Goal: Transaction & Acquisition: Purchase product/service

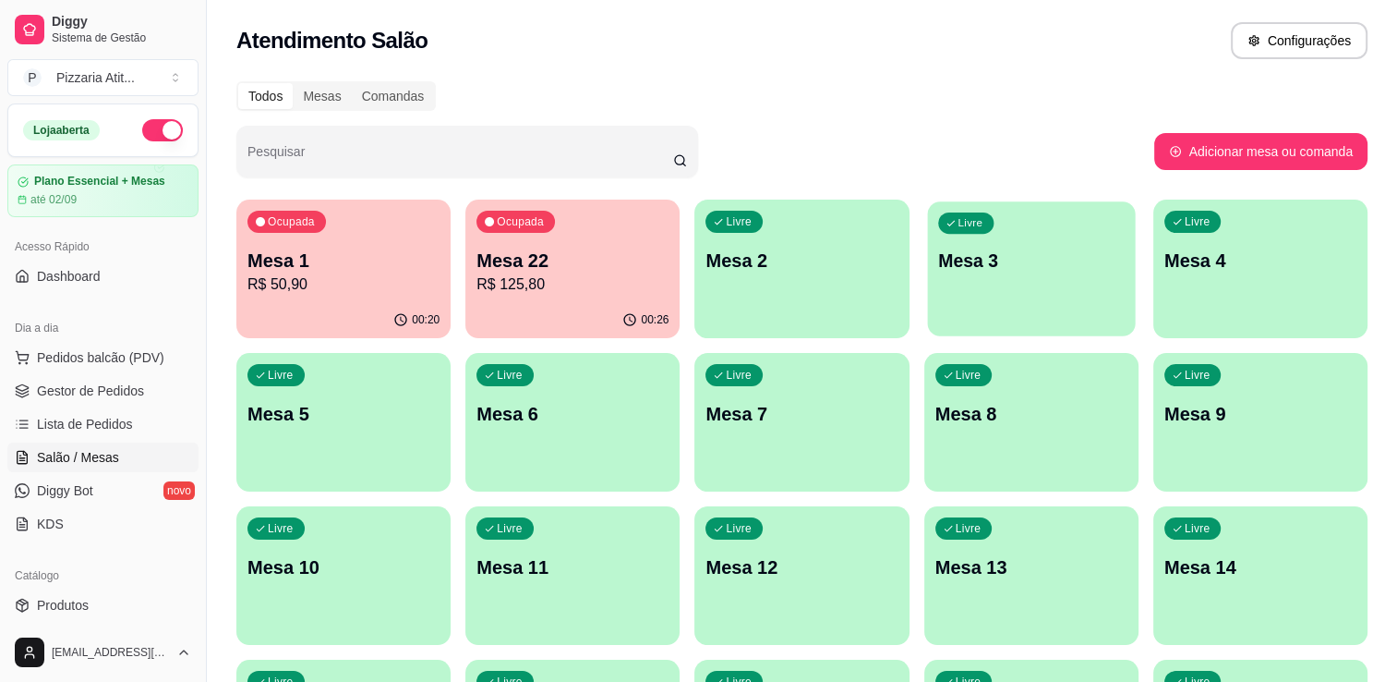
click at [1038, 272] on p "Mesa 3" at bounding box center [1031, 260] width 187 height 25
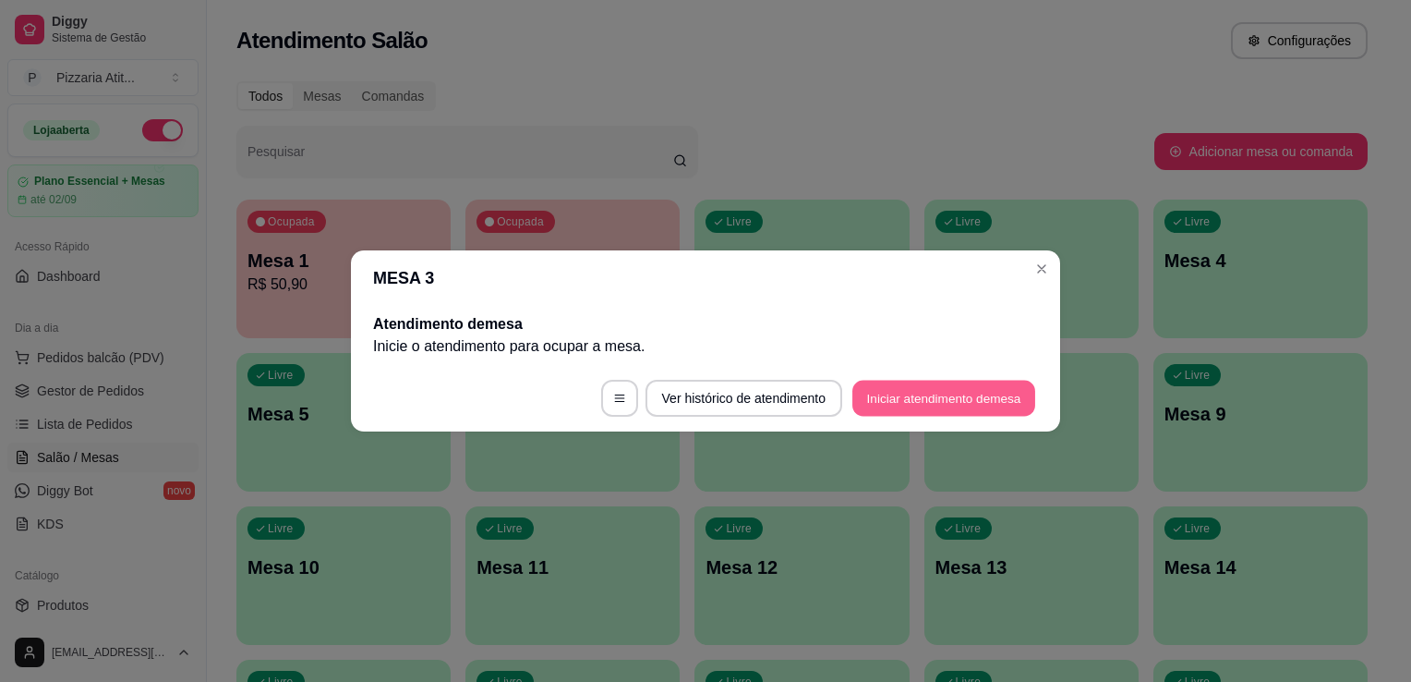
click at [895, 411] on button "Iniciar atendimento de mesa" at bounding box center [943, 398] width 183 height 36
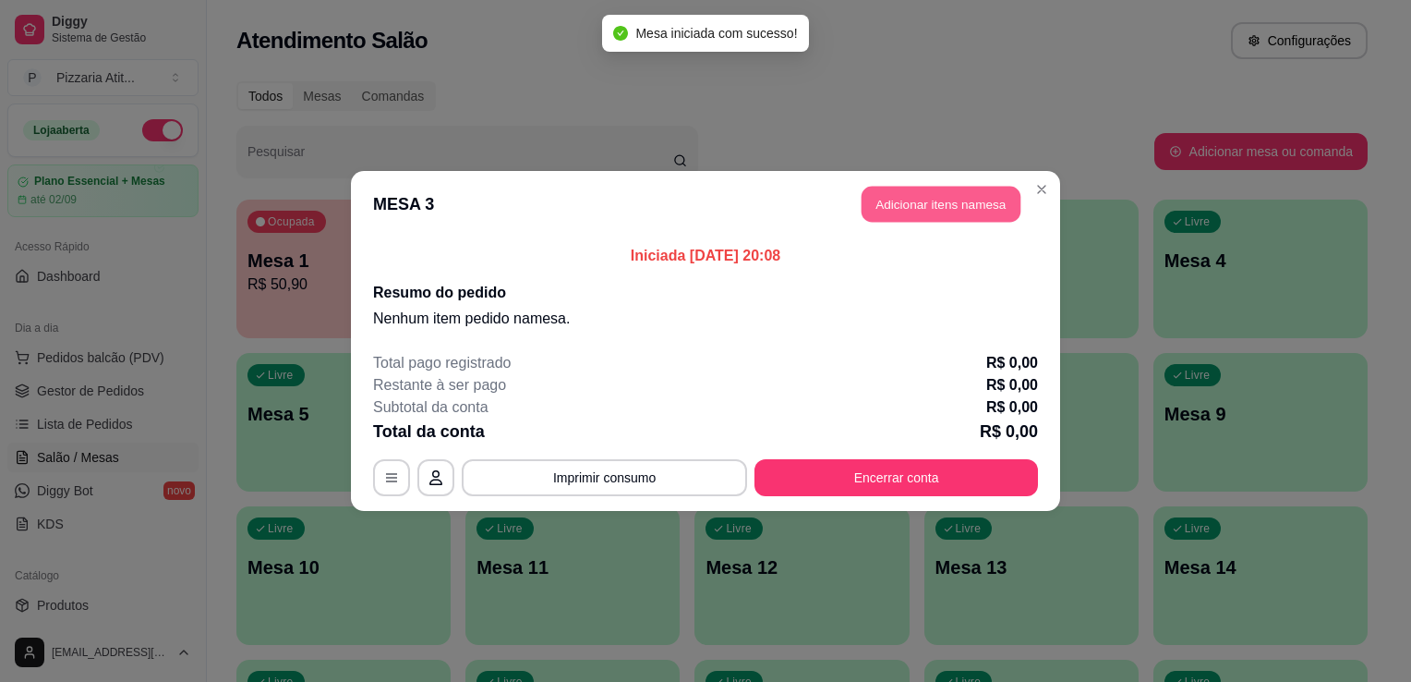
click at [952, 200] on button "Adicionar itens na mesa" at bounding box center [941, 205] width 159 height 36
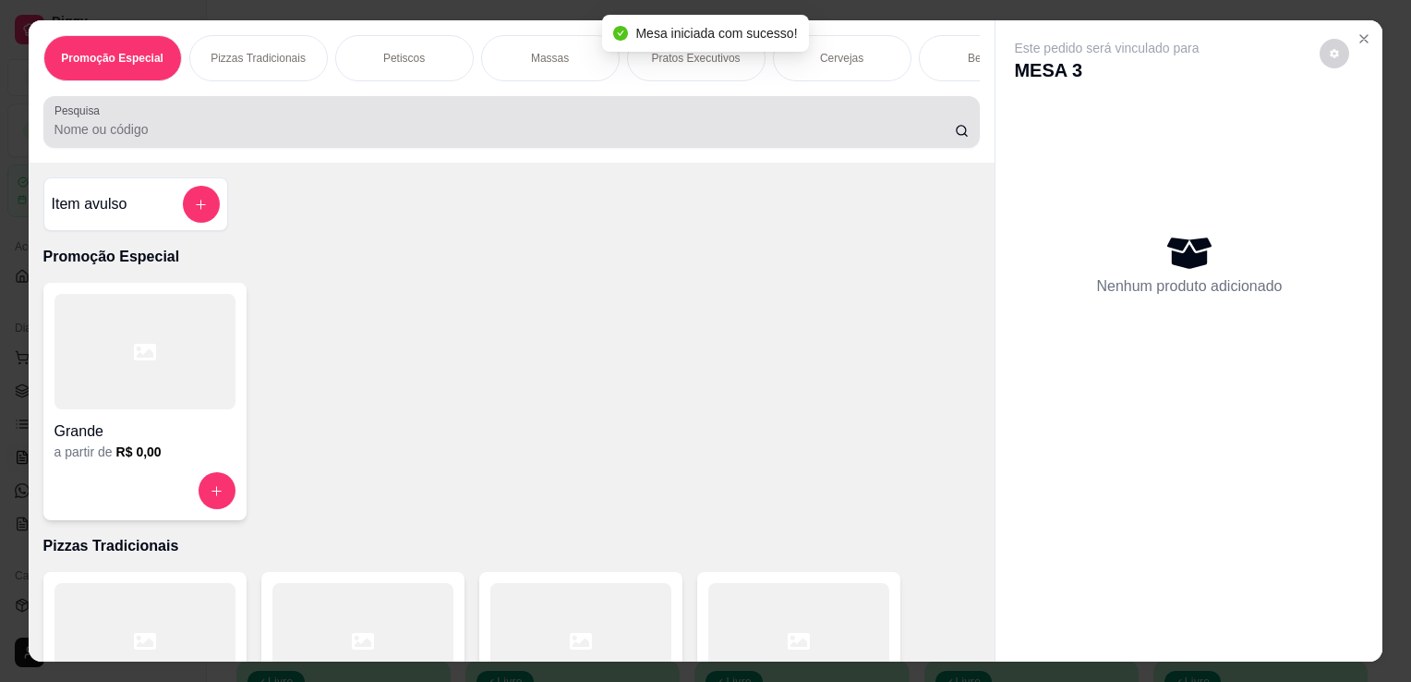
click at [790, 109] on div at bounding box center [511, 121] width 915 height 37
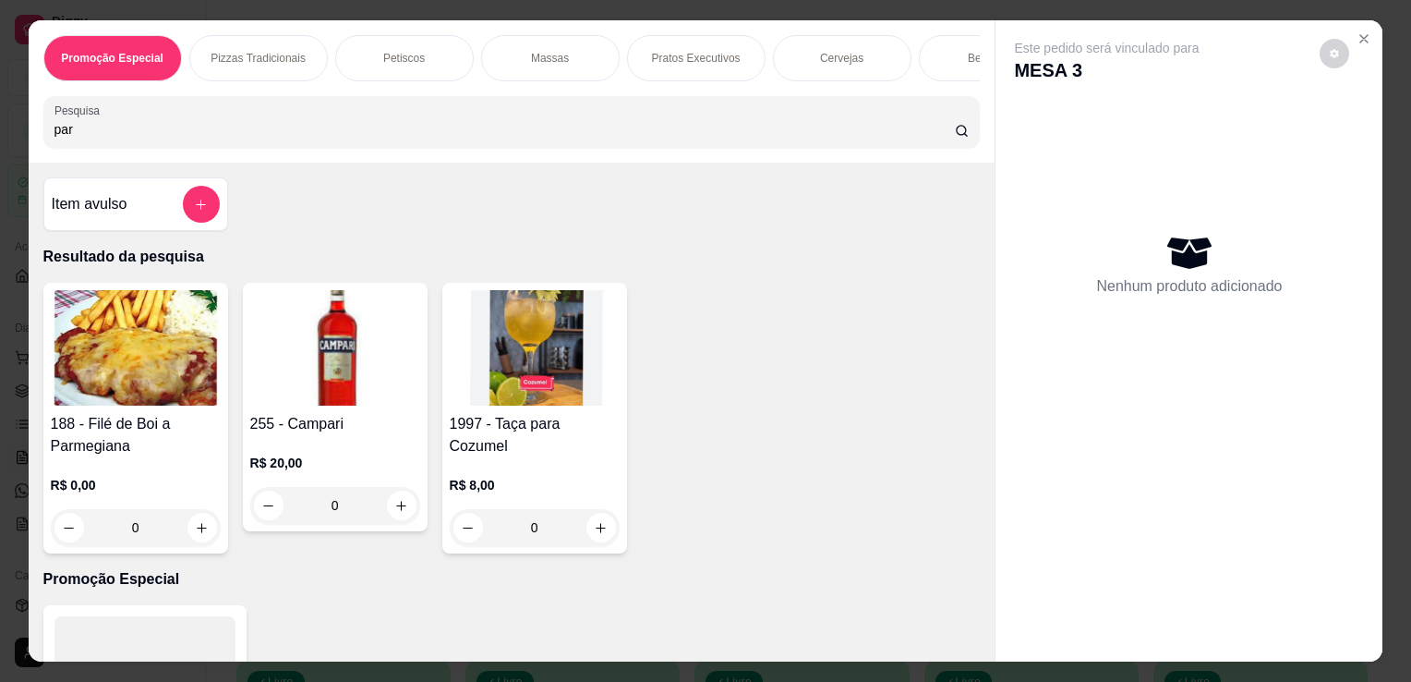
type input "par"
click at [161, 375] on img at bounding box center [136, 347] width 170 height 115
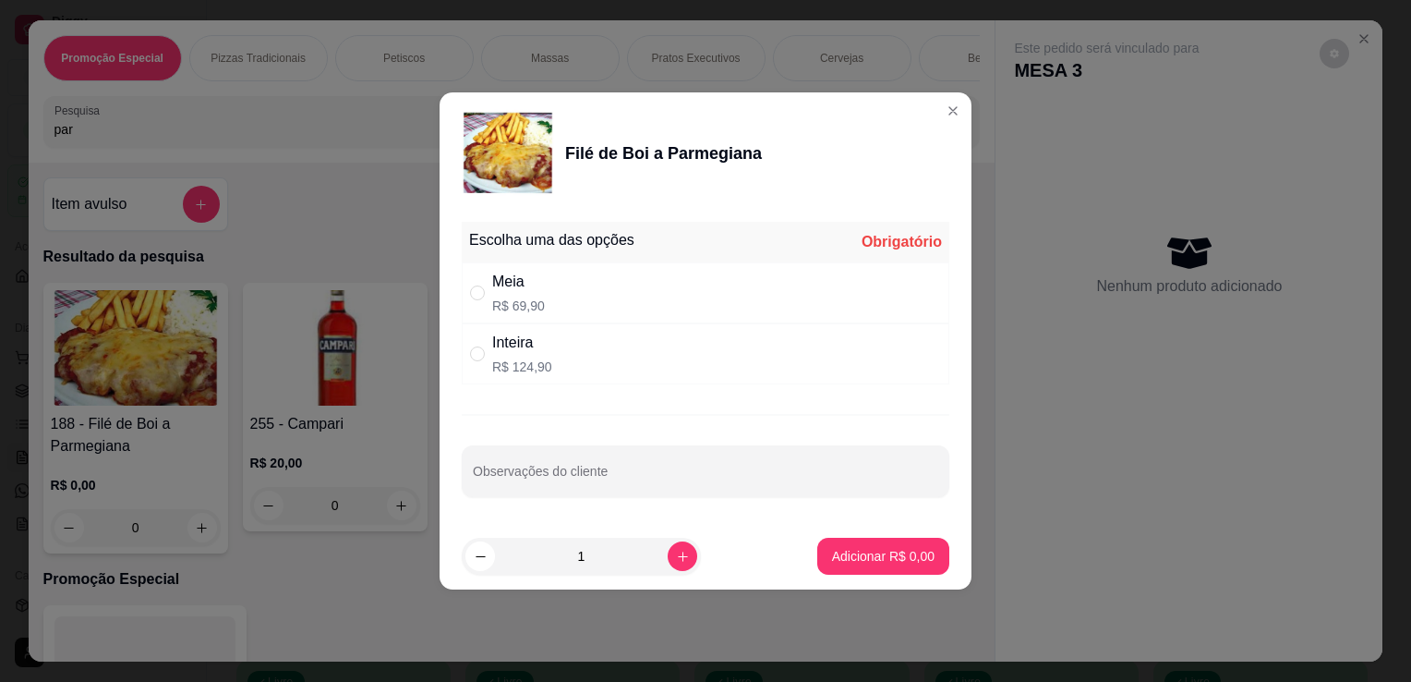
click at [541, 296] on div "Meia R$ 69,90" at bounding box center [518, 293] width 53 height 44
radio input "true"
click at [778, 471] on input "Observações do cliente" at bounding box center [705, 478] width 465 height 18
type input "com arroz e fritas"
click at [870, 552] on p "Adicionar R$ 69,90" at bounding box center [880, 556] width 110 height 18
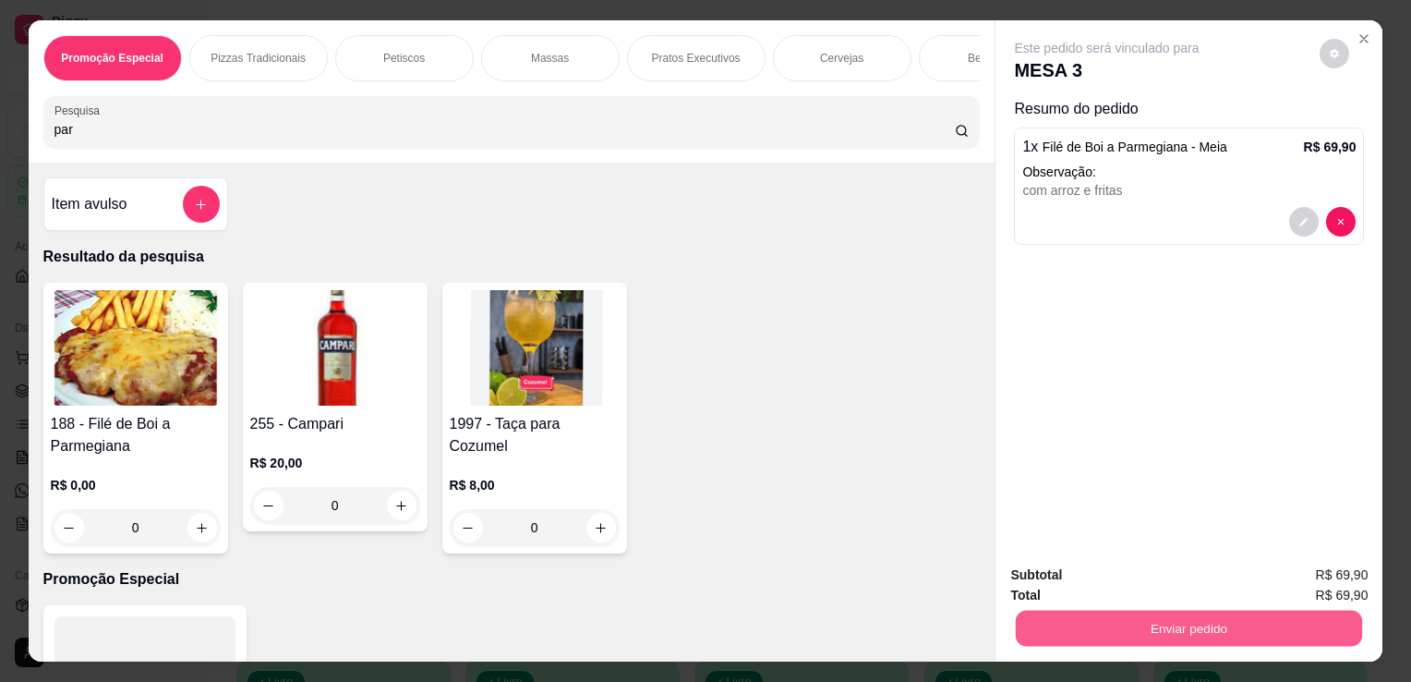
click at [1098, 612] on button "Enviar pedido" at bounding box center [1189, 628] width 346 height 36
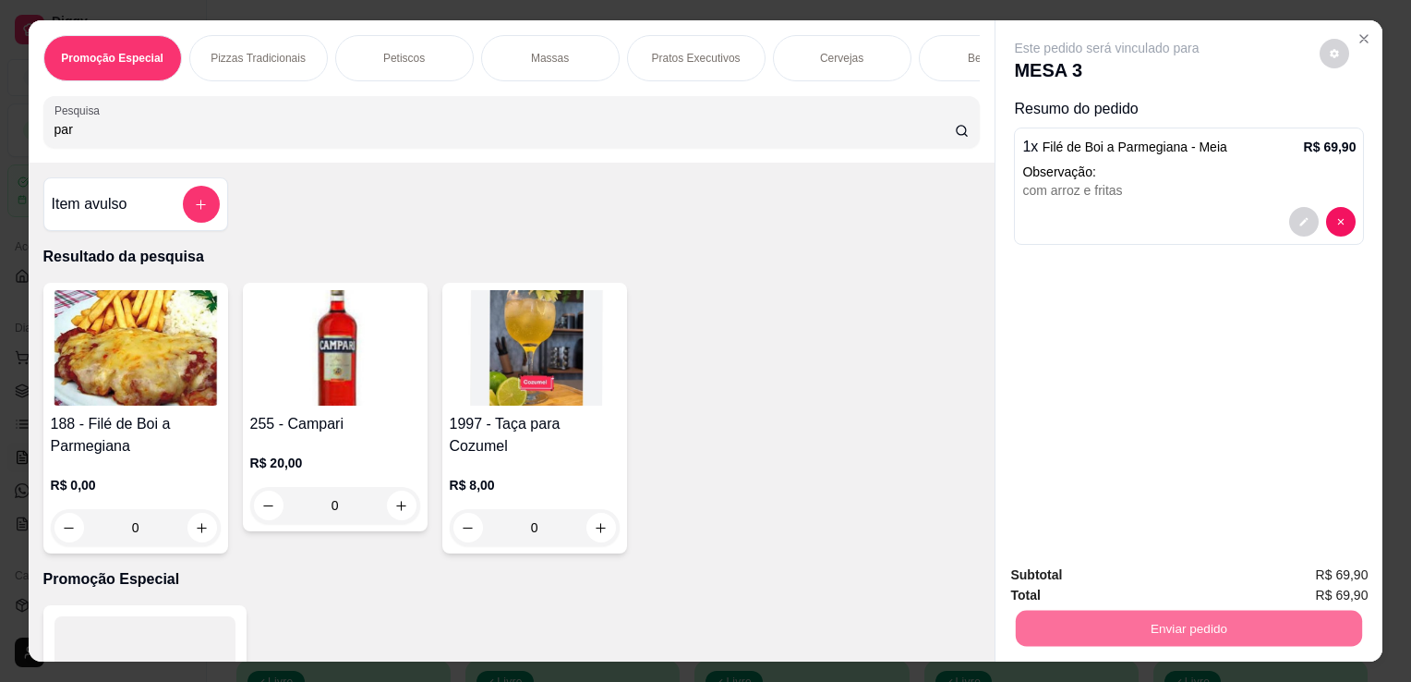
click at [1101, 578] on button "Não registrar e enviar pedido" at bounding box center [1128, 576] width 187 height 34
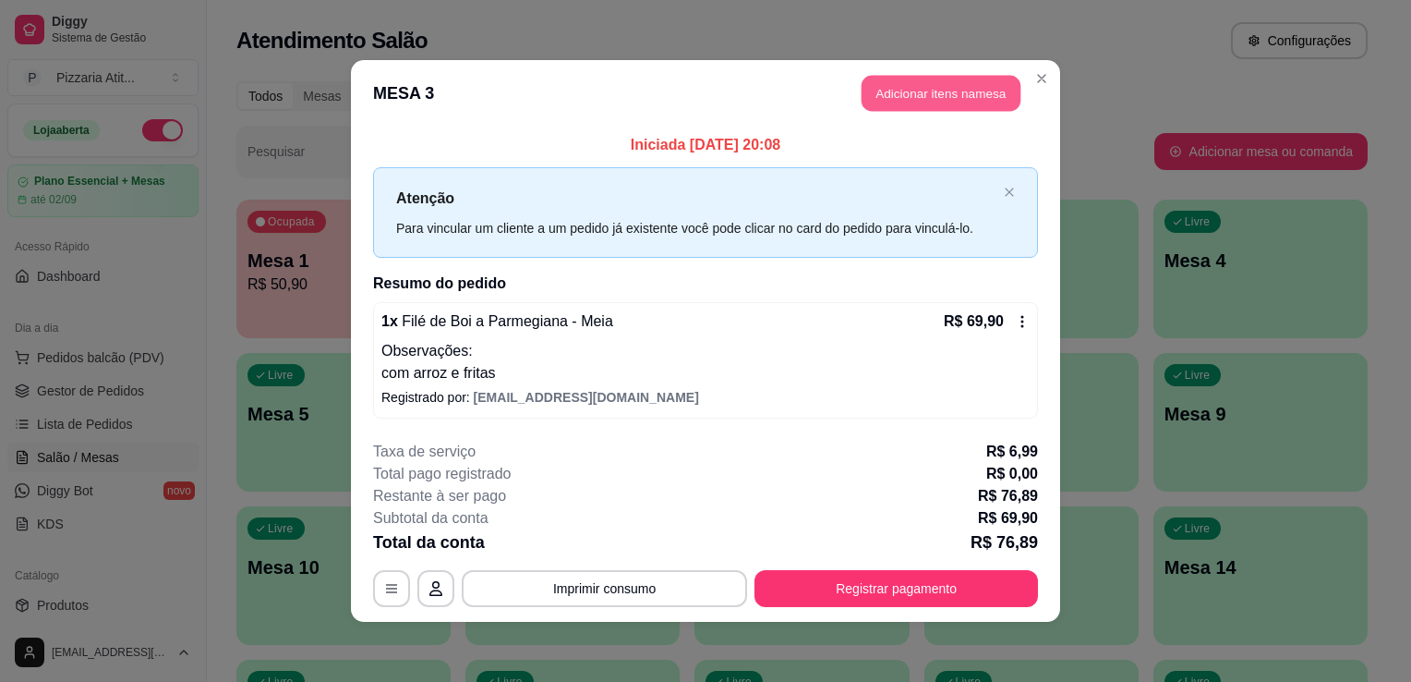
click at [938, 95] on button "Adicionar itens na mesa" at bounding box center [941, 94] width 159 height 36
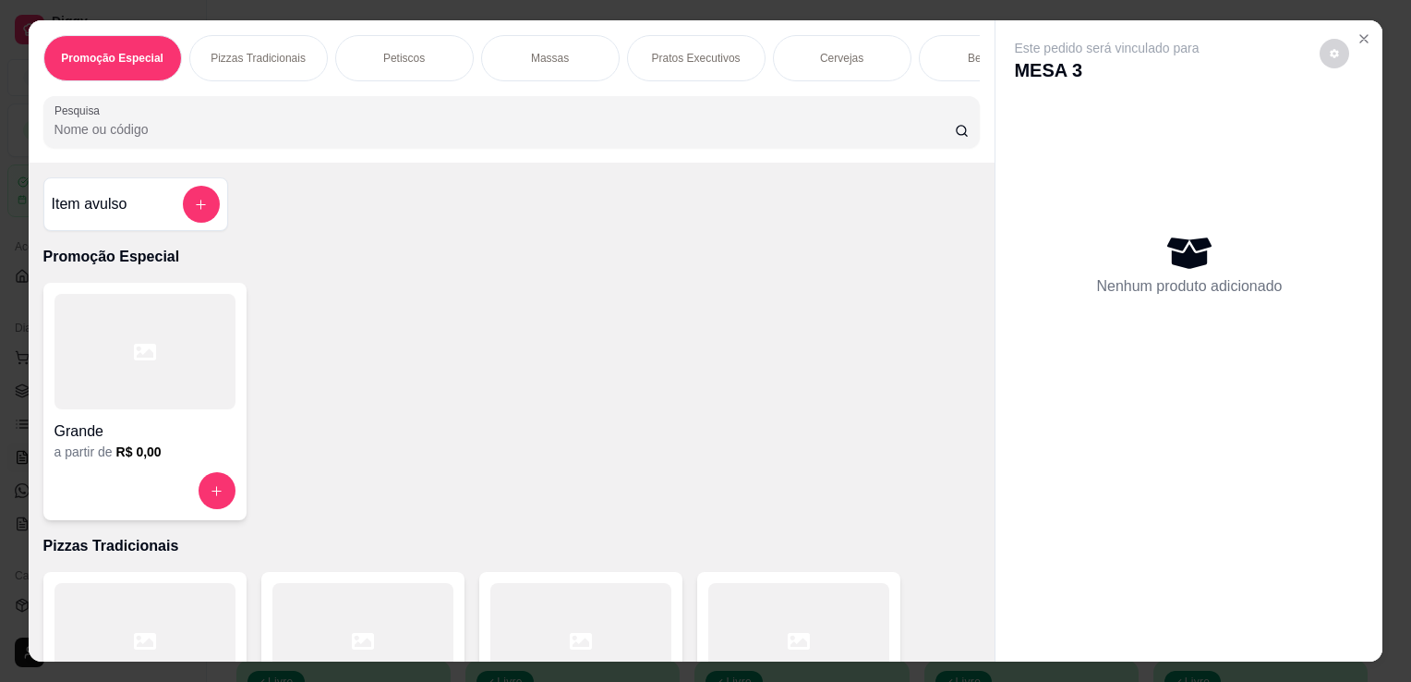
click at [658, 127] on input "Pesquisa" at bounding box center [504, 129] width 900 height 18
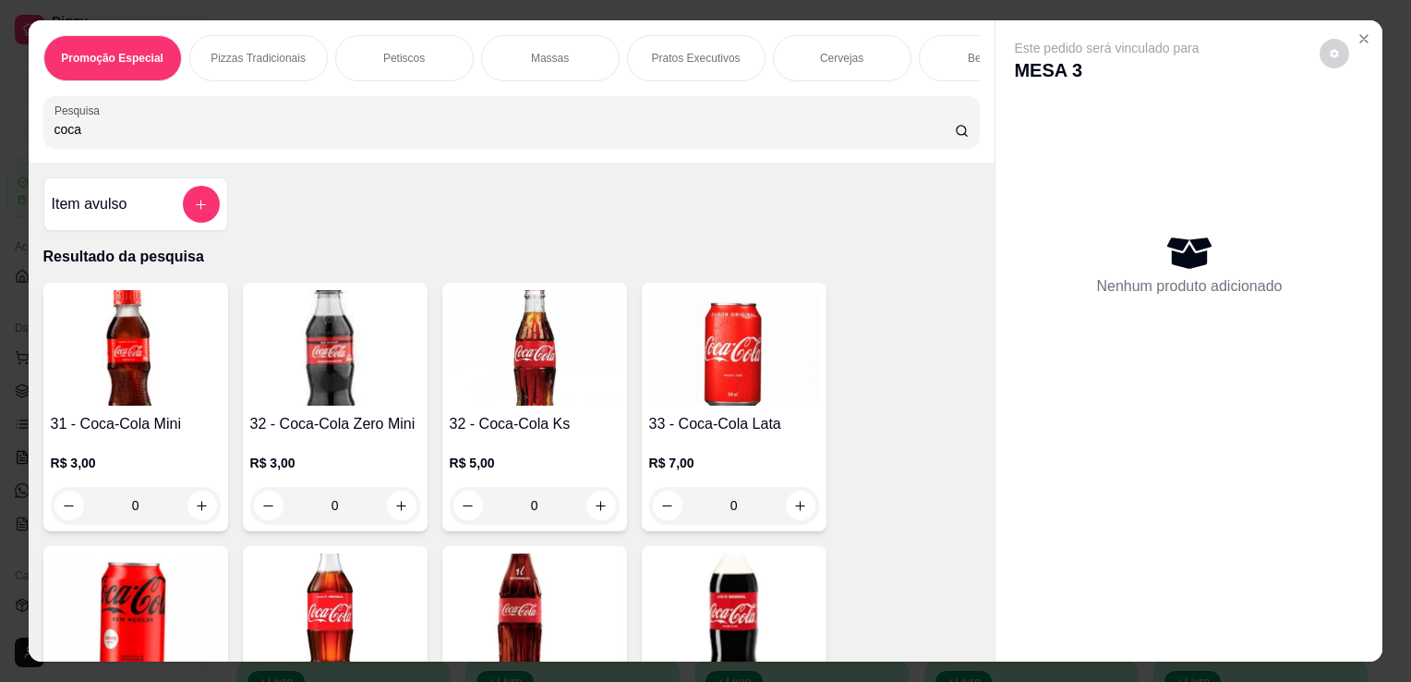
type input "coca"
click at [129, 596] on img at bounding box center [136, 610] width 170 height 115
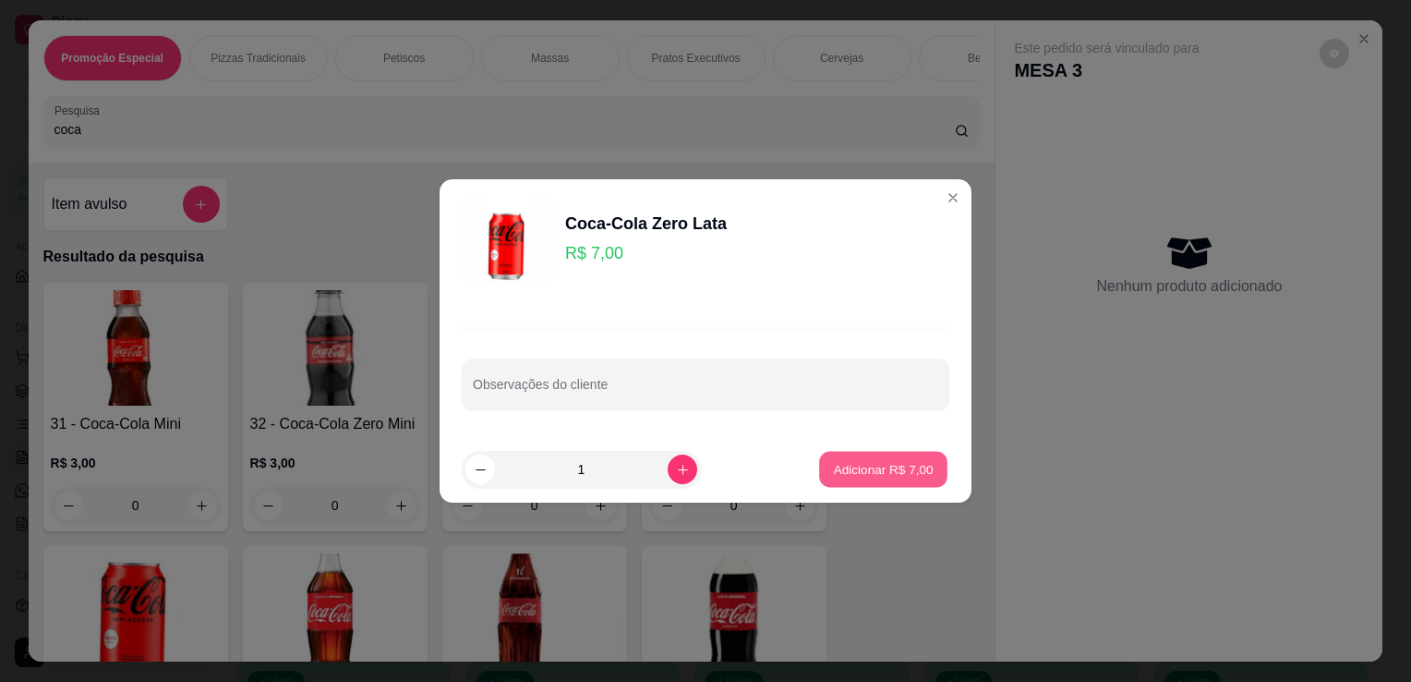
click at [853, 472] on p "Adicionar R$ 7,00" at bounding box center [883, 469] width 100 height 18
type input "1"
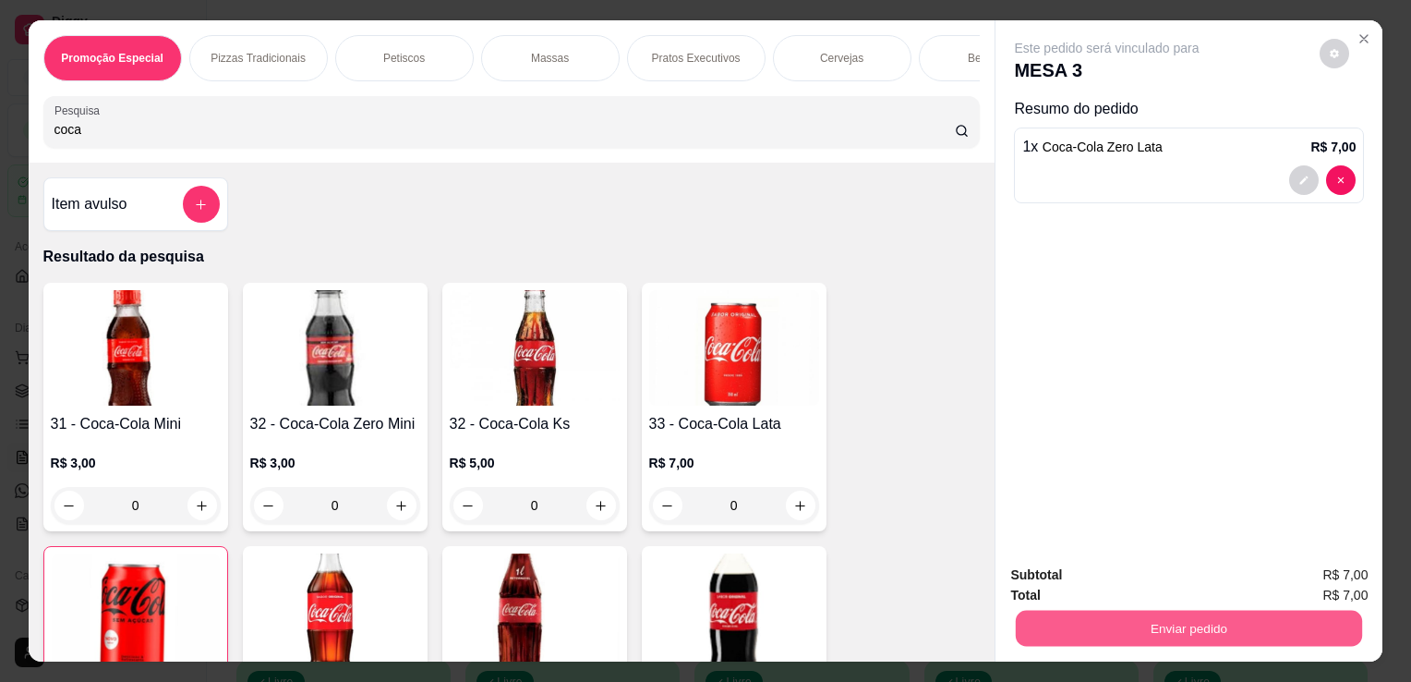
click at [1139, 610] on button "Enviar pedido" at bounding box center [1189, 628] width 346 height 36
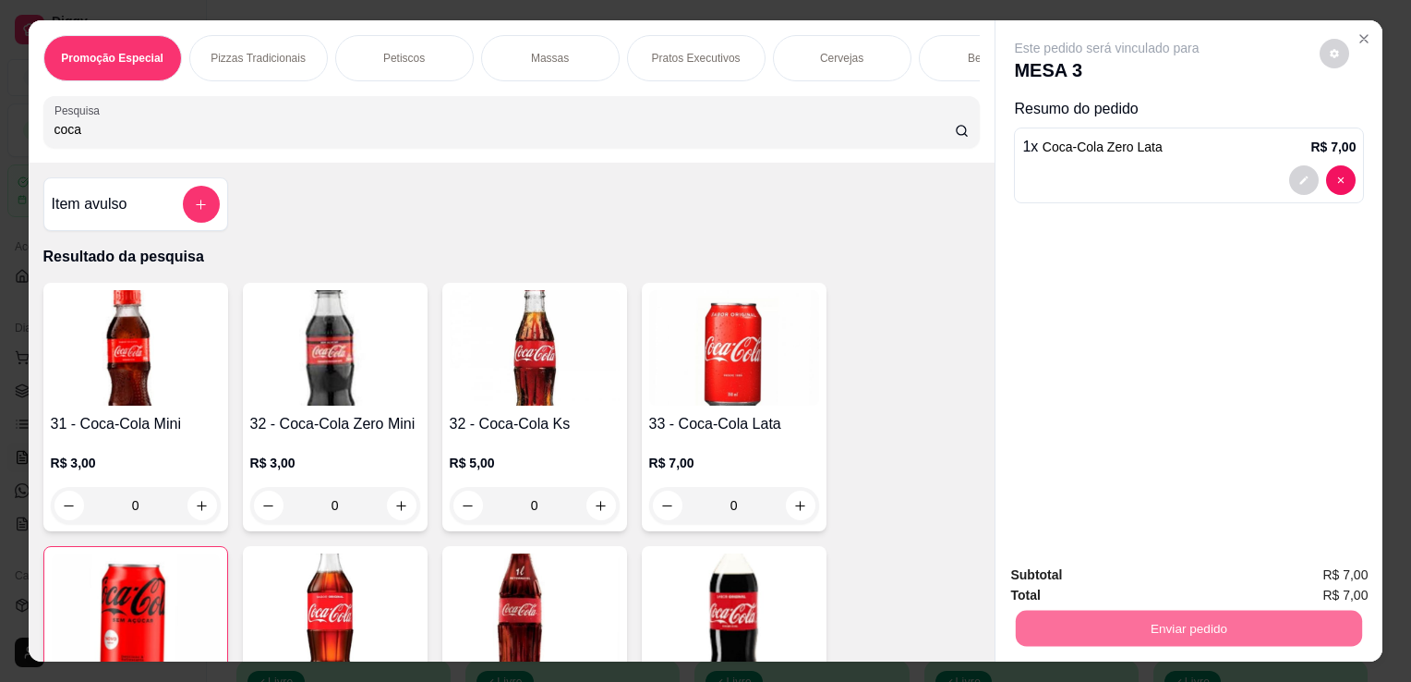
click at [1141, 575] on button "Não registrar e enviar pedido" at bounding box center [1128, 576] width 187 height 34
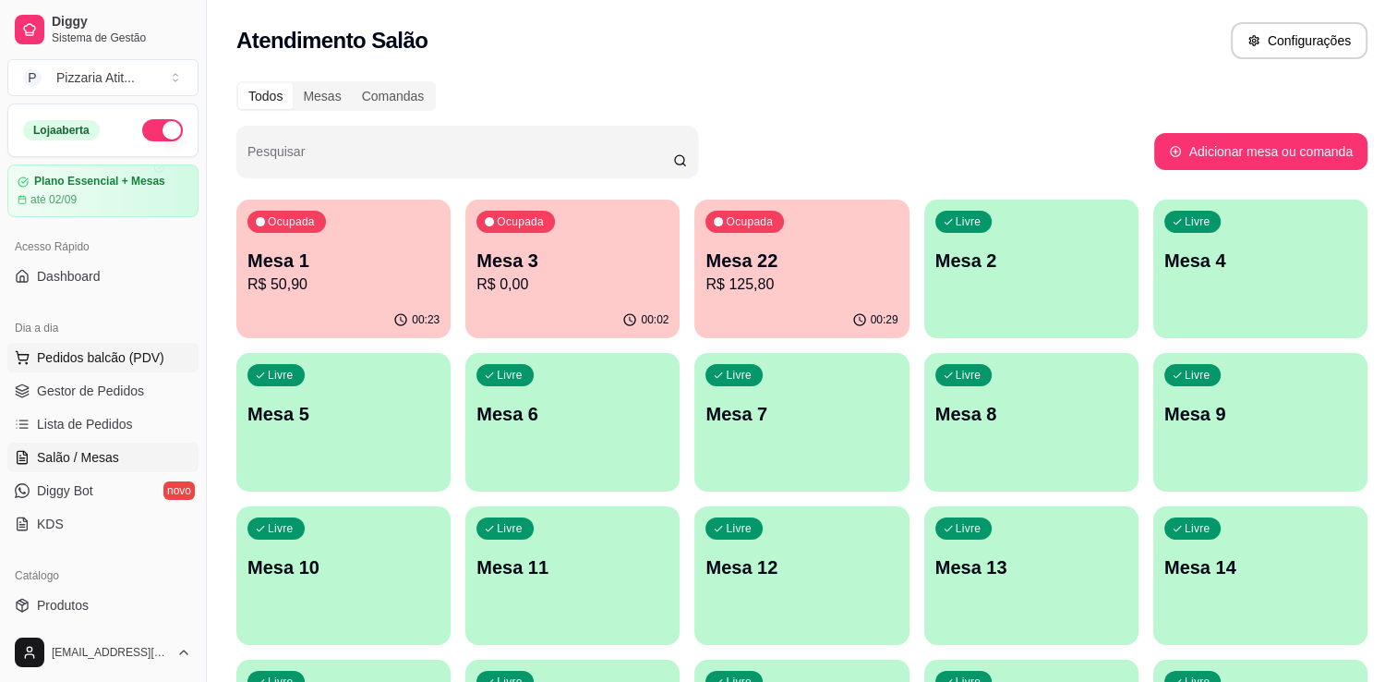
click at [144, 364] on span "Pedidos balcão (PDV)" at bounding box center [100, 357] width 127 height 18
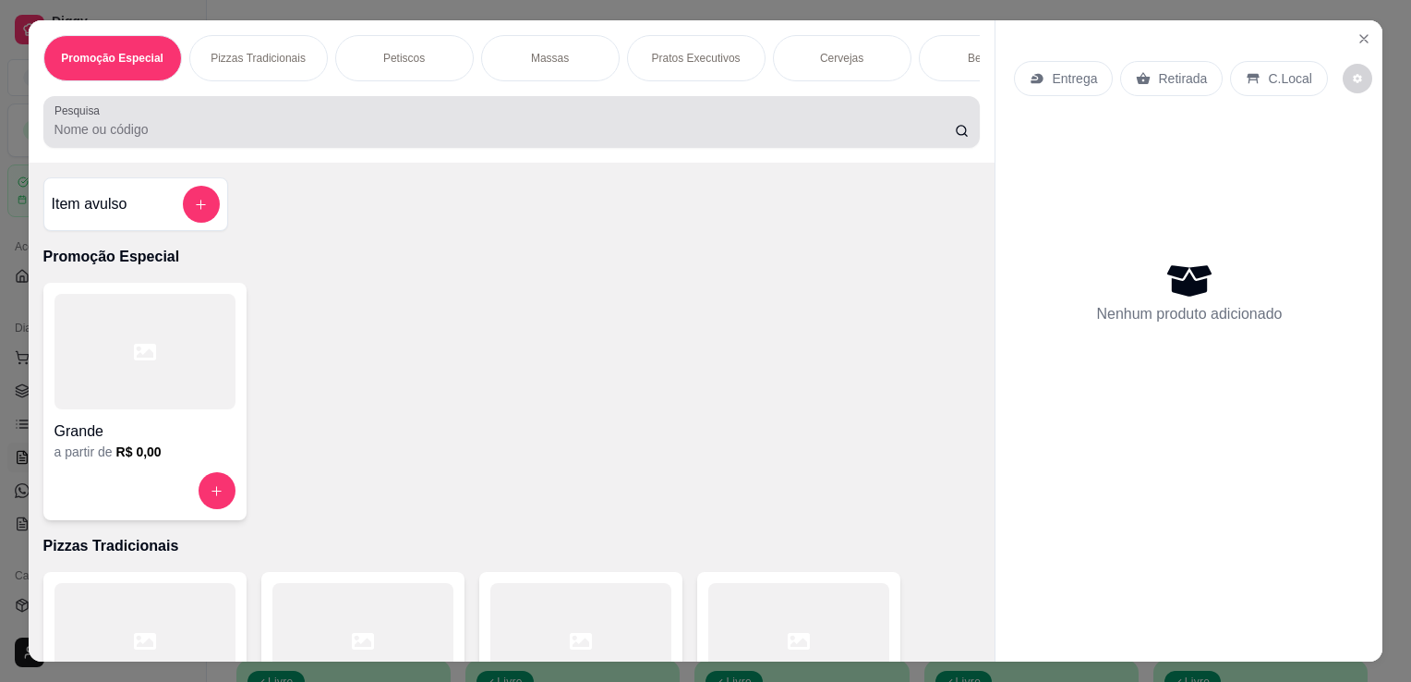
click at [513, 116] on div at bounding box center [511, 121] width 915 height 37
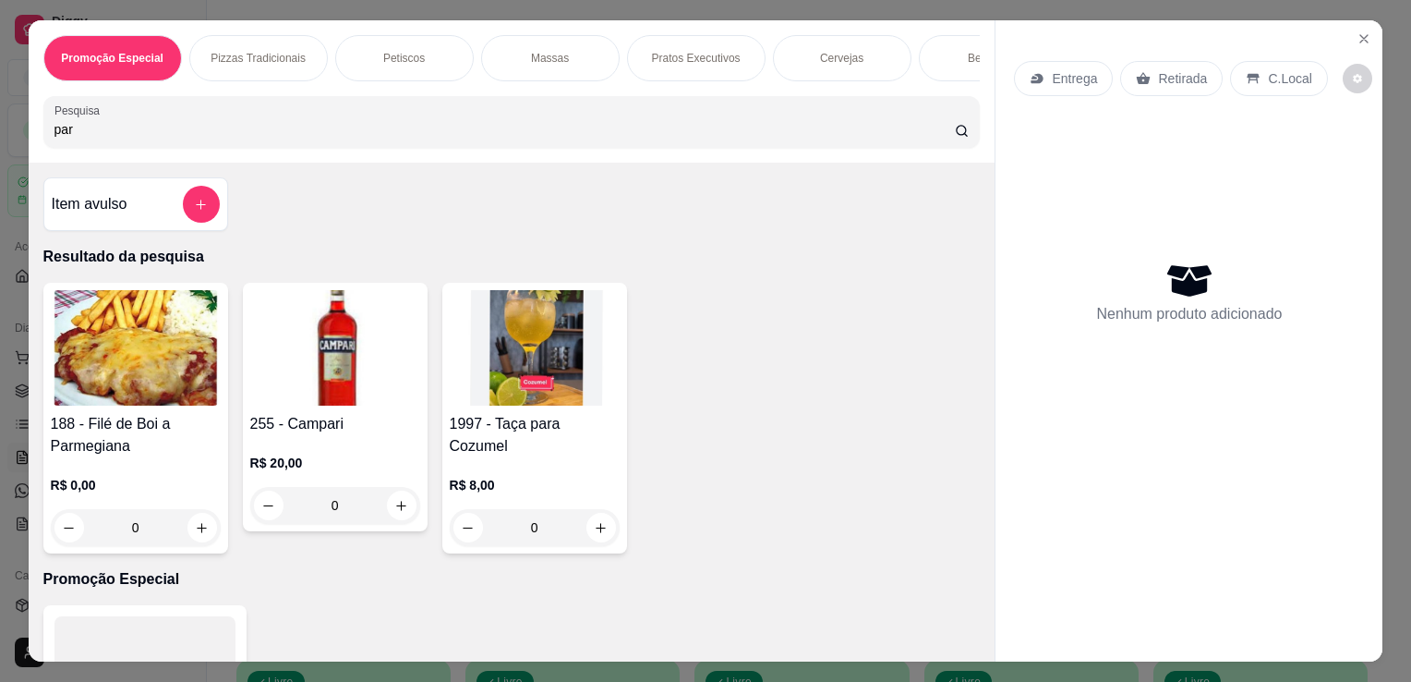
type input "par"
click at [137, 405] on img at bounding box center [136, 347] width 170 height 115
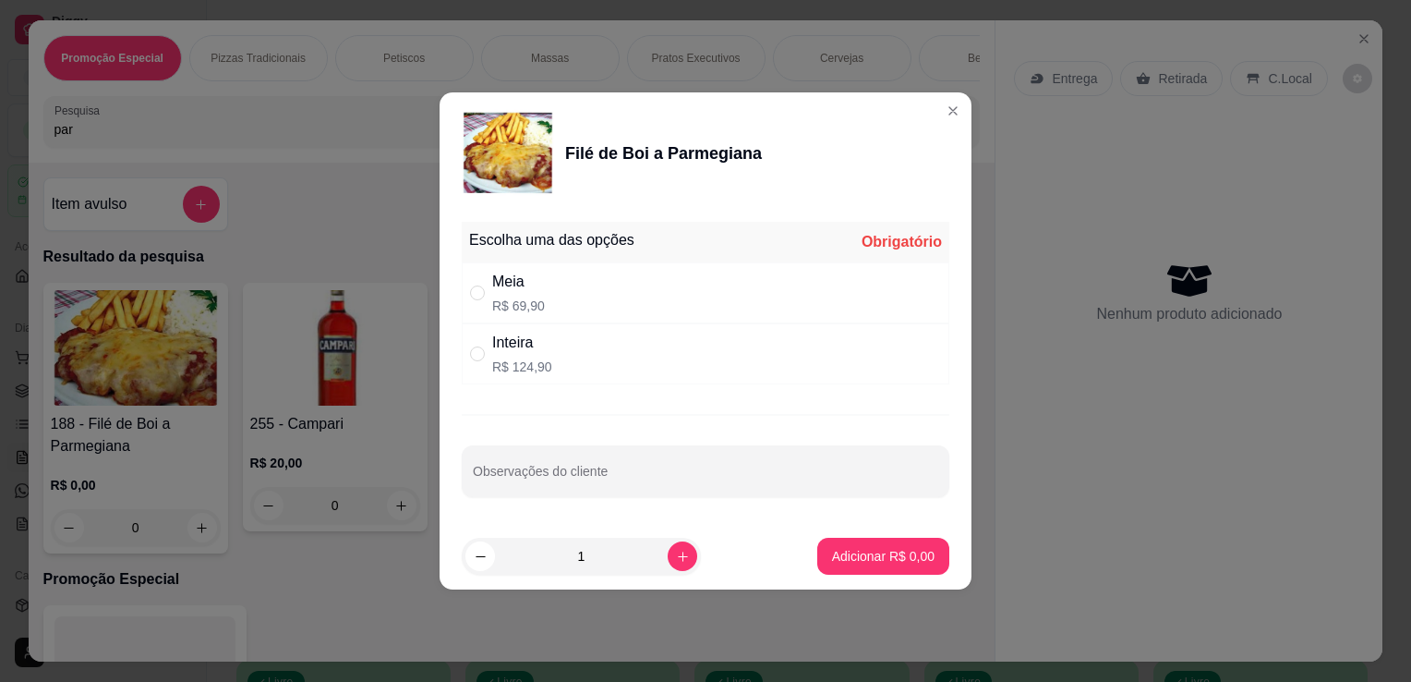
click at [658, 308] on div "Meia R$ 69,90" at bounding box center [706, 292] width 488 height 61
radio input "true"
click at [798, 478] on input "Observações do cliente" at bounding box center [705, 478] width 465 height 18
type input "SEM PRESUNTO"
click at [848, 550] on p "Adicionar R$ 69,90" at bounding box center [880, 556] width 107 height 18
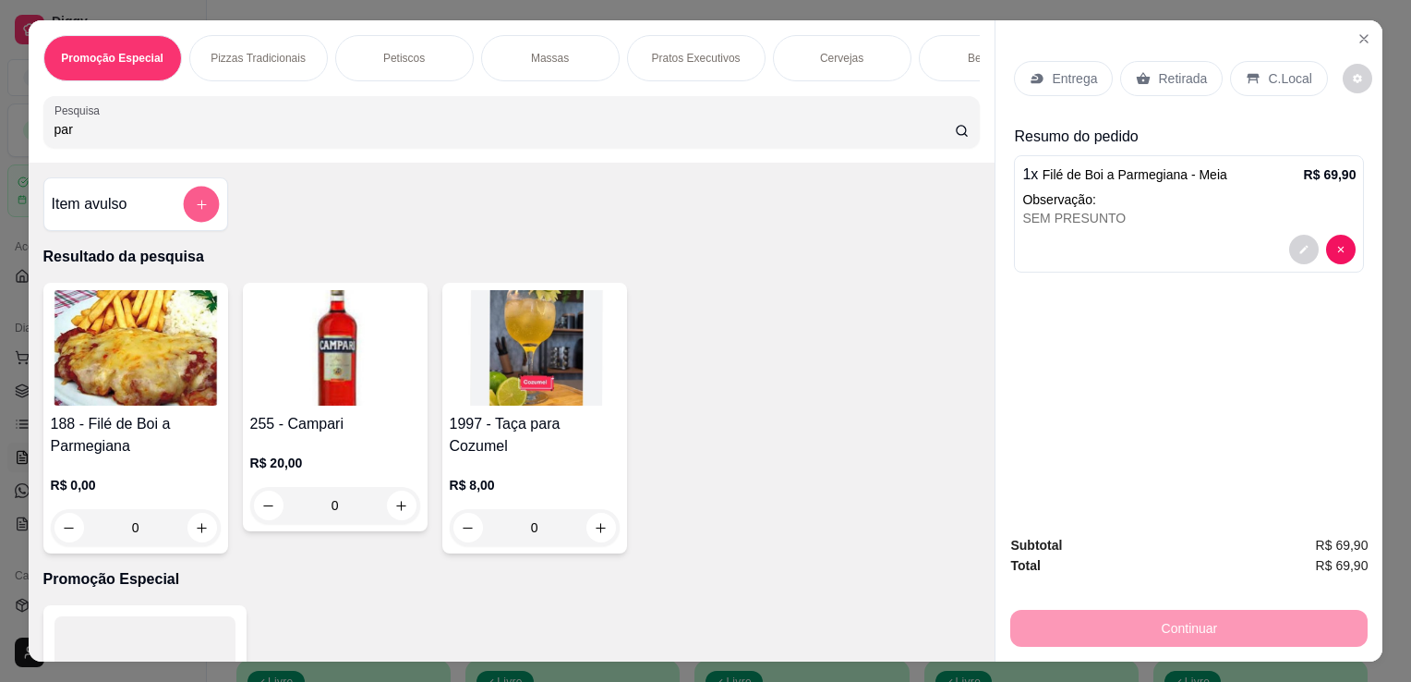
click at [201, 207] on button "add-separate-item" at bounding box center [201, 205] width 36 height 36
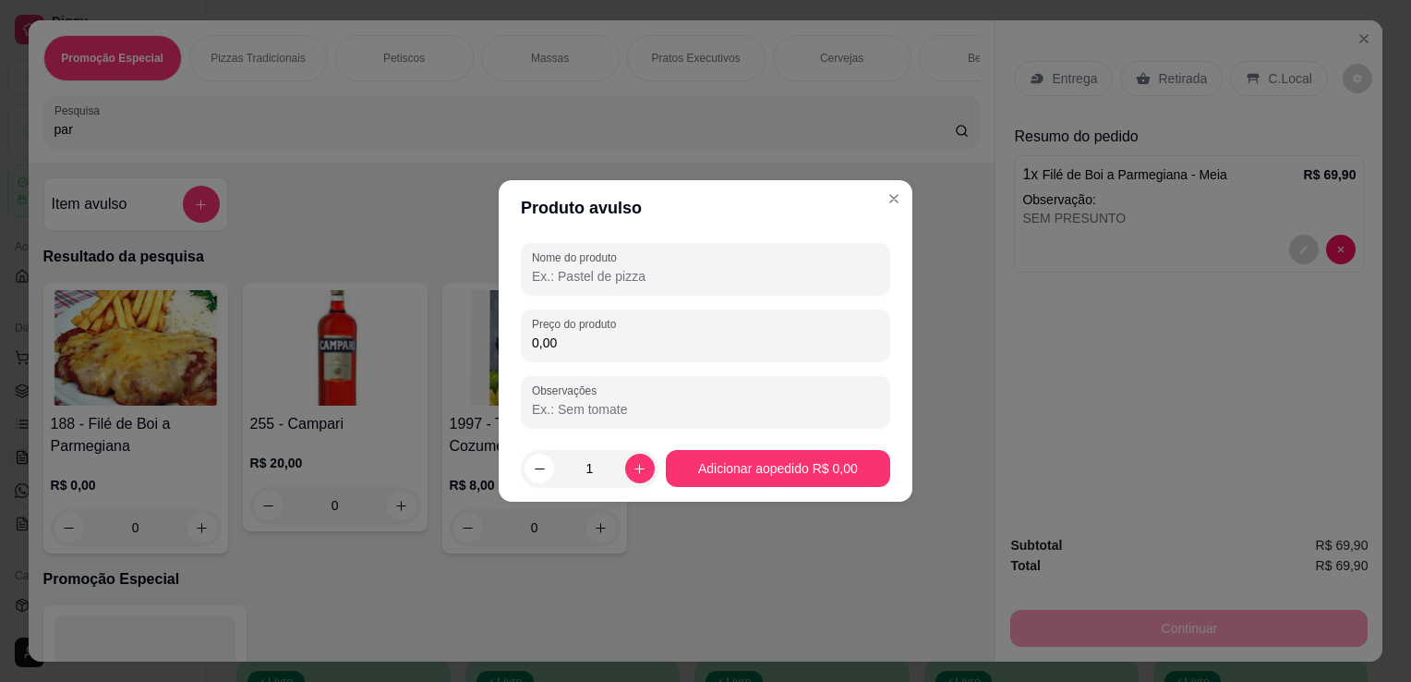
click at [577, 342] on input "0,00" at bounding box center [705, 342] width 347 height 18
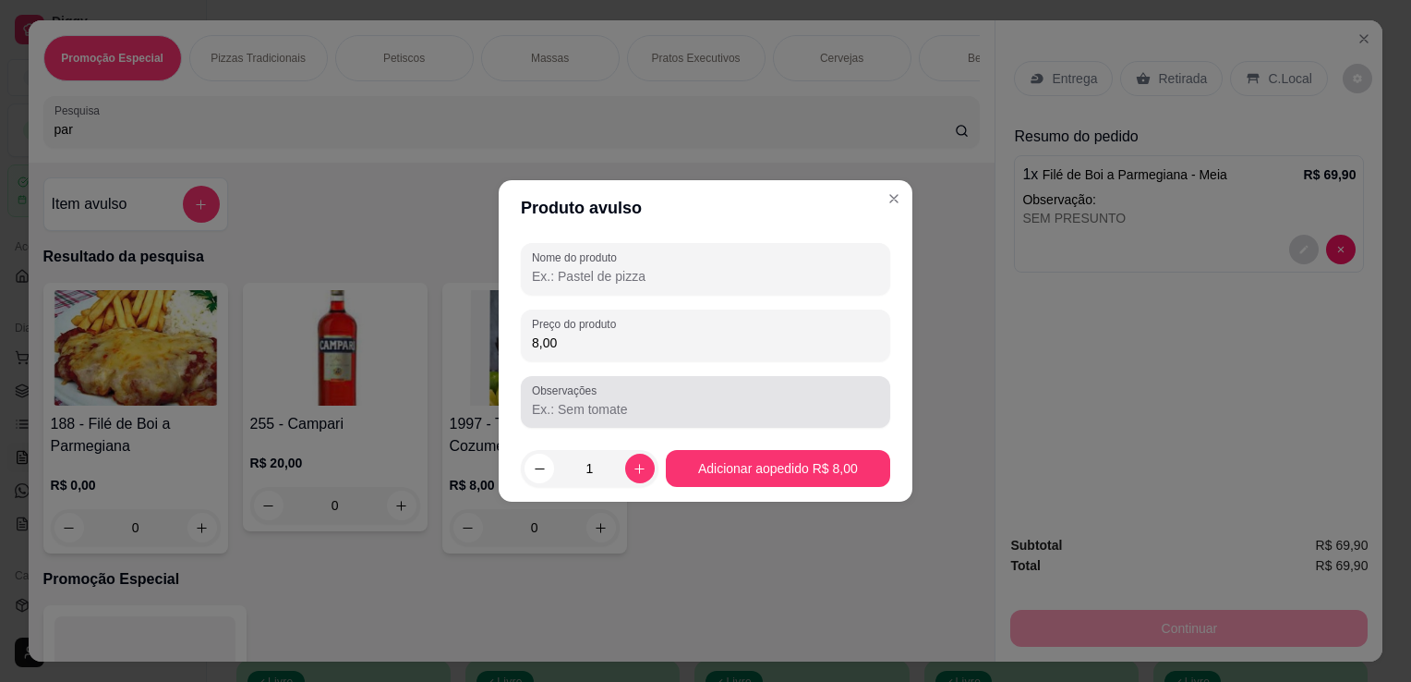
type input "8,00"
click at [586, 419] on div at bounding box center [705, 401] width 347 height 37
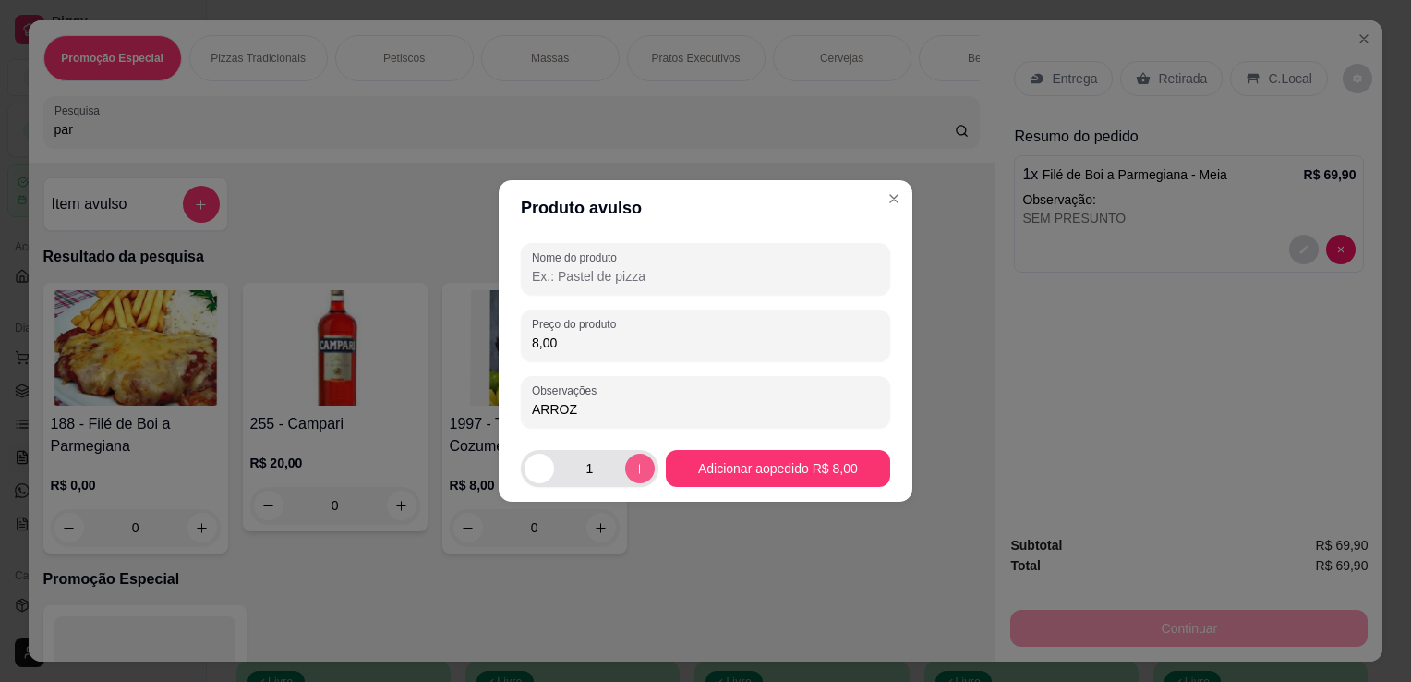
type input "ARROZ"
click at [645, 467] on button "increase-product-quantity" at bounding box center [639, 467] width 29 height 29
type input "2"
click at [734, 464] on button "Adicionar ao pedido R$ 16,00" at bounding box center [778, 469] width 218 height 36
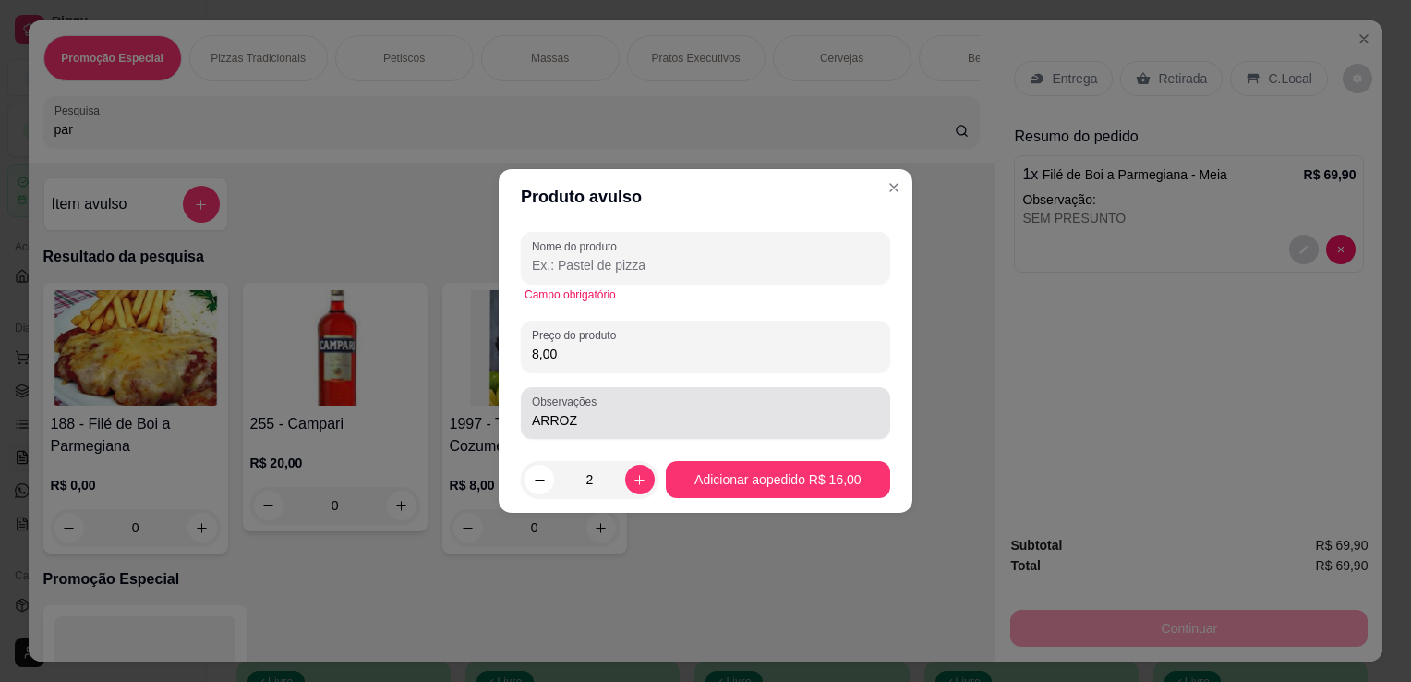
click at [654, 401] on div "ARROZ" at bounding box center [705, 412] width 347 height 37
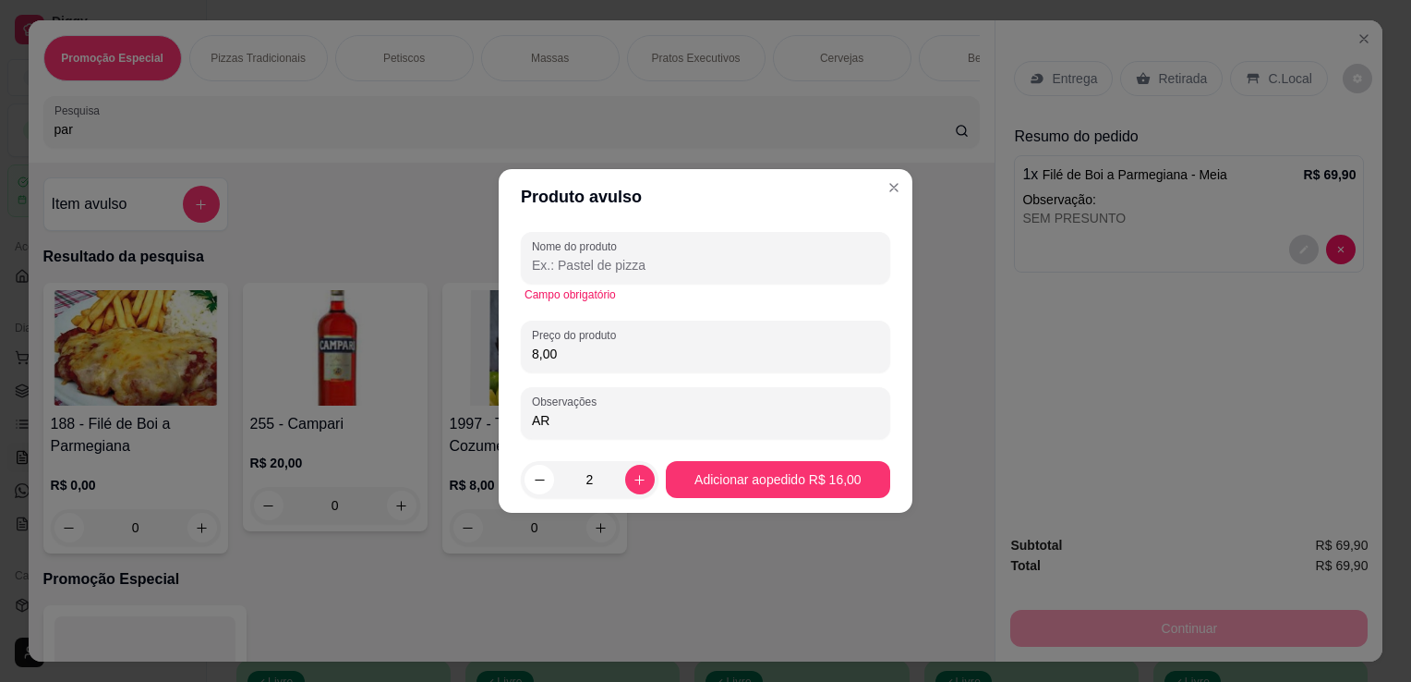
type input "A"
click at [650, 260] on input "Nome do produto" at bounding box center [705, 265] width 347 height 18
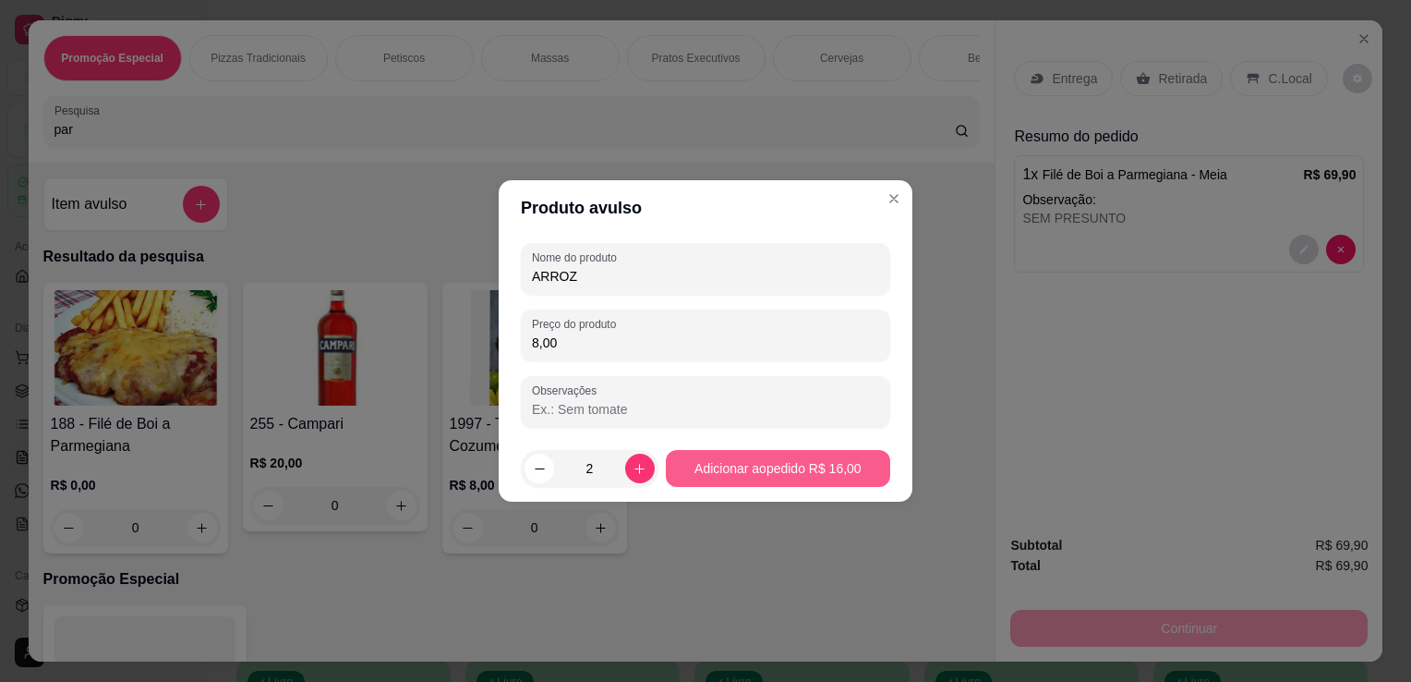
type input "ARROZ"
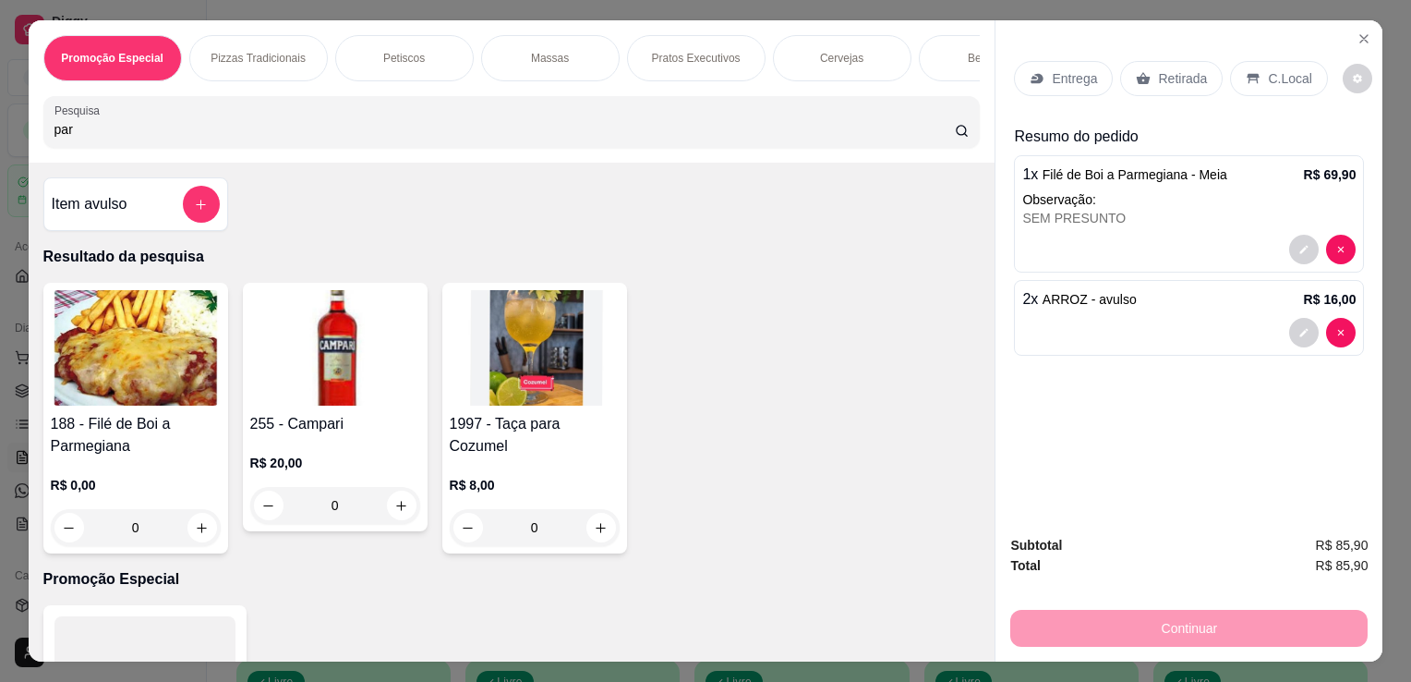
click at [1186, 61] on div "Retirada" at bounding box center [1171, 78] width 103 height 35
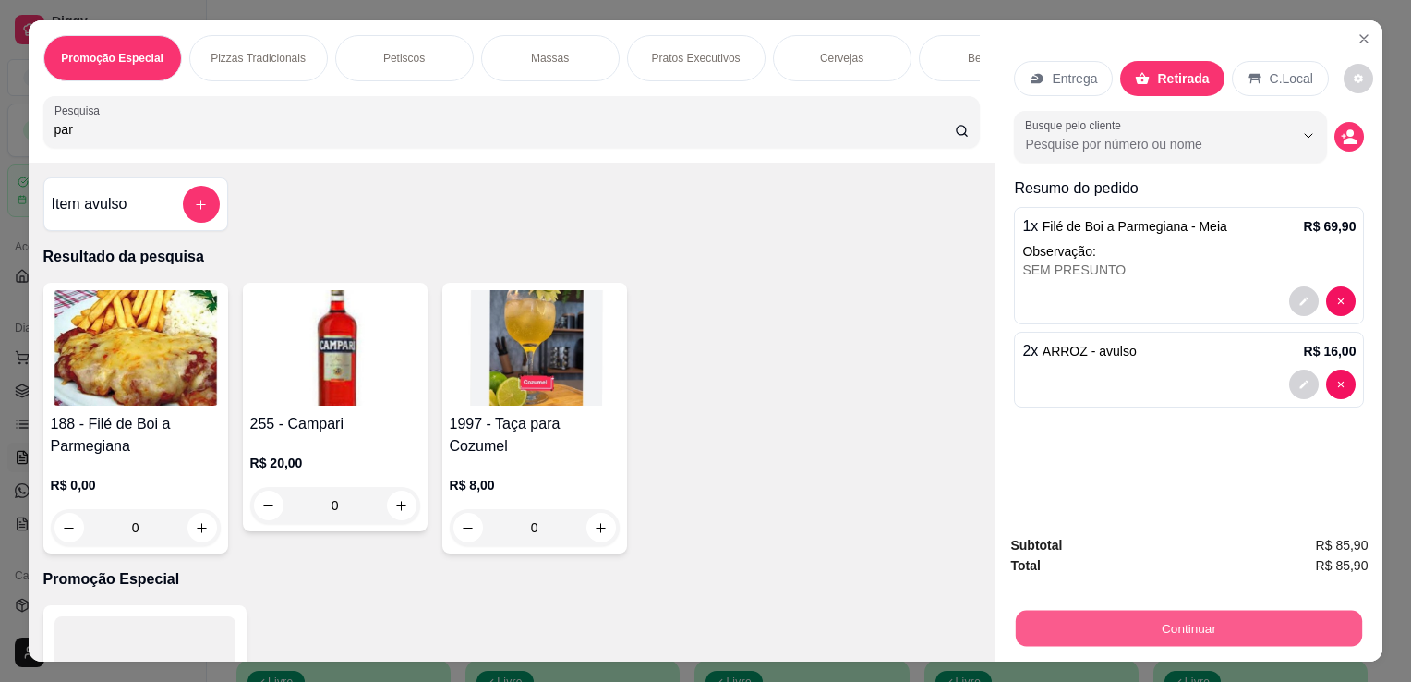
click at [1131, 624] on button "Continuar" at bounding box center [1189, 628] width 346 height 36
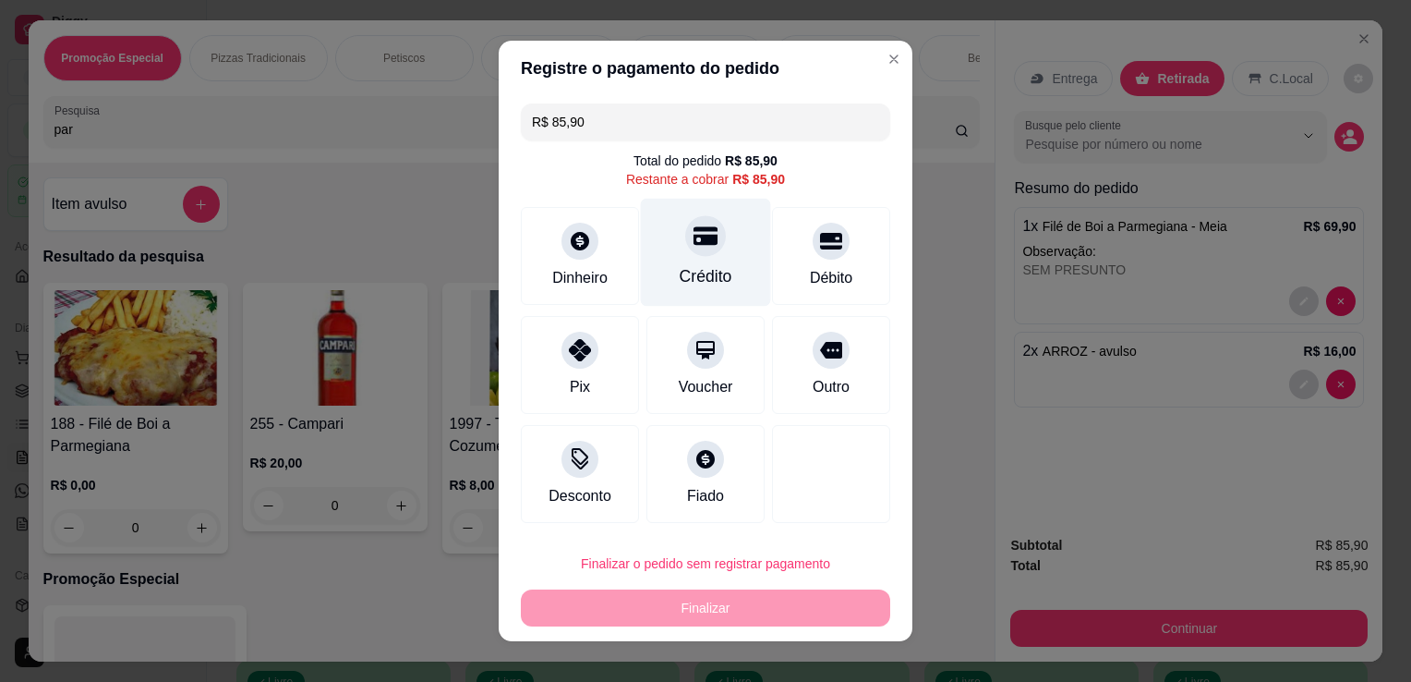
click at [669, 238] on div "Crédito" at bounding box center [706, 253] width 130 height 108
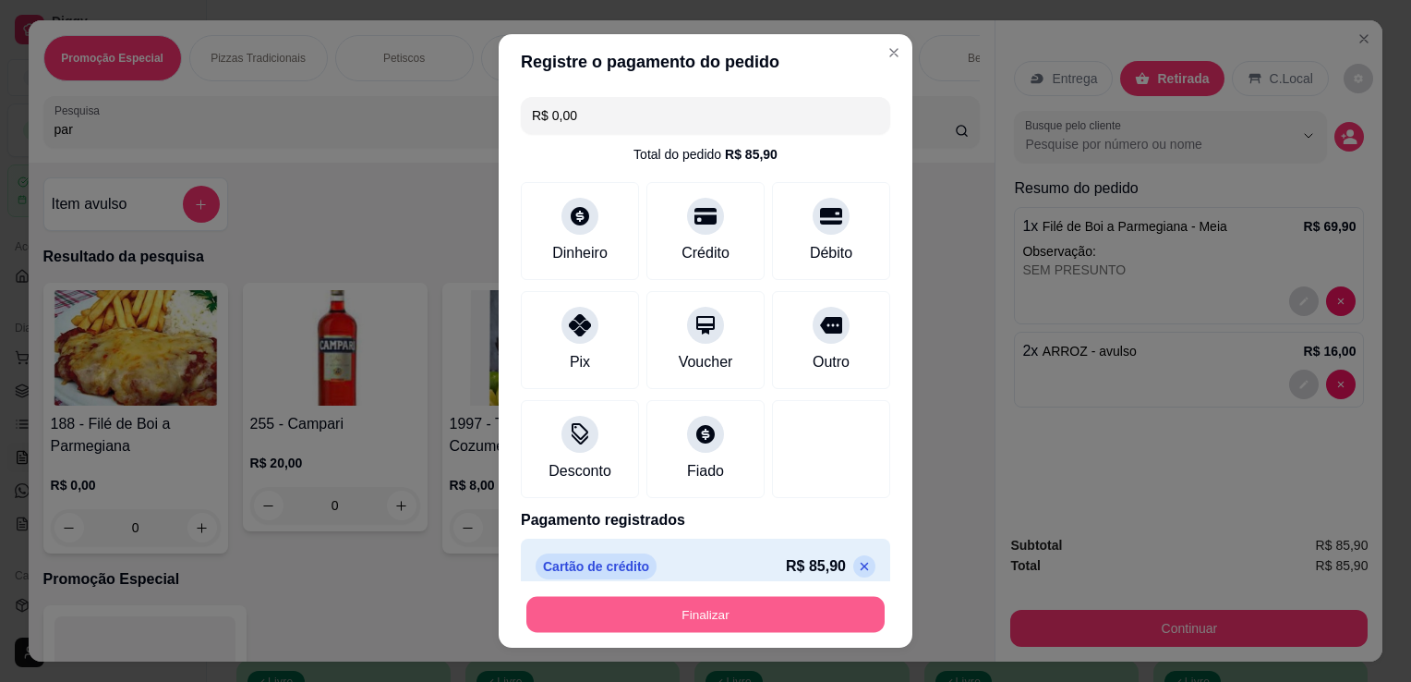
click at [800, 611] on button "Finalizar" at bounding box center [705, 615] width 358 height 36
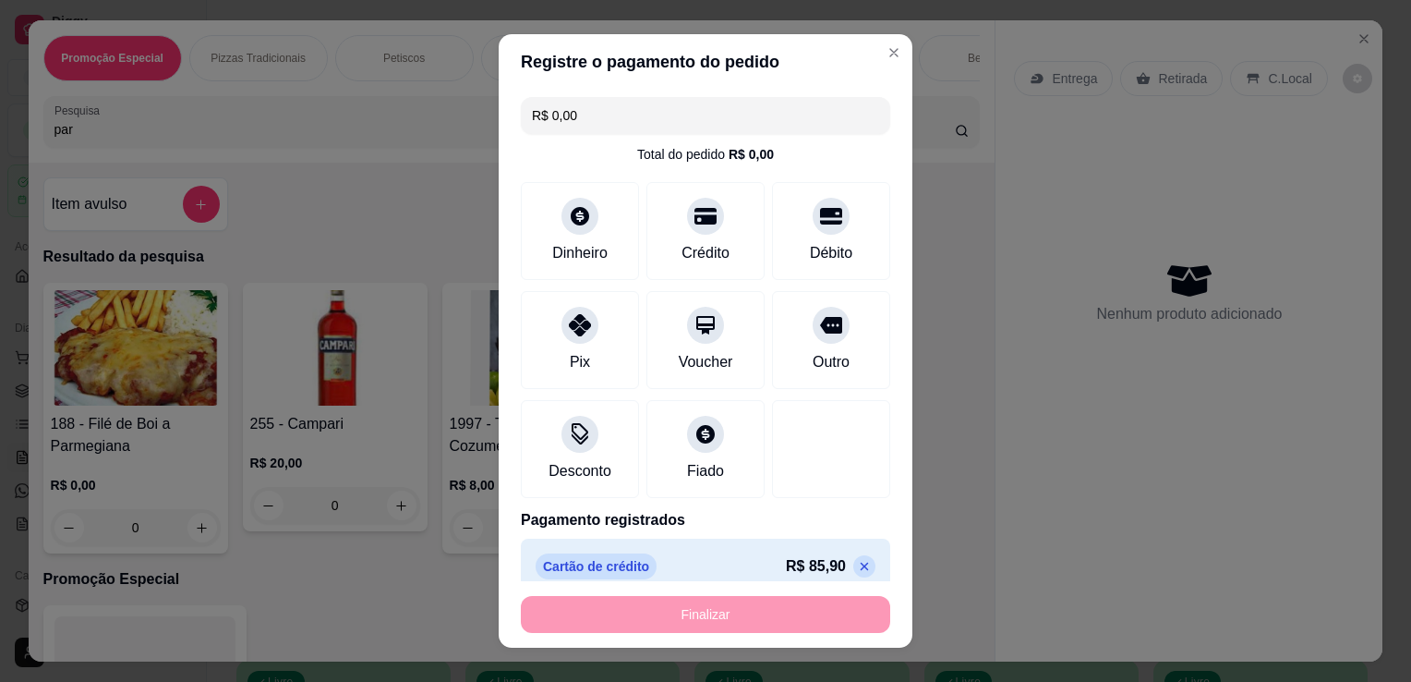
type input "-R$ 85,90"
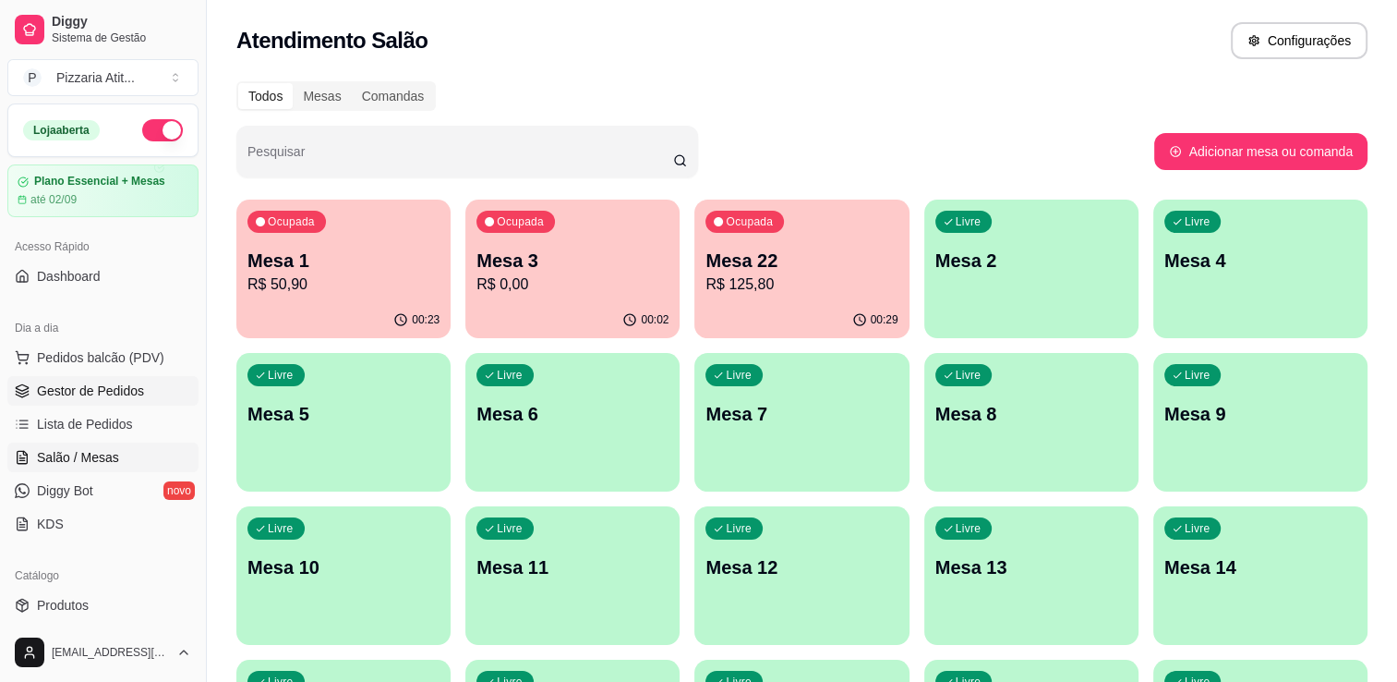
click at [134, 392] on span "Gestor de Pedidos" at bounding box center [90, 390] width 107 height 18
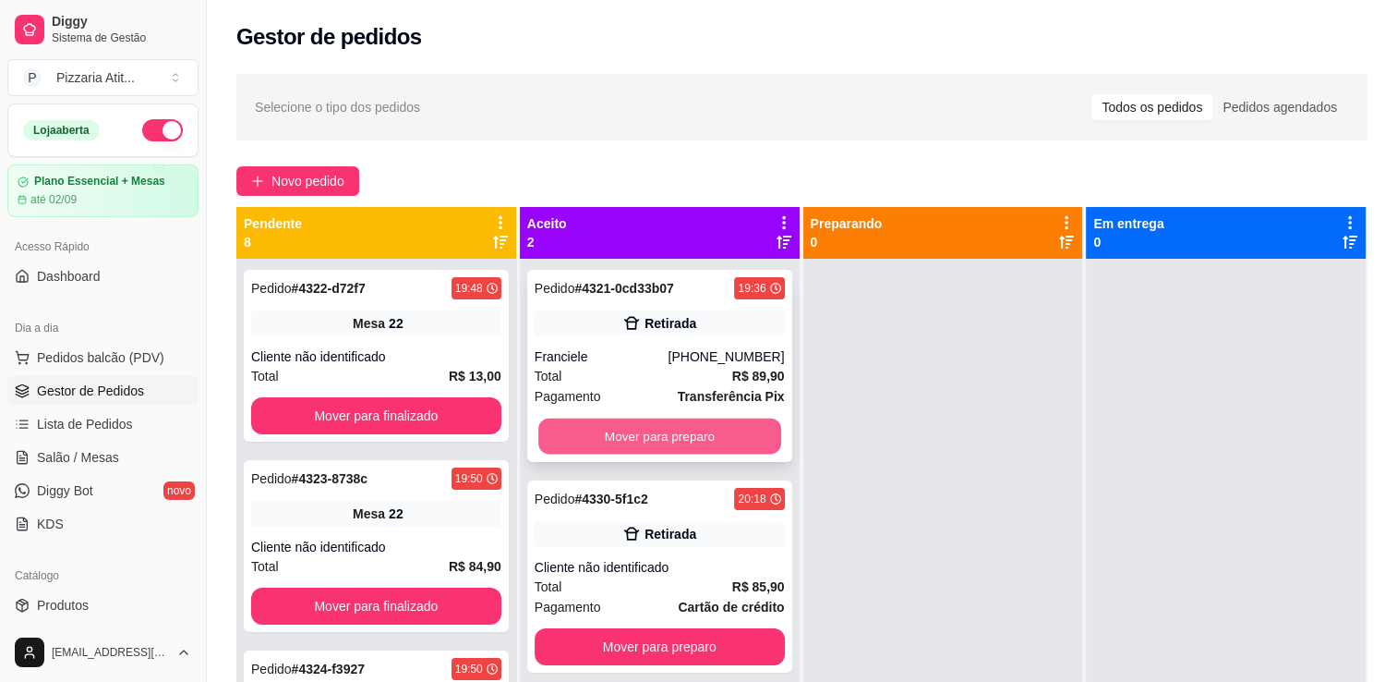
click at [645, 426] on button "Mover para preparo" at bounding box center [659, 436] width 243 height 36
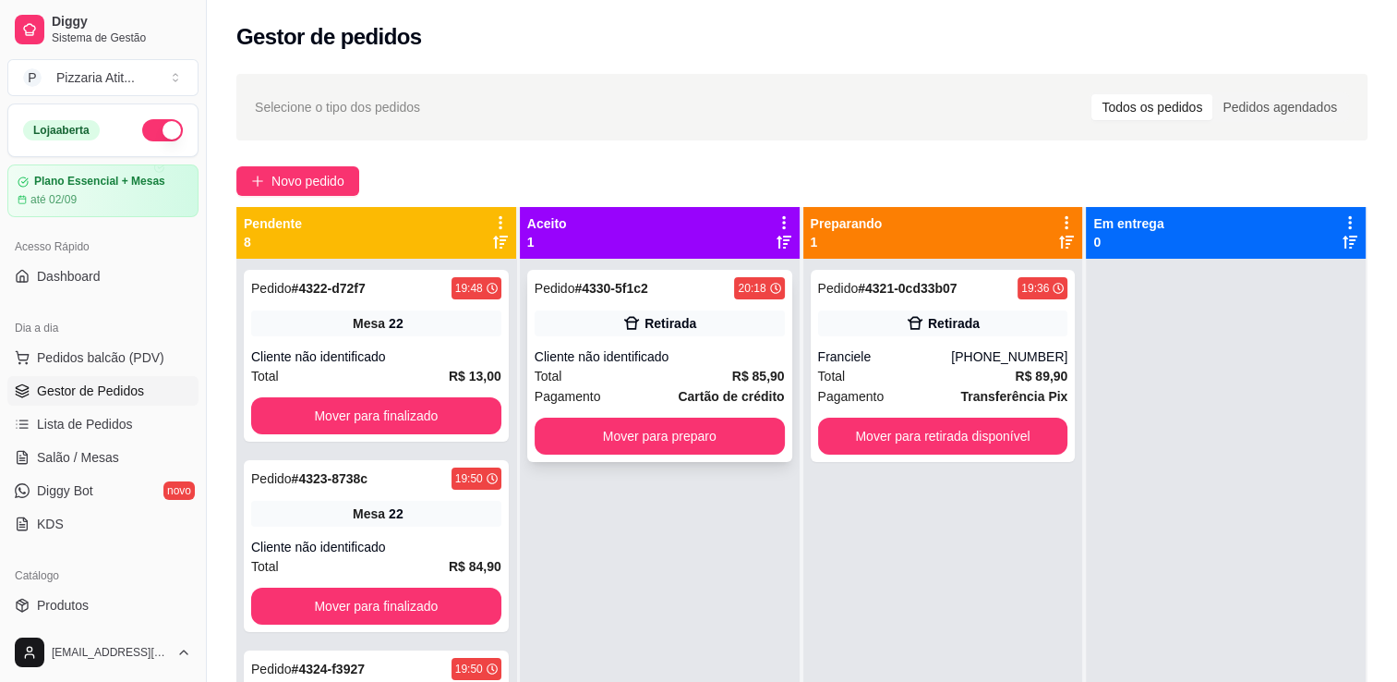
click at [685, 416] on div "Pedido # 4330-5f1c2 20:18 Retirada Cliente não identificado Total R$ 85,90 Paga…" at bounding box center [659, 366] width 265 height 192
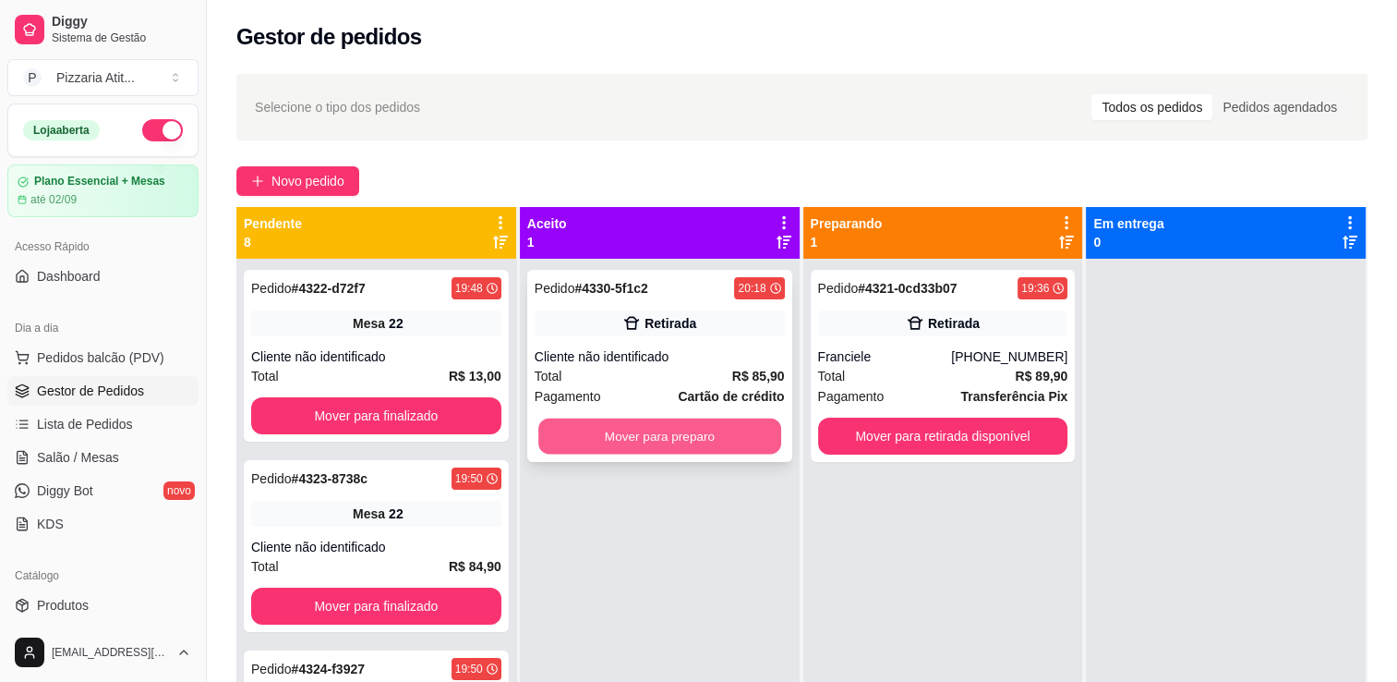
click at [721, 440] on button "Mover para preparo" at bounding box center [659, 436] width 243 height 36
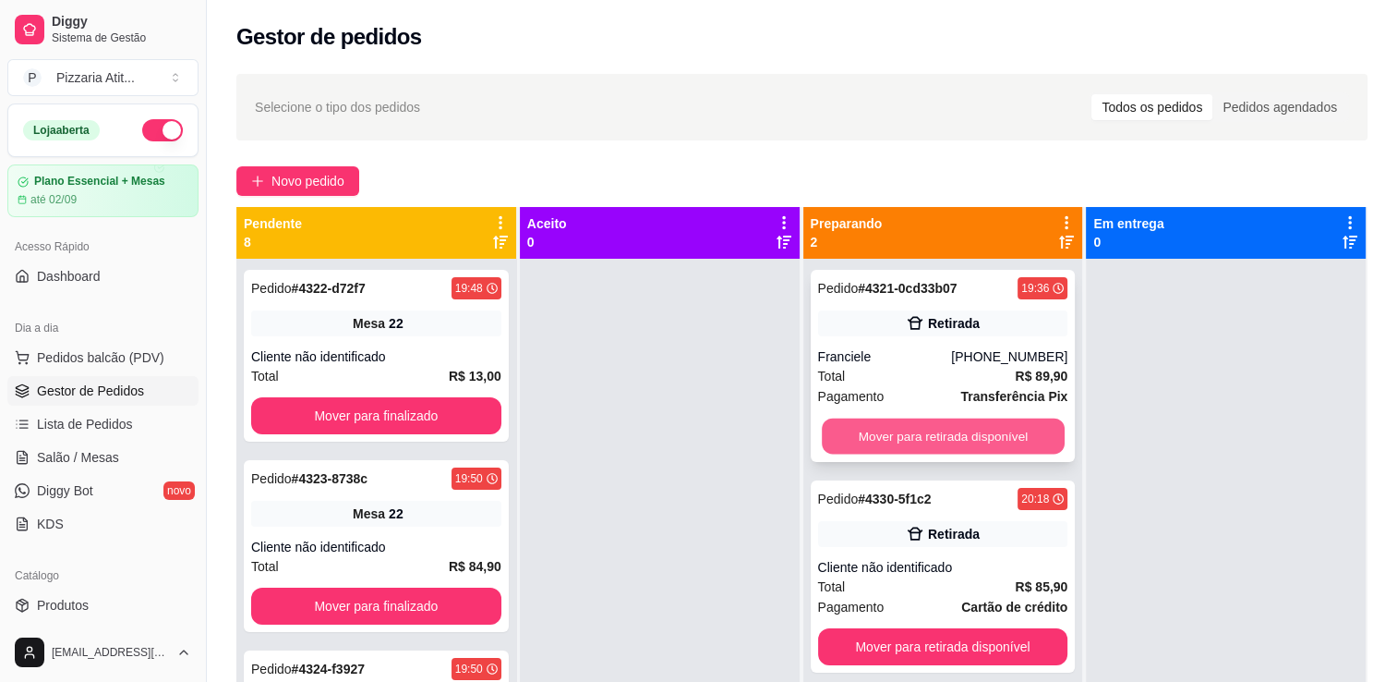
click at [924, 436] on button "Mover para retirada disponível" at bounding box center [943, 436] width 243 height 36
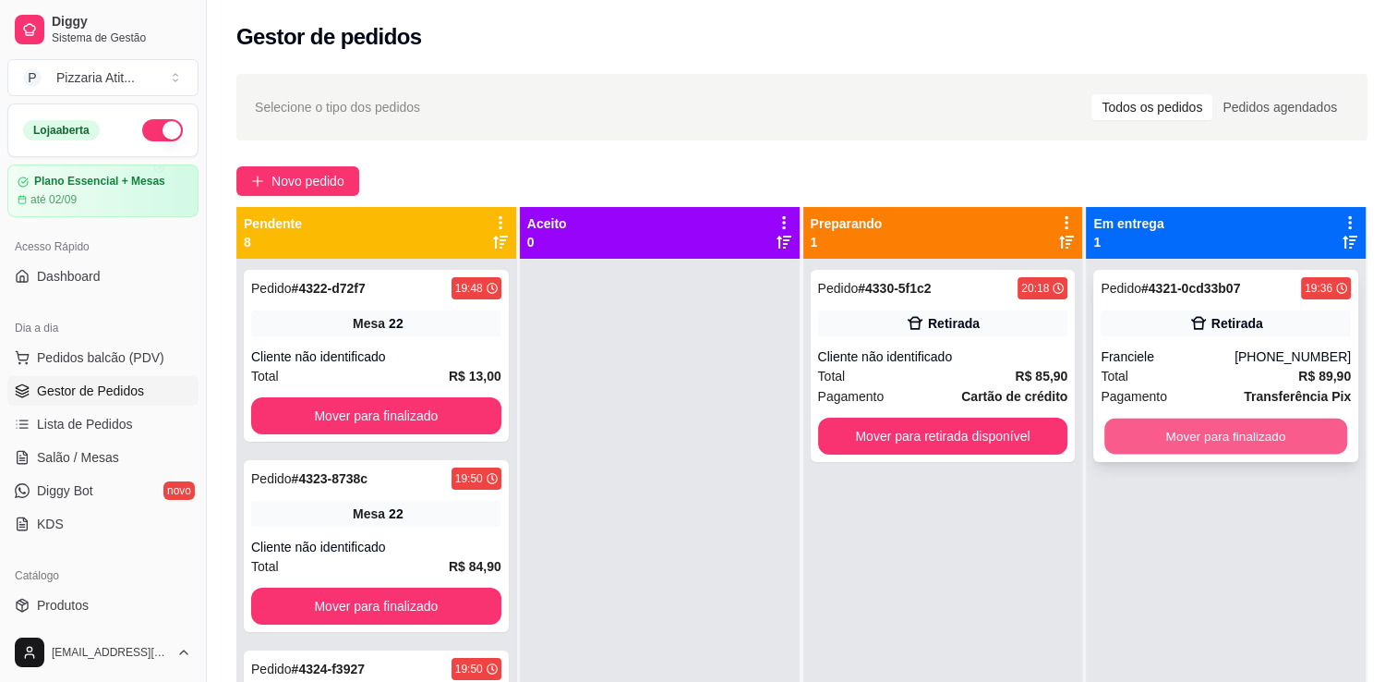
click at [1171, 438] on button "Mover para finalizado" at bounding box center [1226, 436] width 243 height 36
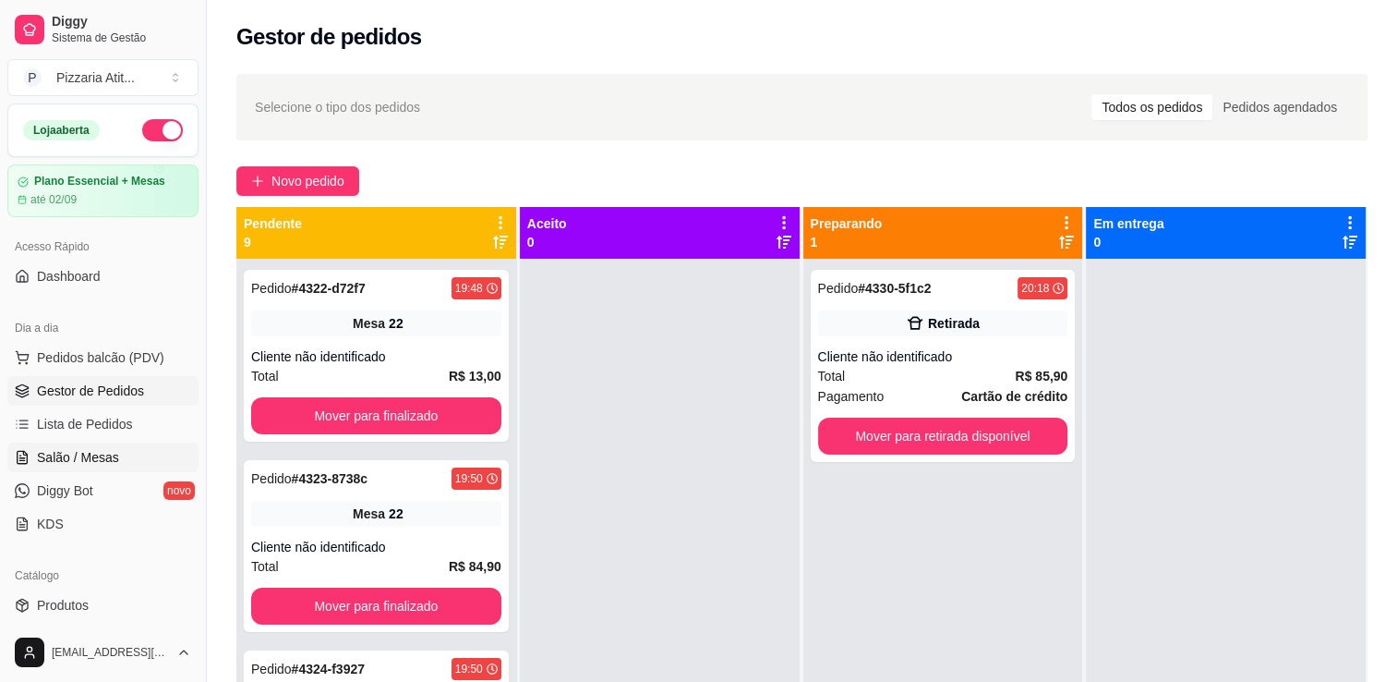
click at [104, 455] on span "Salão / Mesas" at bounding box center [78, 457] width 82 height 18
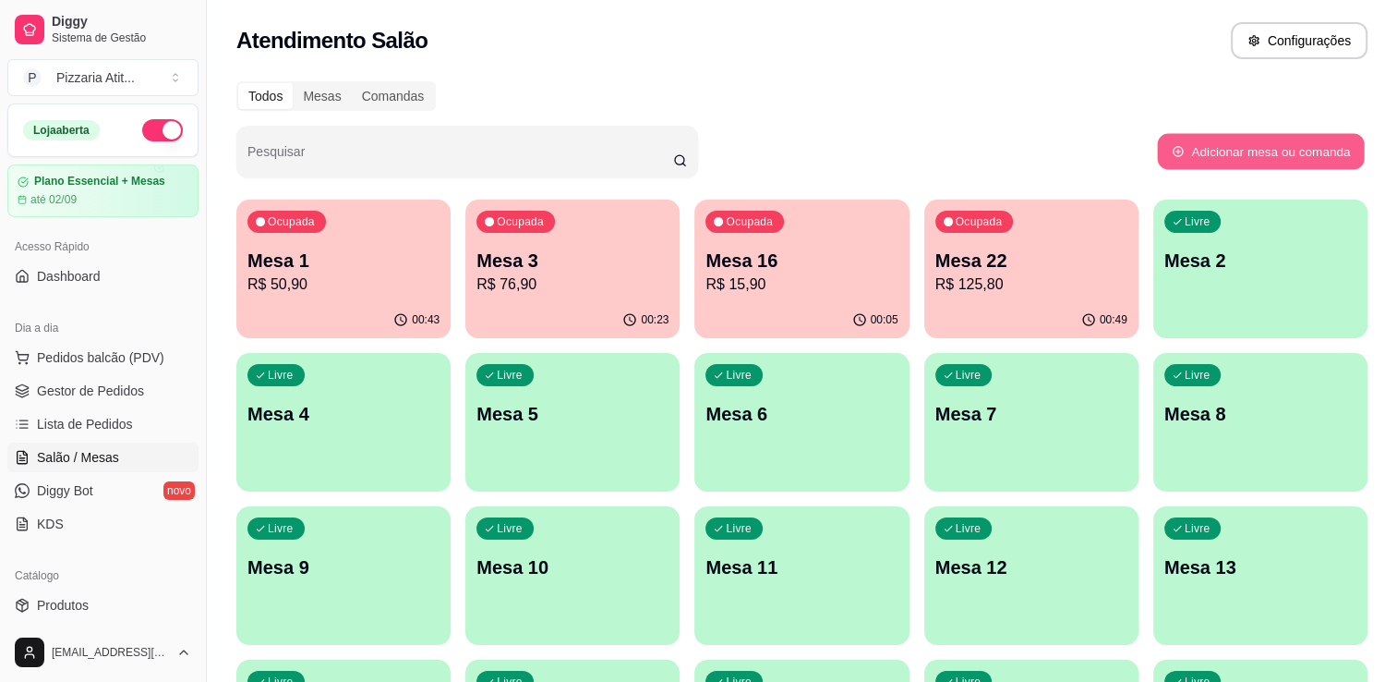
click at [1282, 151] on button "Adicionar mesa ou comanda" at bounding box center [1260, 152] width 207 height 36
select select "TABLE"
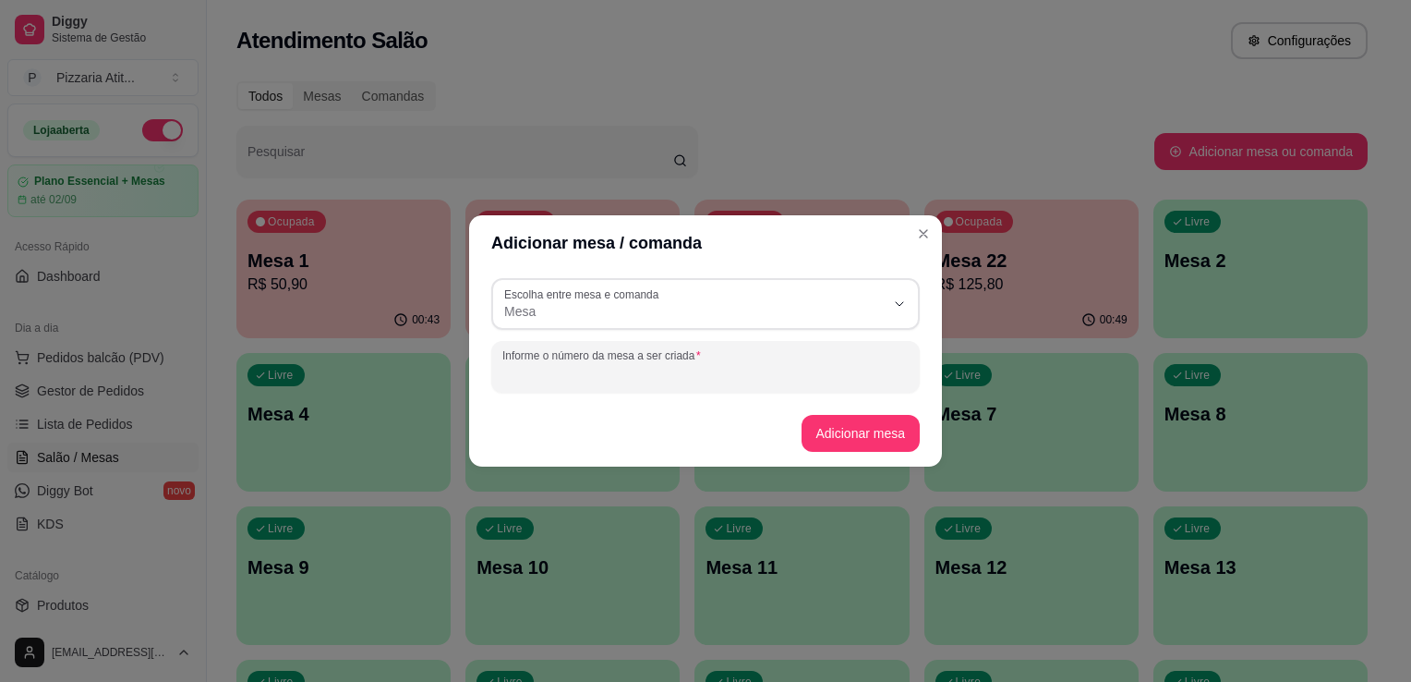
click at [656, 377] on input "Informe o número da mesa a ser criada" at bounding box center [705, 374] width 406 height 18
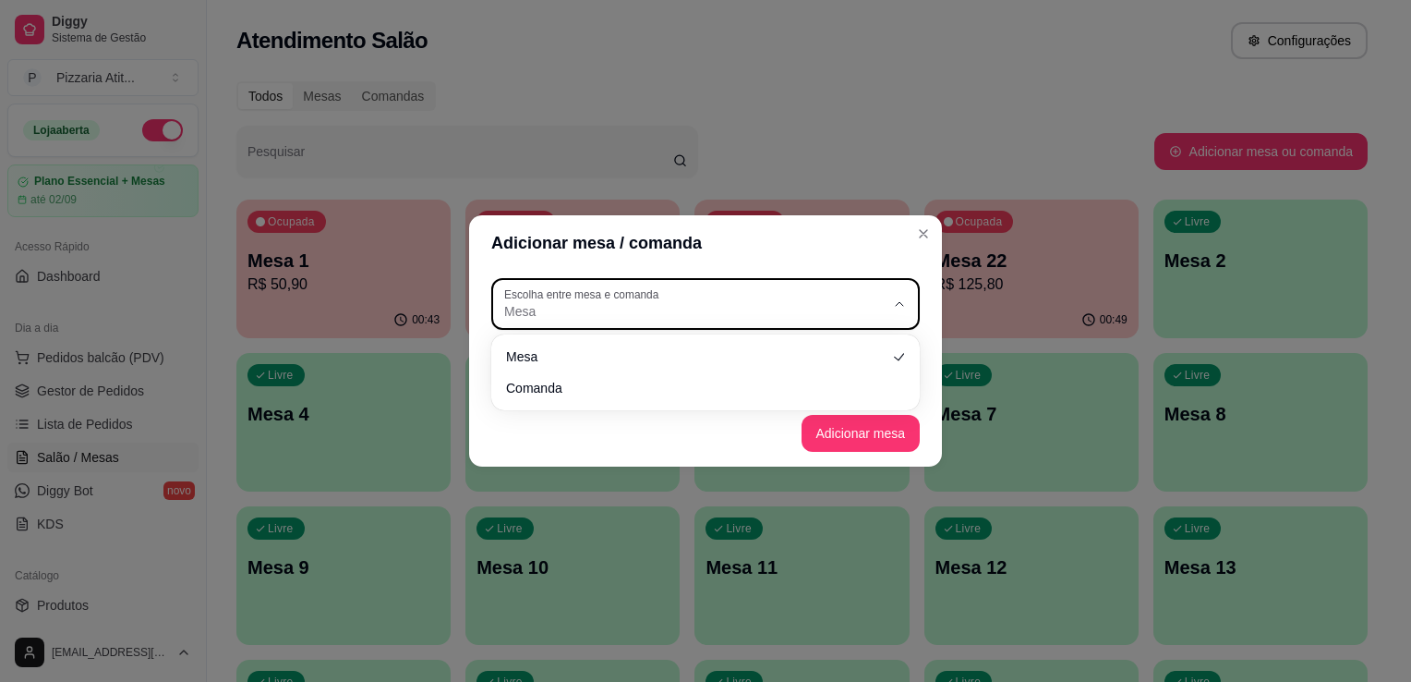
click at [650, 315] on span "Mesa" at bounding box center [694, 311] width 380 height 18
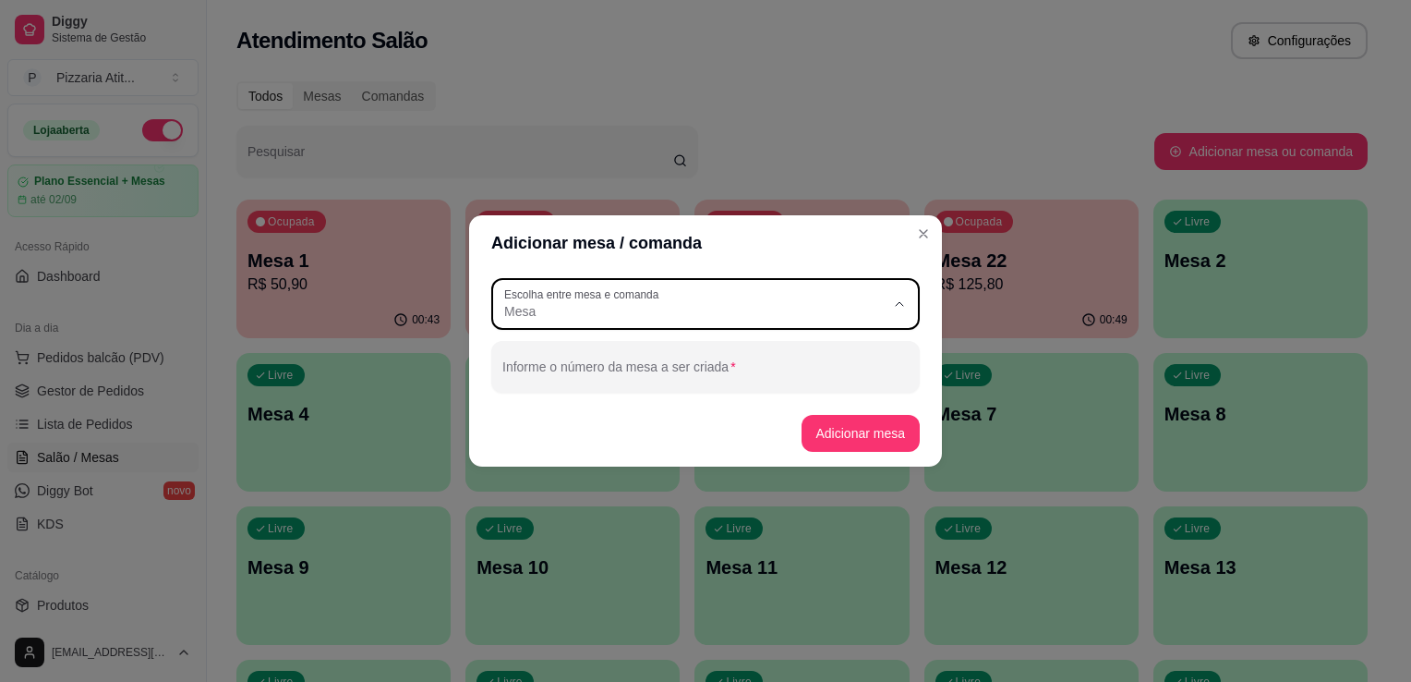
click at [894, 370] on li "Mesa" at bounding box center [705, 356] width 397 height 29
select select
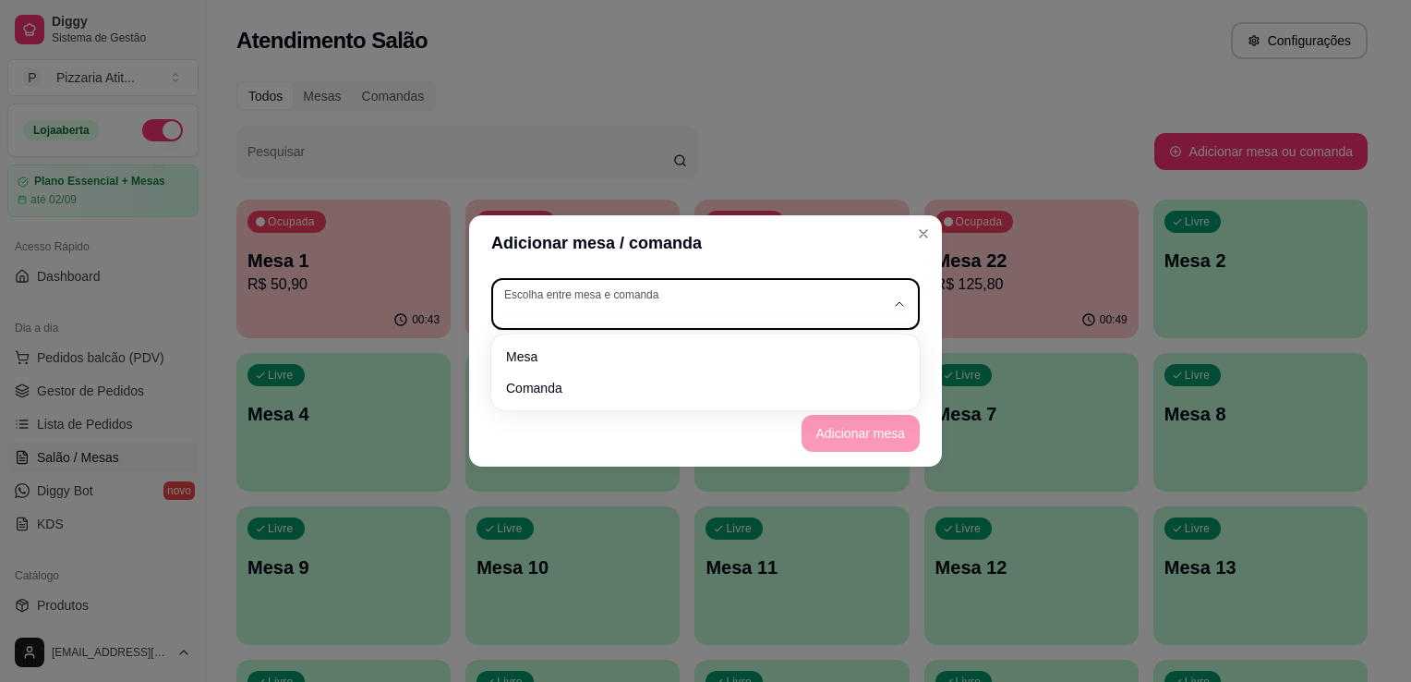
click at [904, 303] on icon "button" at bounding box center [899, 303] width 15 height 15
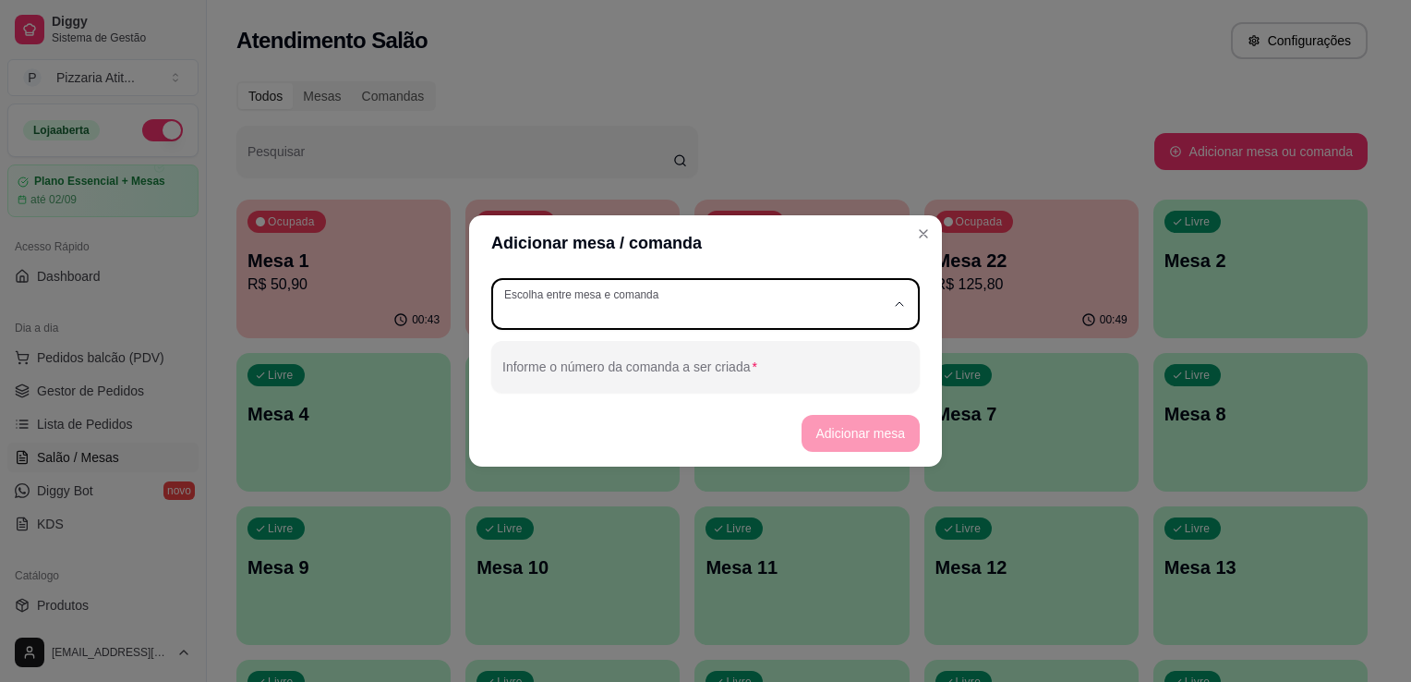
click at [593, 413] on footer "Adicionar mesa" at bounding box center [705, 433] width 473 height 66
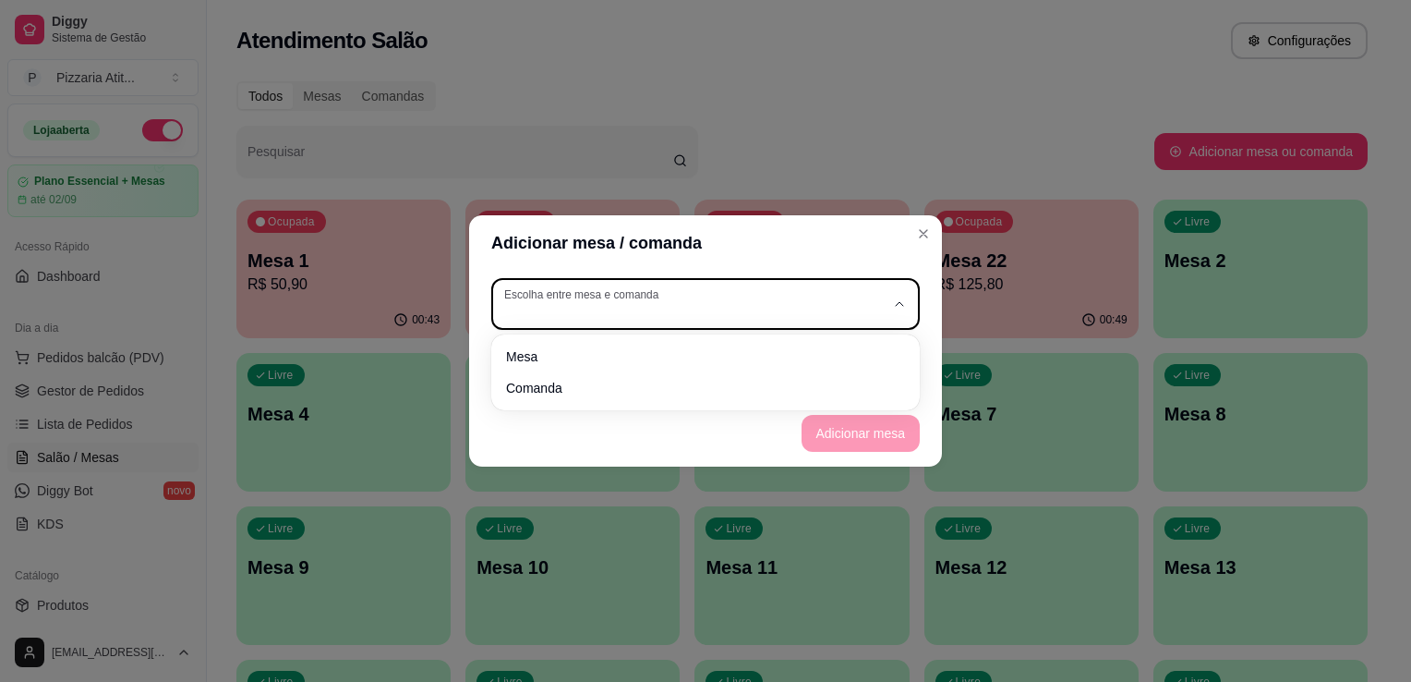
click at [634, 298] on button "Escolha entre mesa e comanda" at bounding box center [705, 304] width 429 height 52
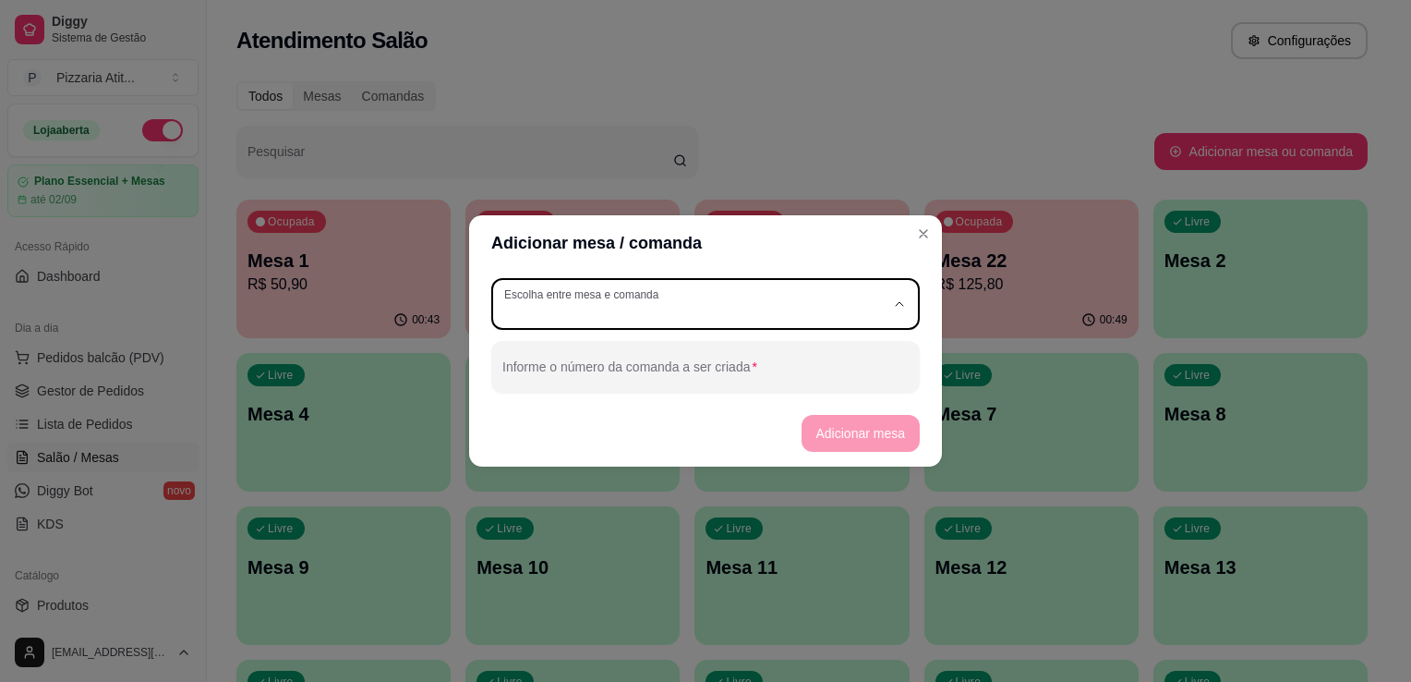
click at [600, 379] on span "Comanda" at bounding box center [697, 386] width 366 height 18
type input "CARD"
select select "CARD"
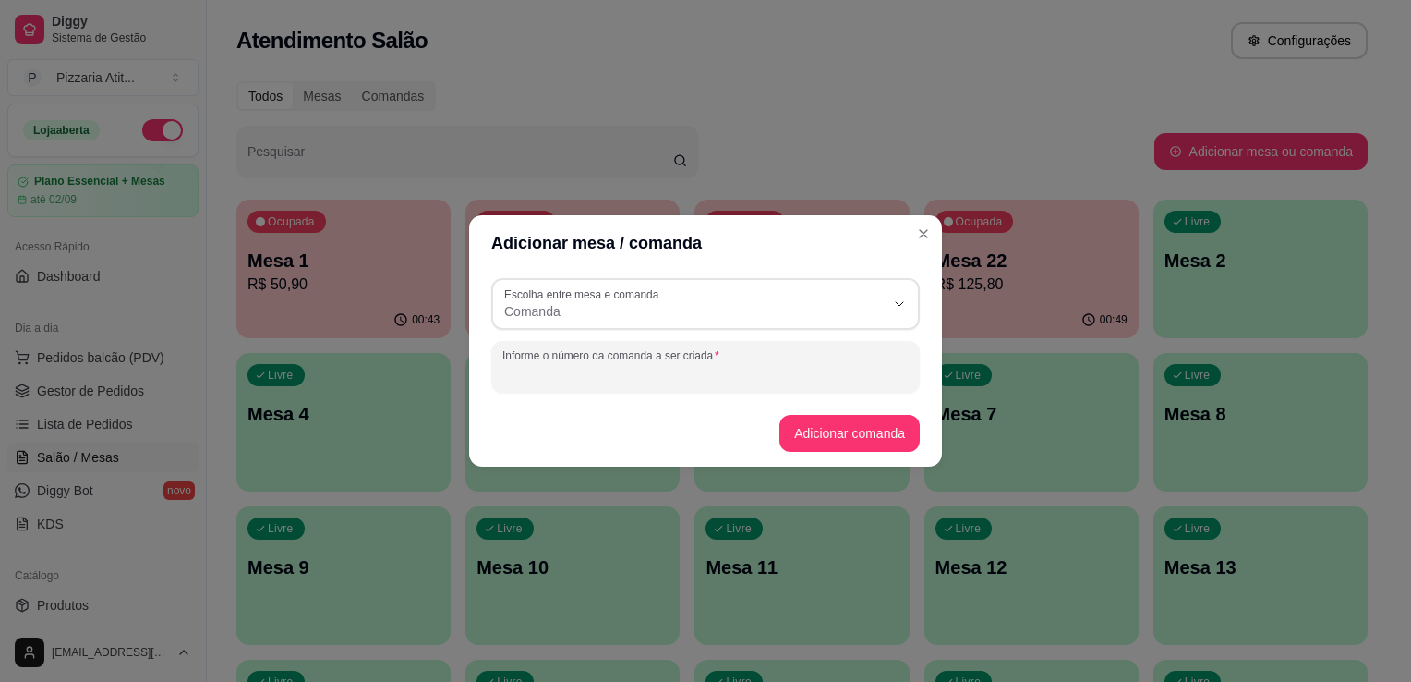
click at [602, 366] on input "Informe o número da comanda a ser criada" at bounding box center [705, 374] width 406 height 18
type input "LUIZA"
click at [823, 449] on button "Adicionar comanda" at bounding box center [849, 434] width 136 height 36
click at [862, 425] on button "Adicionar comanda" at bounding box center [849, 434] width 136 height 36
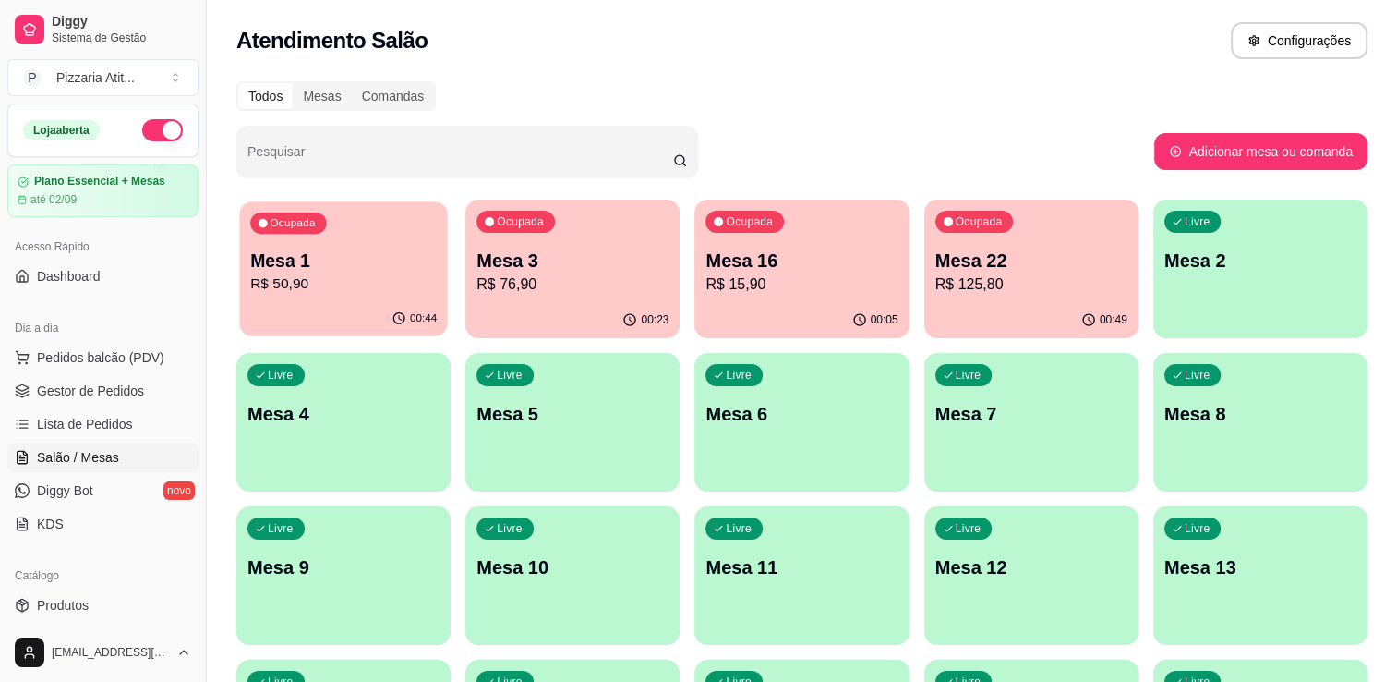
click at [309, 270] on p "Mesa 1" at bounding box center [343, 260] width 187 height 25
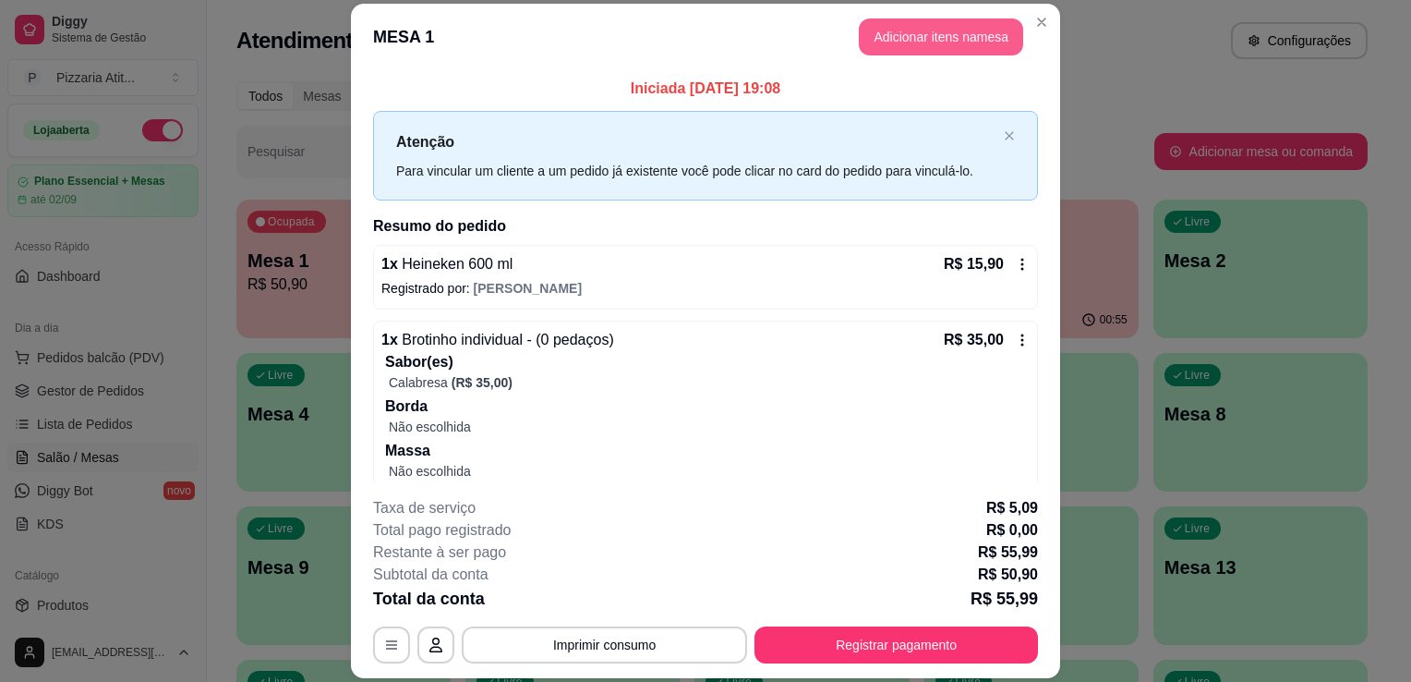
click at [930, 18] on button "Adicionar itens na mesa" at bounding box center [941, 36] width 164 height 37
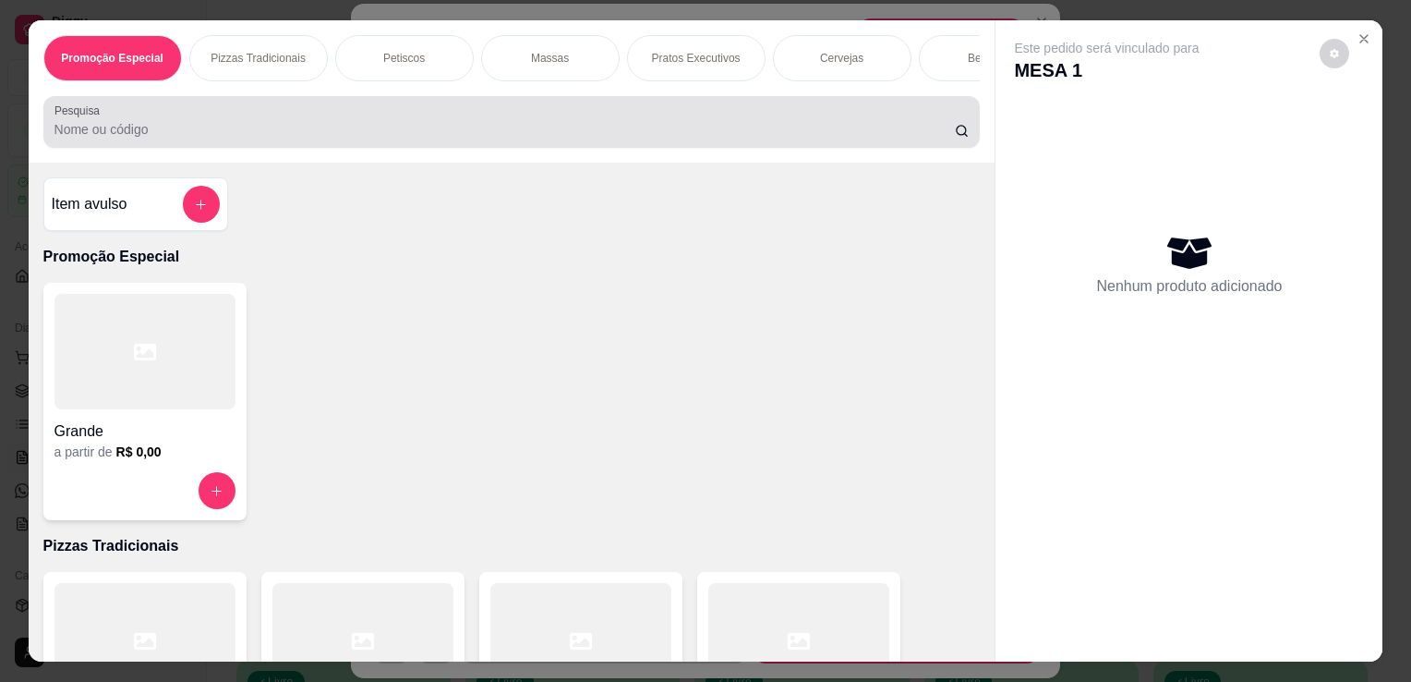
click at [804, 116] on div at bounding box center [511, 121] width 915 height 37
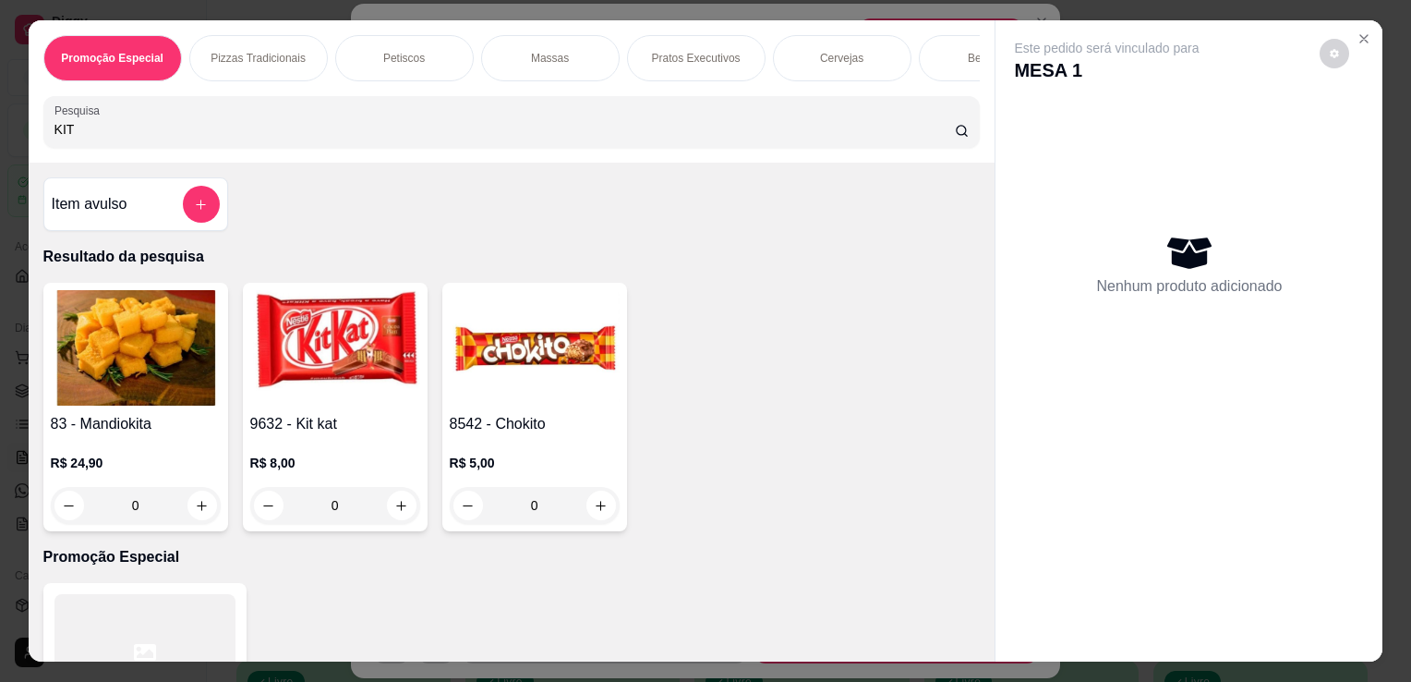
type input "KIT"
click at [336, 374] on img at bounding box center [335, 347] width 170 height 115
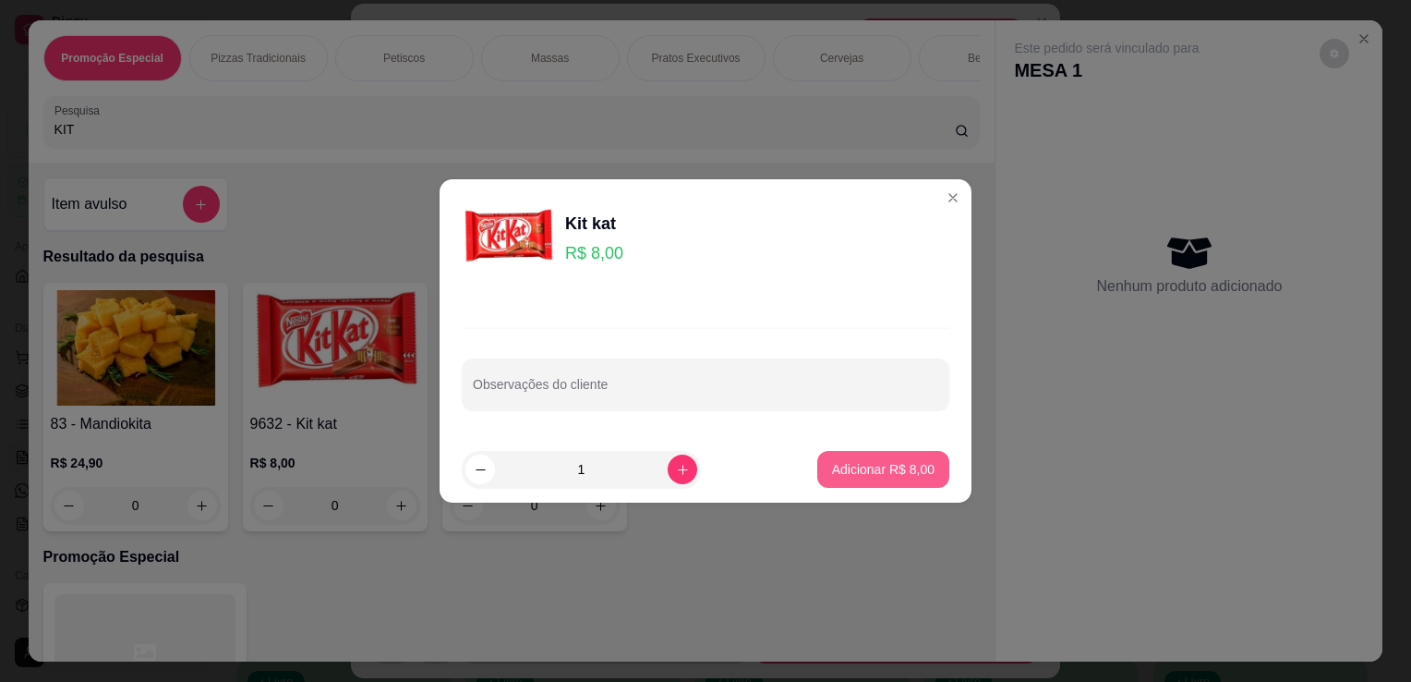
click at [925, 478] on button "Adicionar R$ 8,00" at bounding box center [883, 469] width 132 height 37
type input "1"
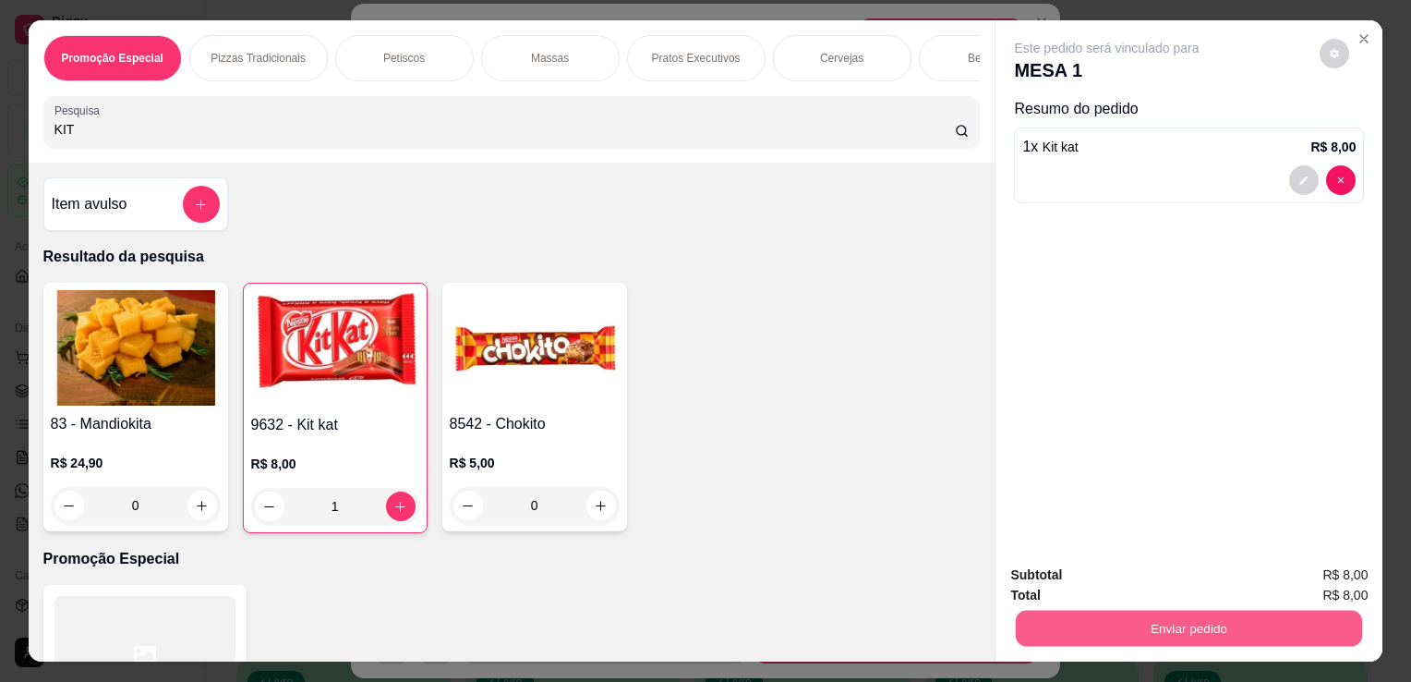
click at [1178, 611] on button "Enviar pedido" at bounding box center [1189, 628] width 346 height 36
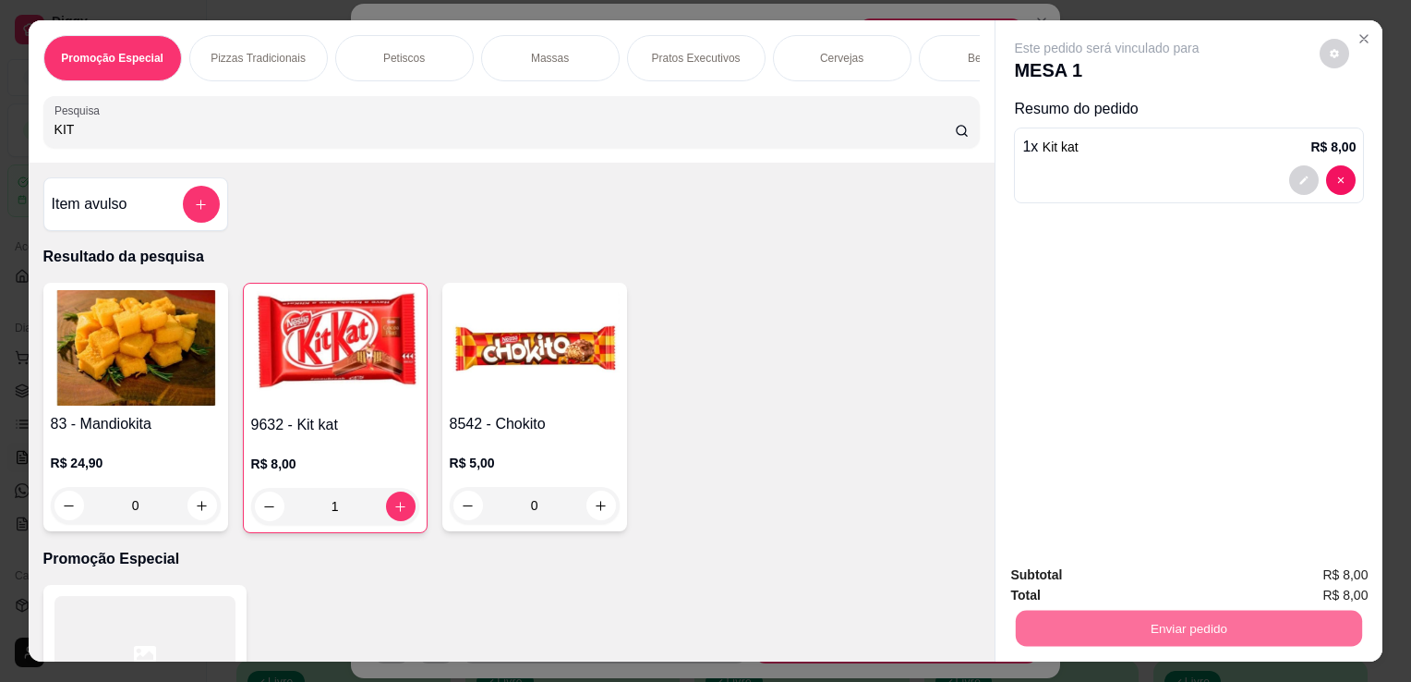
click at [1151, 569] on button "Não registrar e enviar pedido" at bounding box center [1128, 576] width 187 height 34
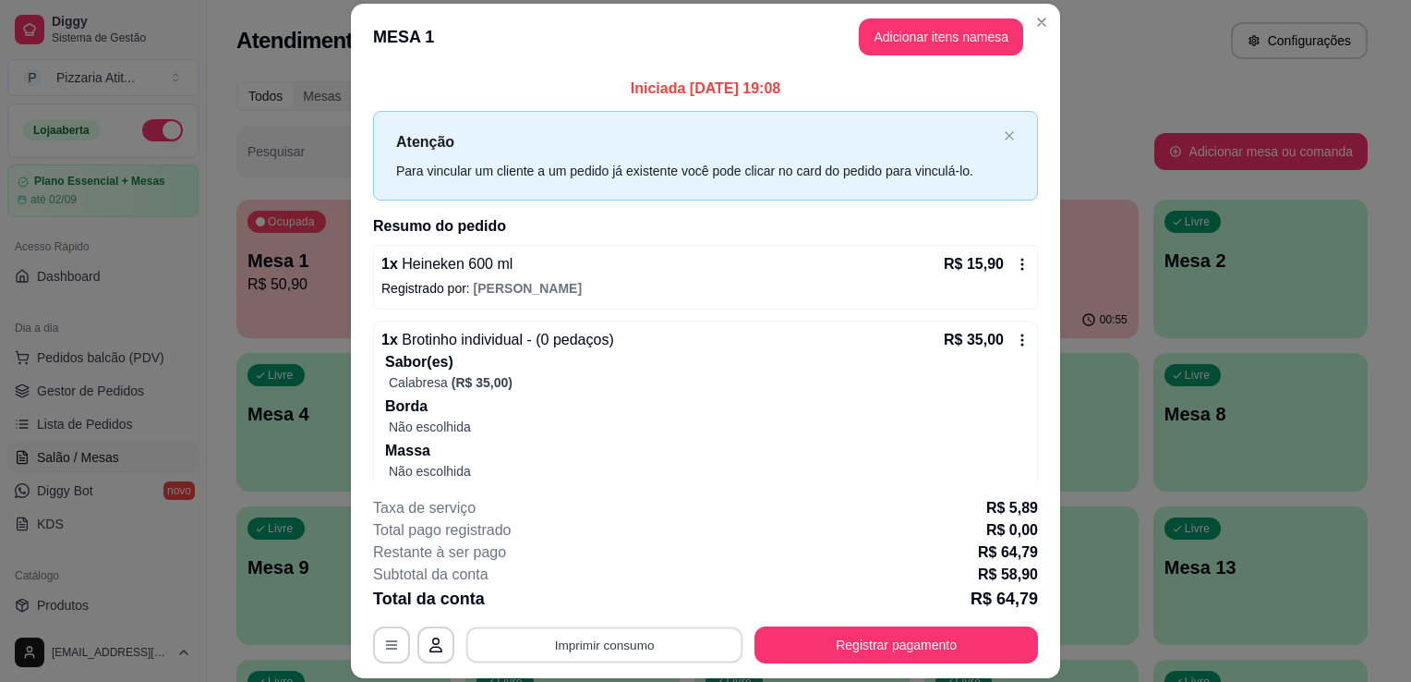
click at [661, 646] on button "Imprimir consumo" at bounding box center [604, 645] width 277 height 36
click at [636, 597] on button "IMPRESSORA" at bounding box center [602, 602] width 129 height 29
click at [851, 645] on button "Registrar pagamento" at bounding box center [896, 645] width 275 height 36
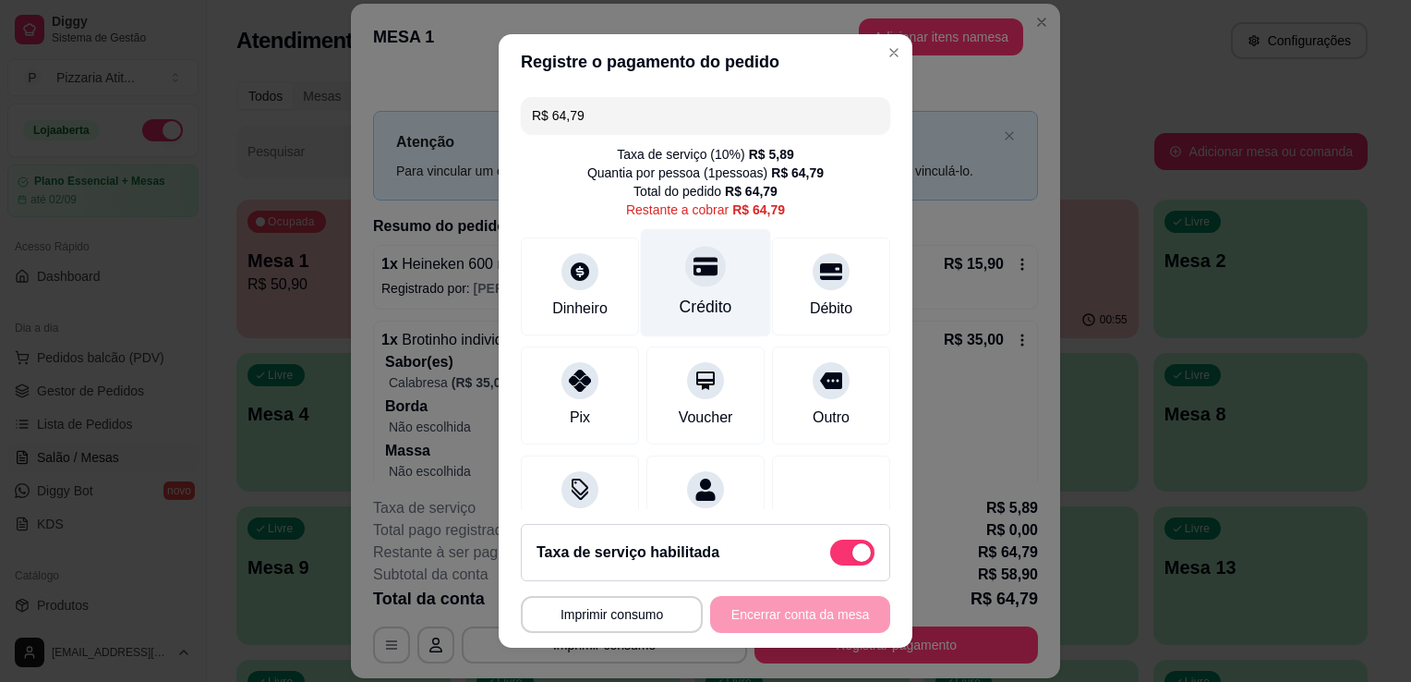
click at [680, 302] on div "Crédito" at bounding box center [706, 307] width 53 height 24
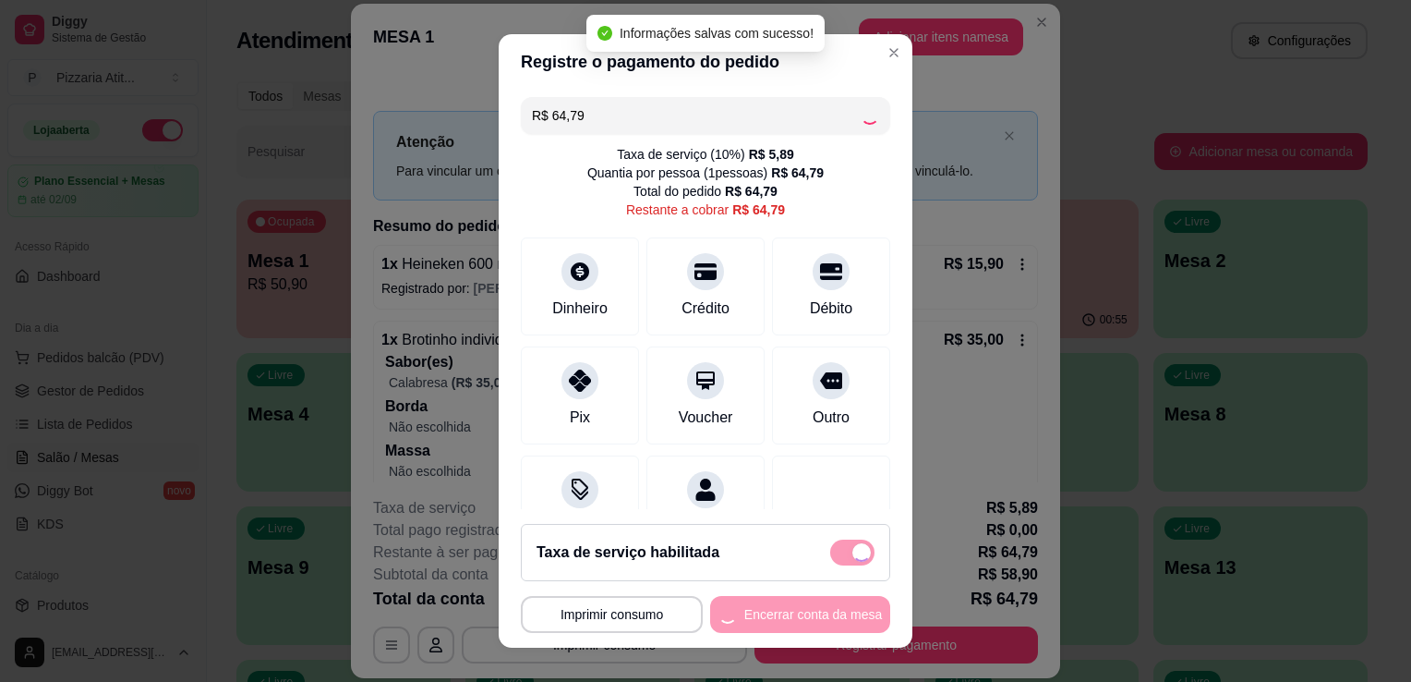
type input "R$ 0,00"
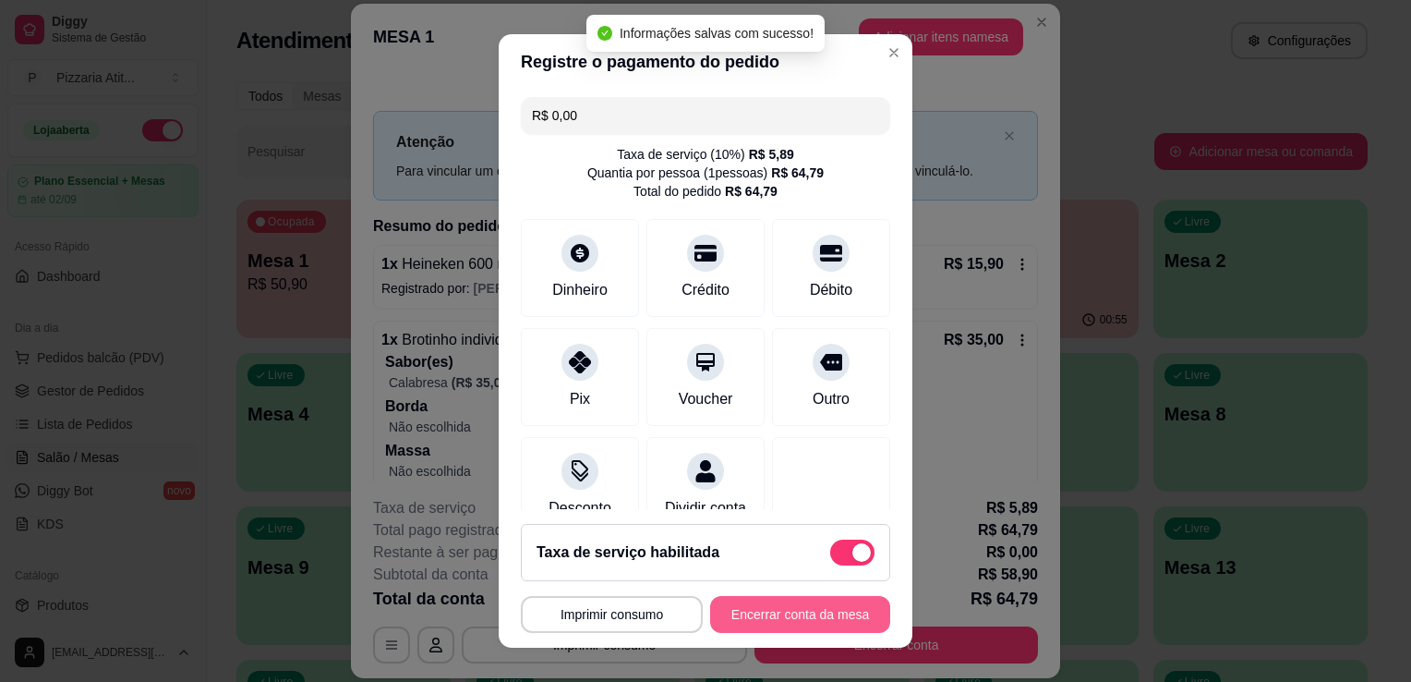
click at [720, 617] on button "Encerrar conta da mesa" at bounding box center [800, 614] width 180 height 37
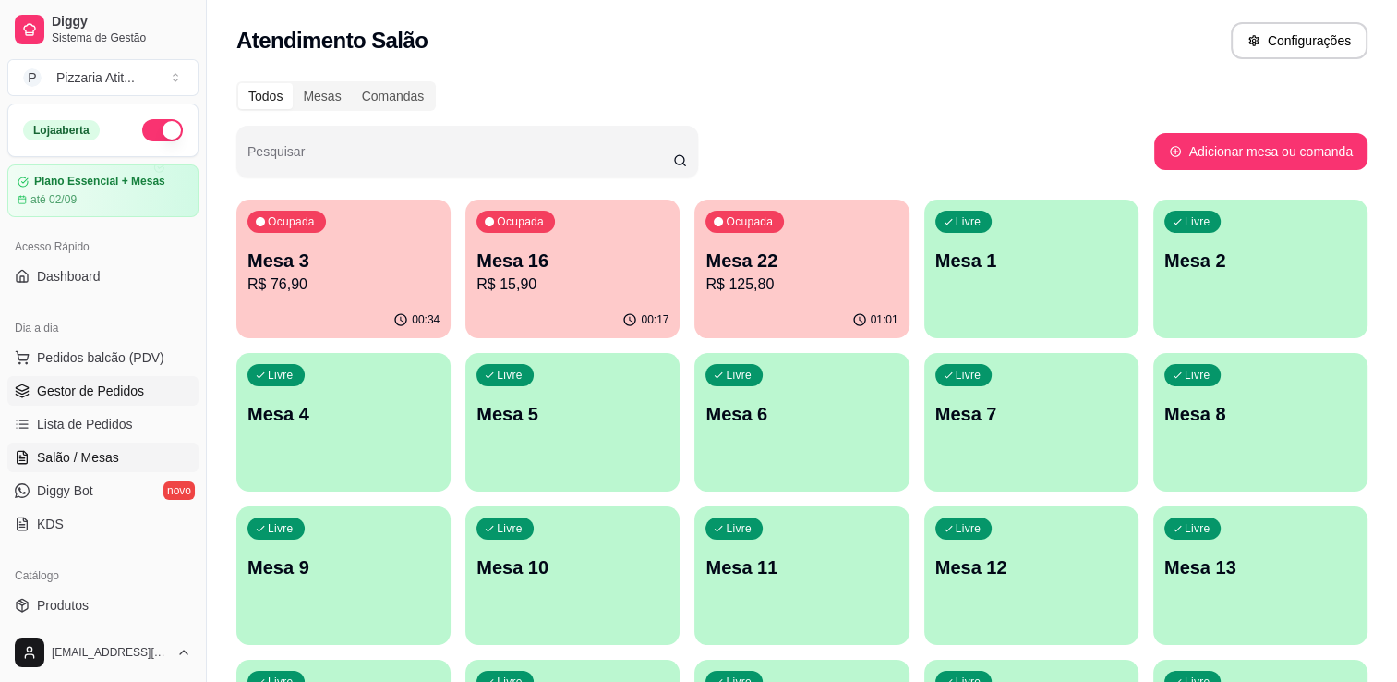
click at [83, 388] on span "Gestor de Pedidos" at bounding box center [90, 390] width 107 height 18
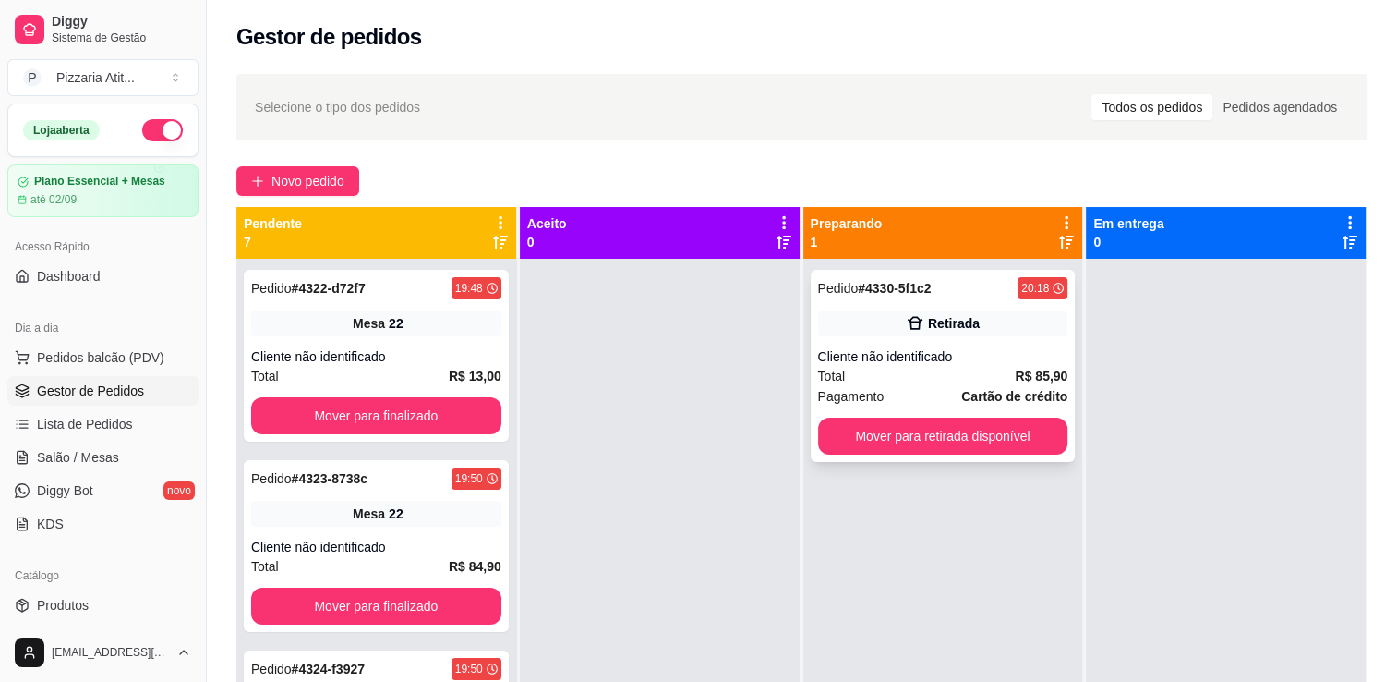
click at [933, 379] on div "Total R$ 85,90" at bounding box center [943, 376] width 250 height 20
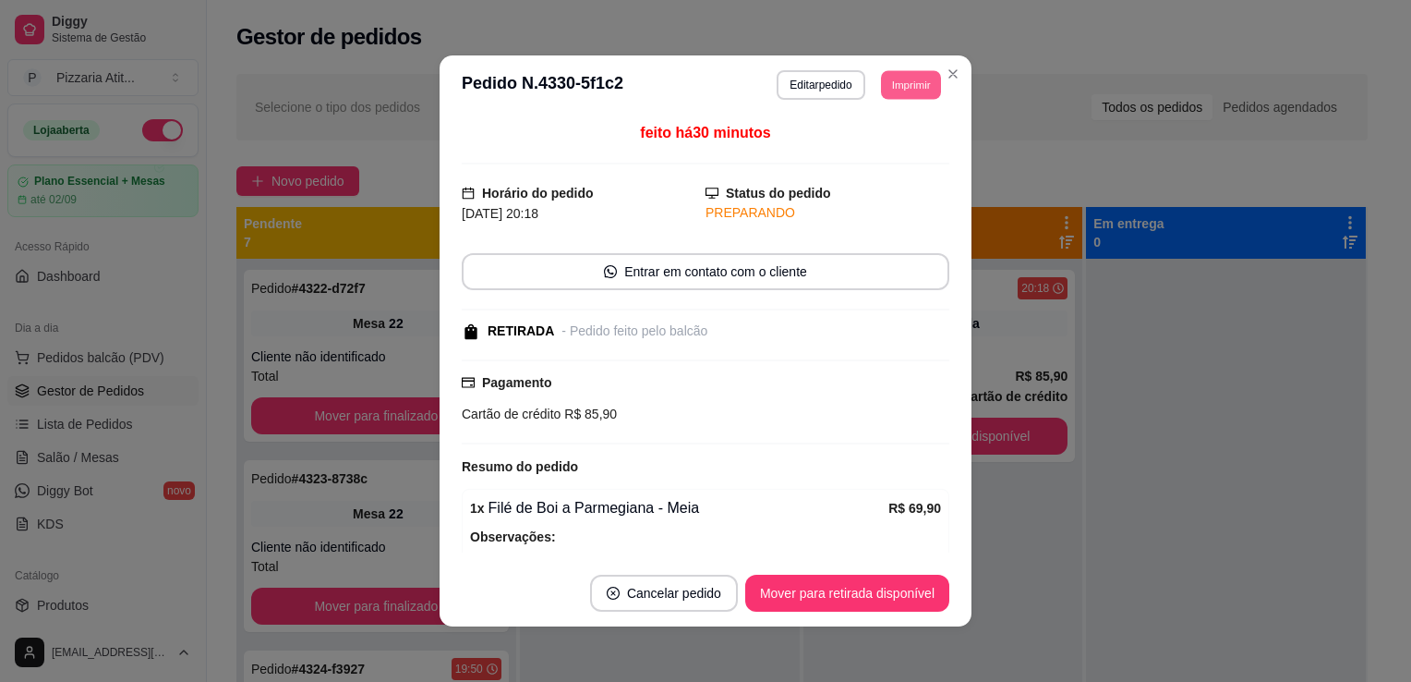
click at [906, 88] on button "Imprimir" at bounding box center [911, 84] width 60 height 29
click at [892, 153] on button "IMPRESSORA" at bounding box center [868, 149] width 129 height 29
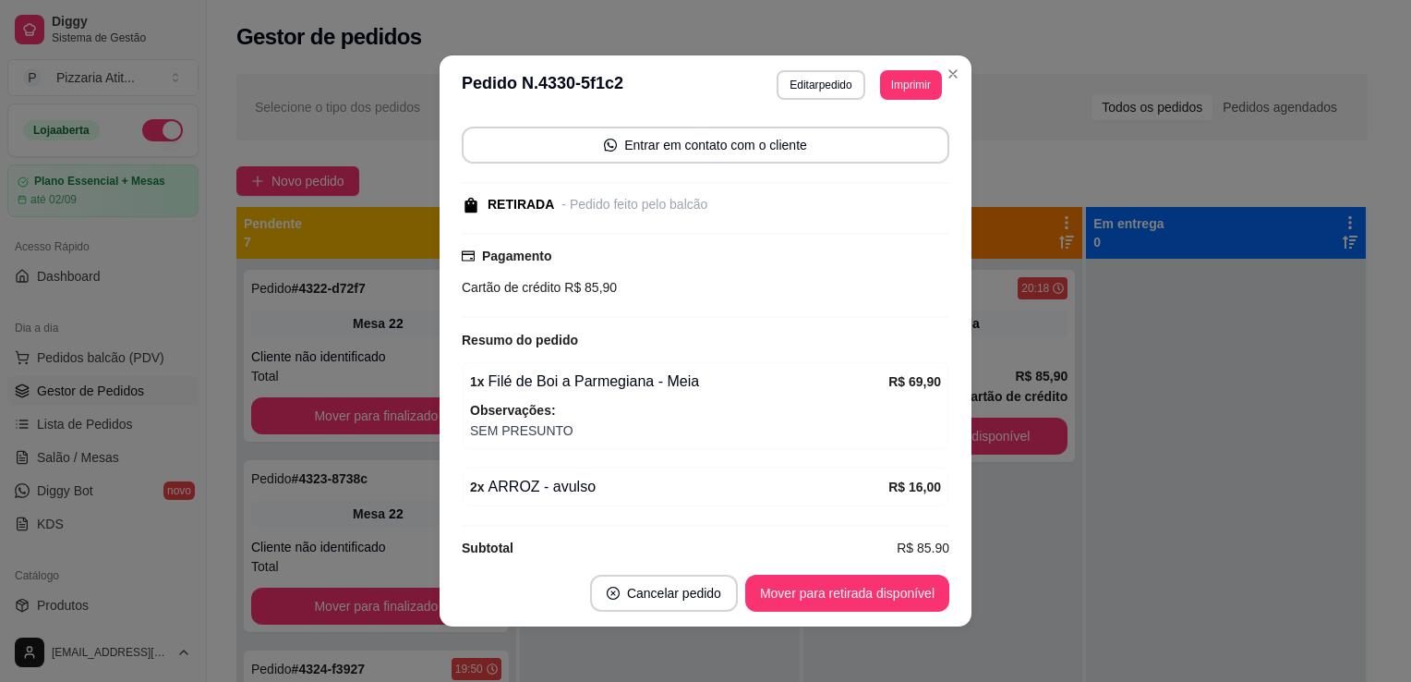
scroll to position [149, 0]
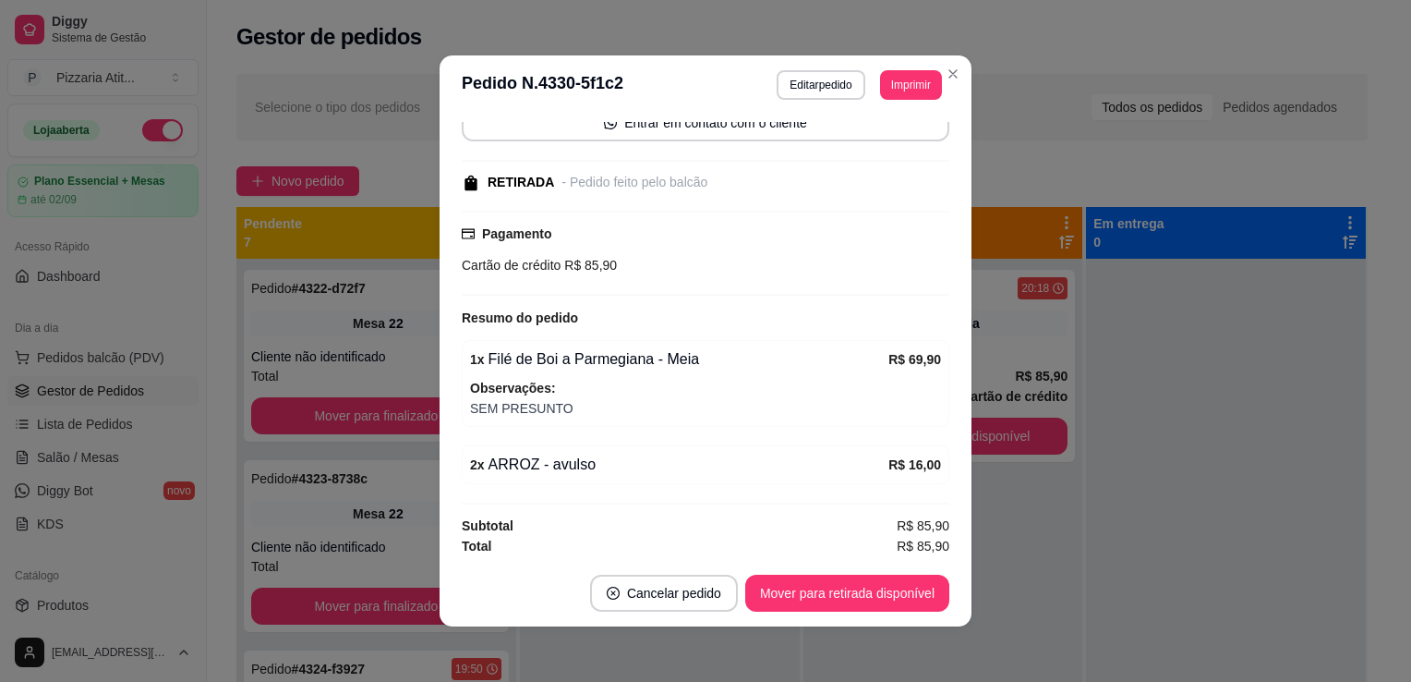
click at [656, 445] on div "2 x ARROZ - avulso R$ 16,00" at bounding box center [706, 464] width 488 height 39
click at [607, 459] on div "2 x ARROZ - avulso" at bounding box center [679, 464] width 418 height 22
click at [897, 467] on strong "R$ 16,00" at bounding box center [914, 464] width 53 height 15
click at [661, 437] on div "feito há 30 minutos Horário do pedido [DATE] 20:18 Status do pedido PREPARANDO …" at bounding box center [706, 337] width 488 height 430
click at [561, 454] on div "2 x ARROZ - avulso" at bounding box center [679, 464] width 418 height 22
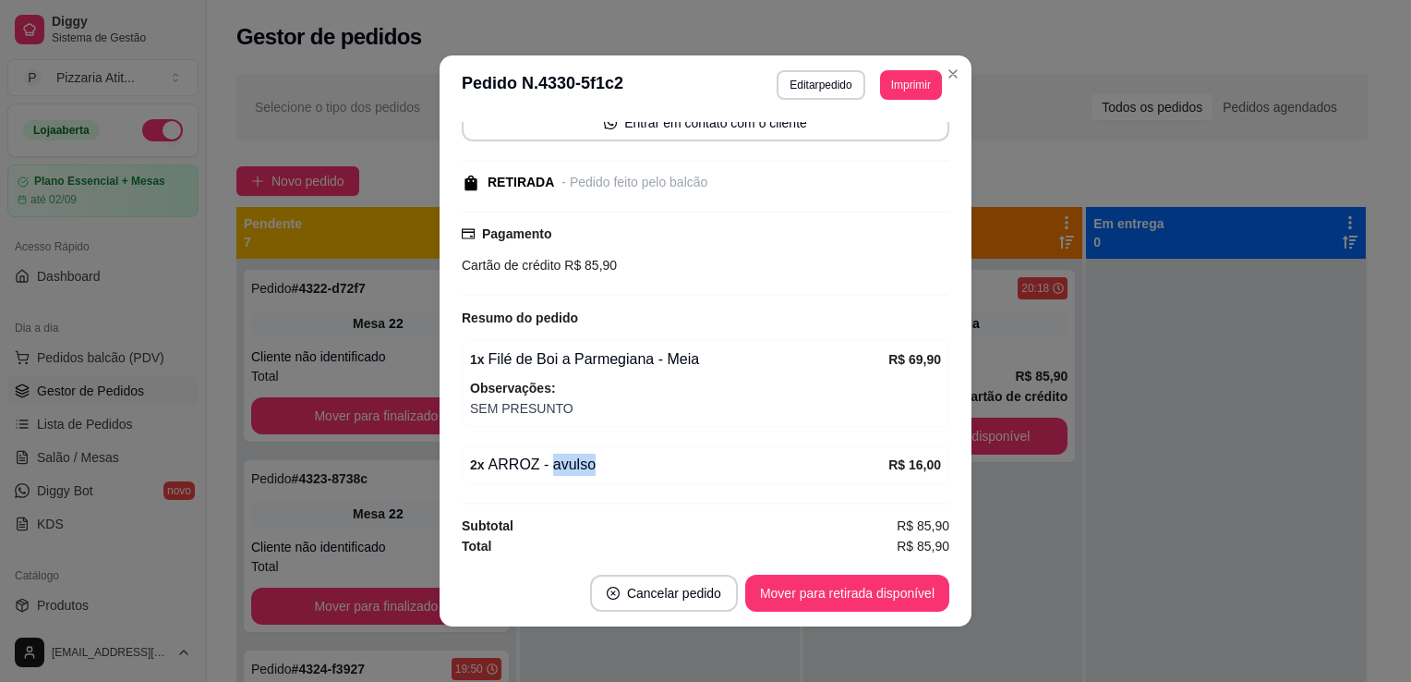
click at [561, 454] on div "2 x ARROZ - avulso" at bounding box center [679, 464] width 418 height 22
click at [669, 585] on button "Cancelar pedido" at bounding box center [663, 593] width 143 height 36
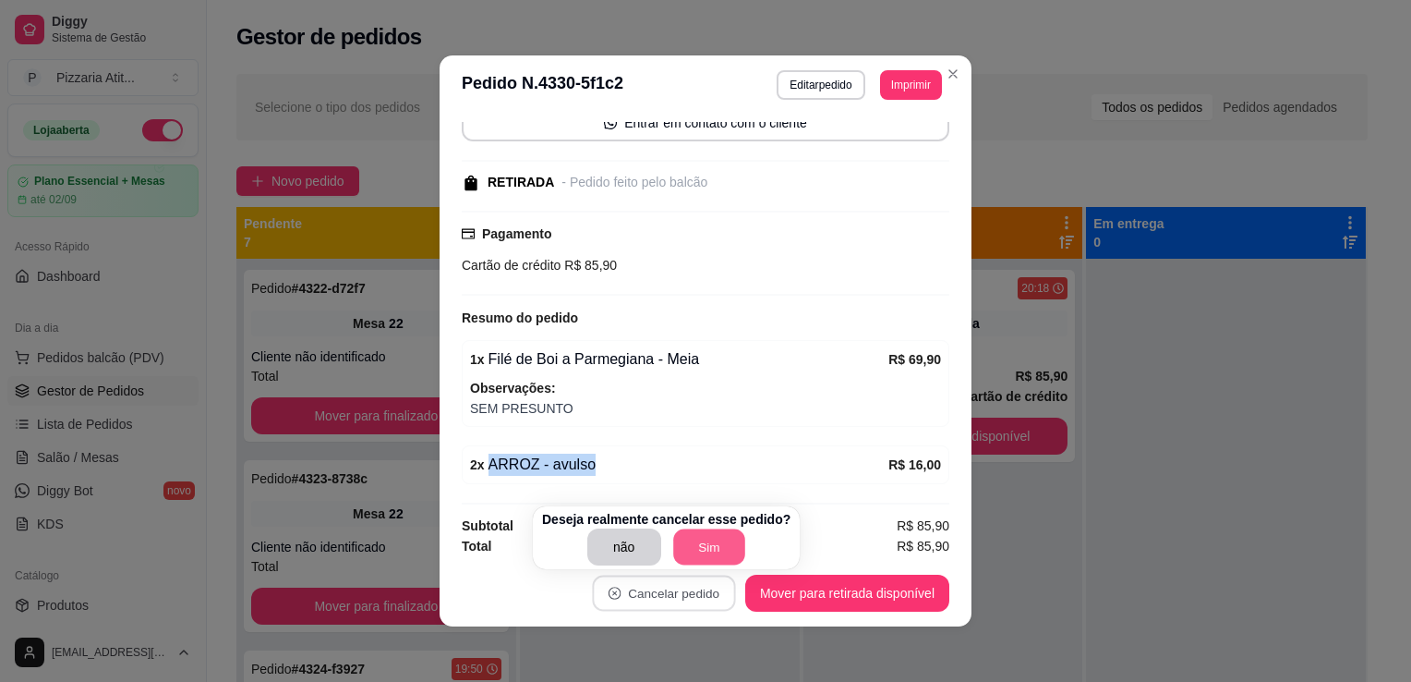
click at [708, 537] on button "Sim" at bounding box center [709, 547] width 72 height 36
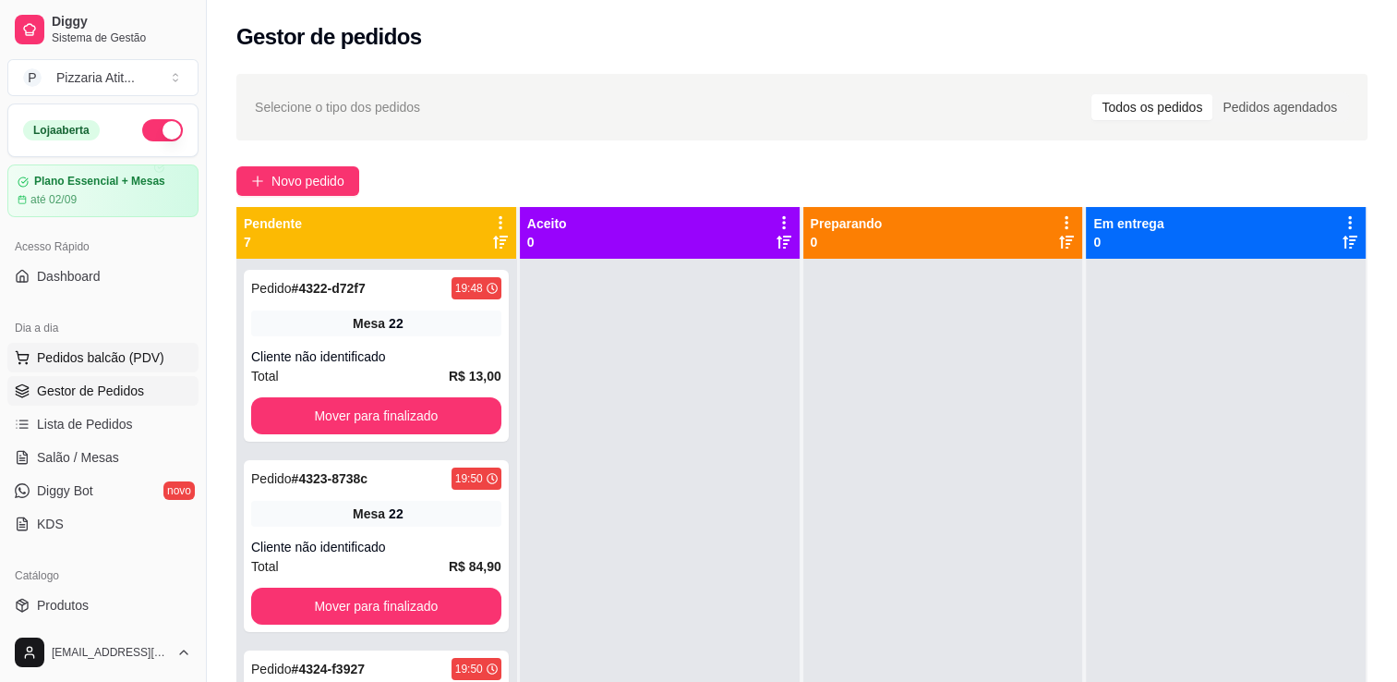
click at [111, 351] on span "Pedidos balcão (PDV)" at bounding box center [100, 357] width 127 height 18
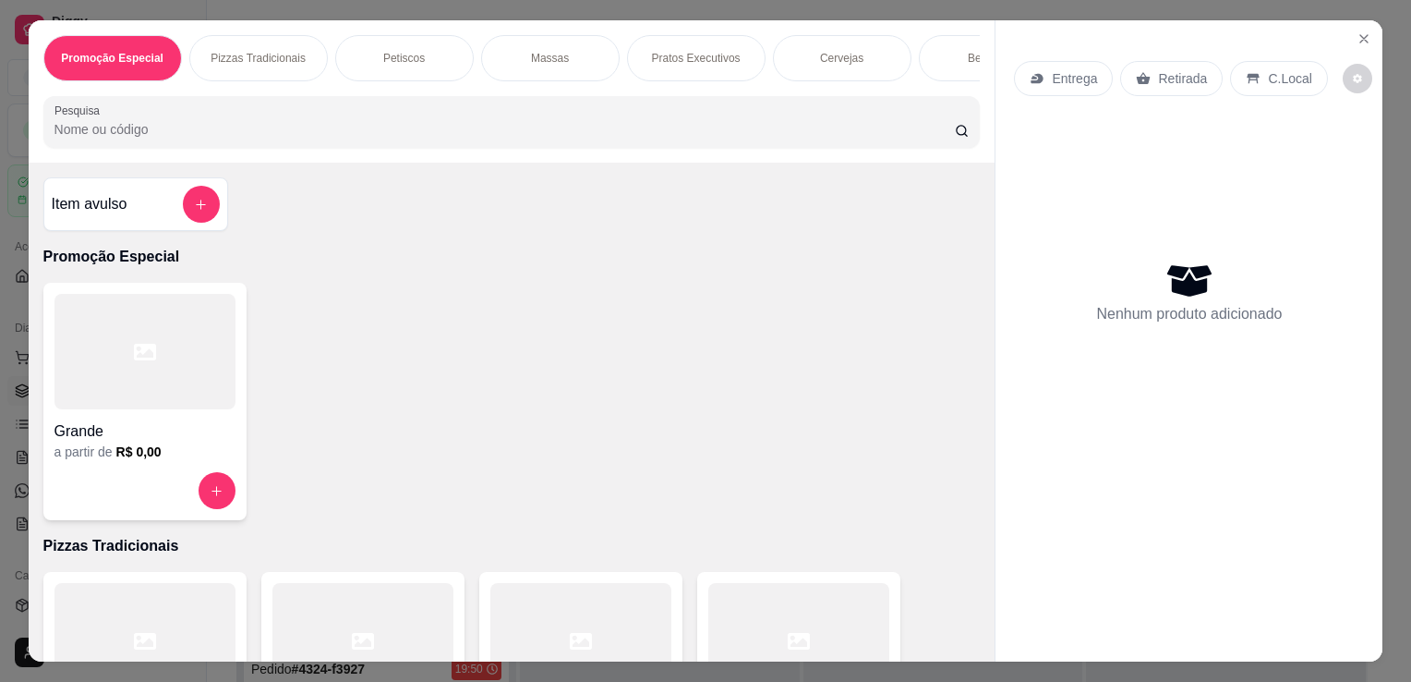
click at [351, 139] on input "Pesquisa" at bounding box center [504, 129] width 900 height 18
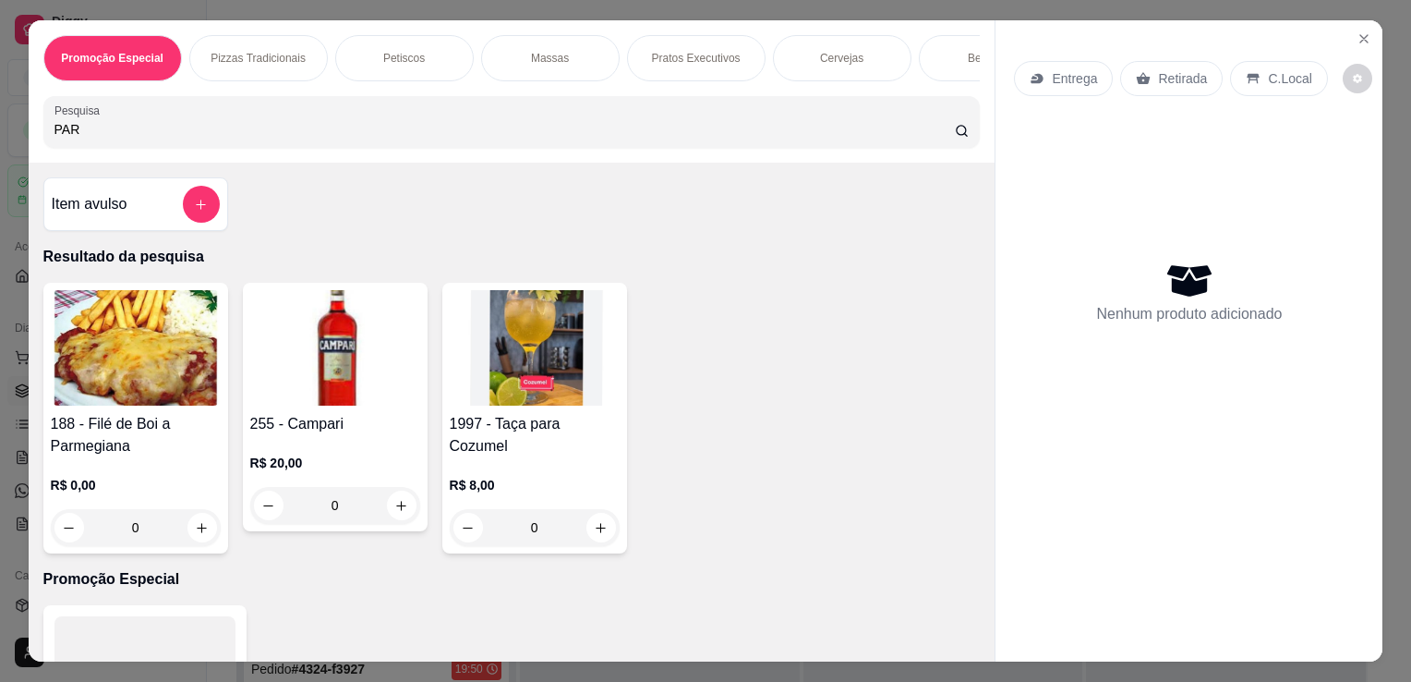
type input "PAR"
click at [156, 382] on img at bounding box center [136, 347] width 170 height 115
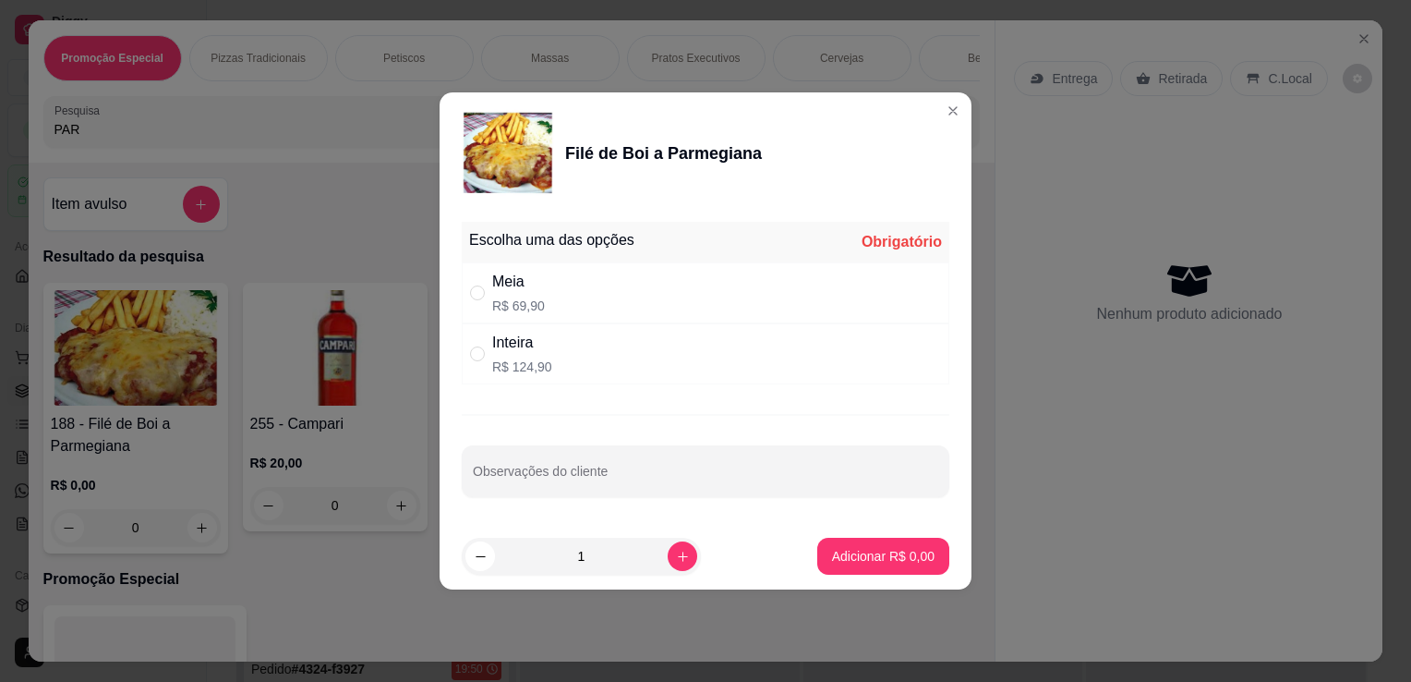
click at [549, 276] on div "Meia R$ 69,90" at bounding box center [706, 292] width 488 height 61
radio input "true"
click at [827, 560] on p "Adicionar R$ 69,90" at bounding box center [880, 556] width 107 height 18
type input "1"
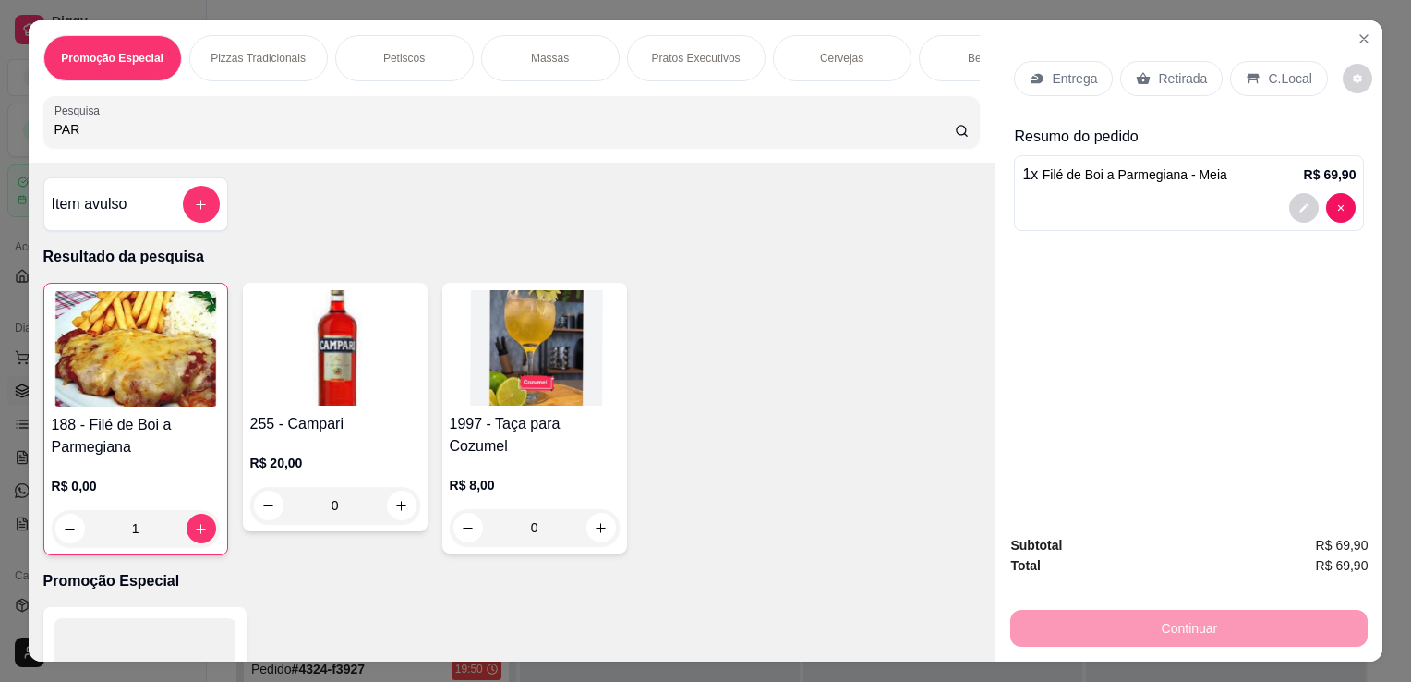
click at [1170, 69] on p "Retirada" at bounding box center [1182, 78] width 49 height 18
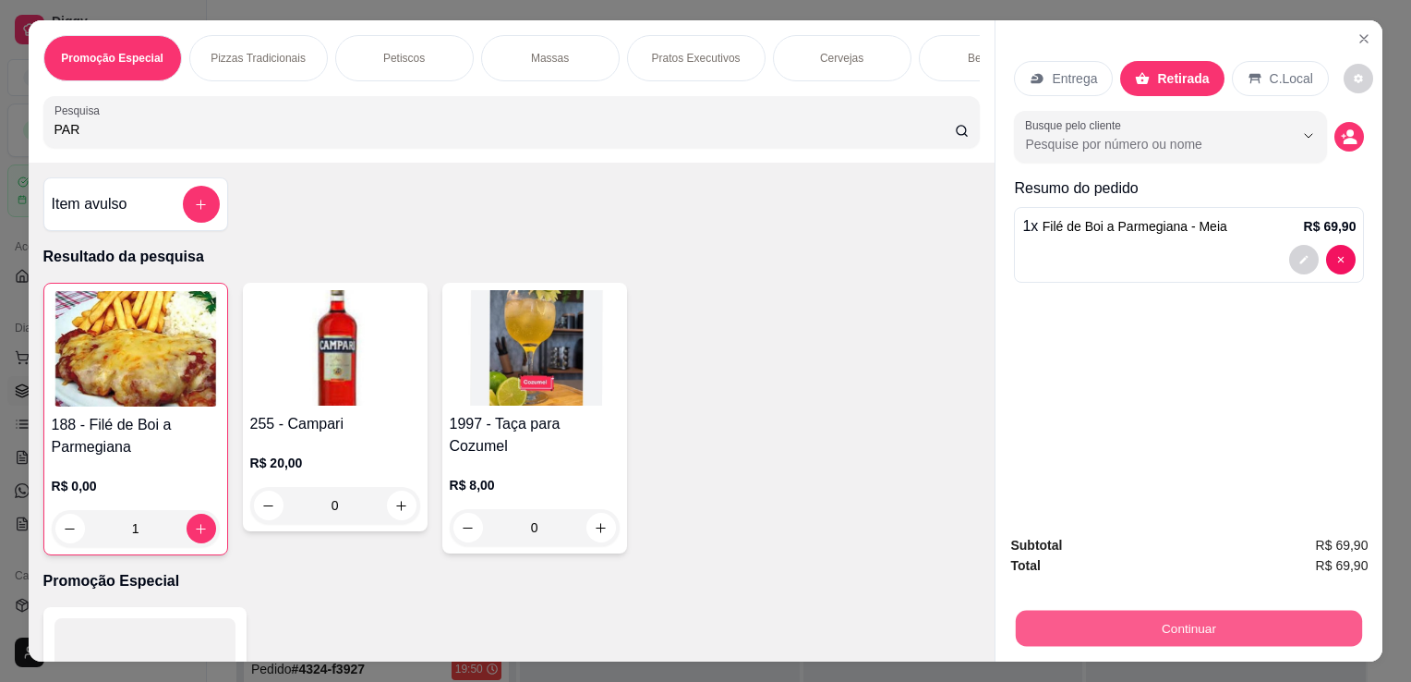
click at [1175, 611] on button "Continuar" at bounding box center [1189, 628] width 346 height 36
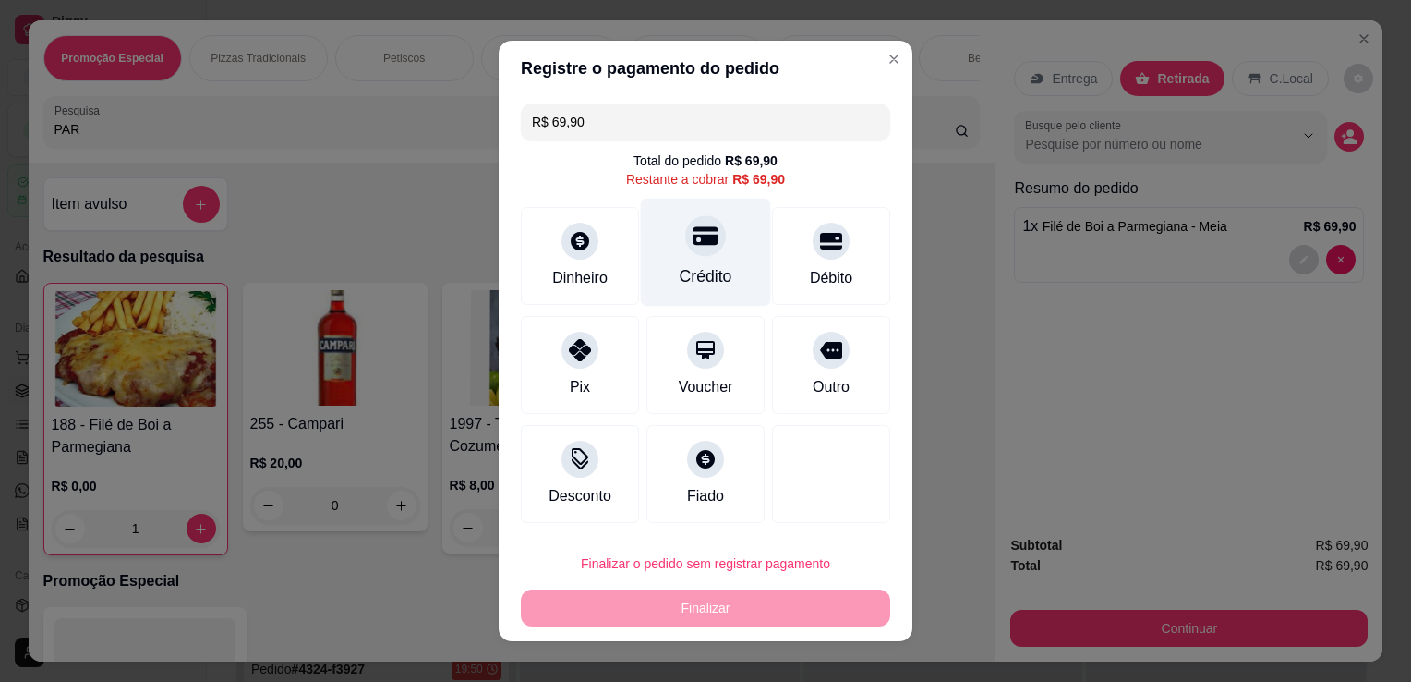
click at [723, 260] on div "Crédito" at bounding box center [706, 253] width 130 height 108
type input "R$ 0,00"
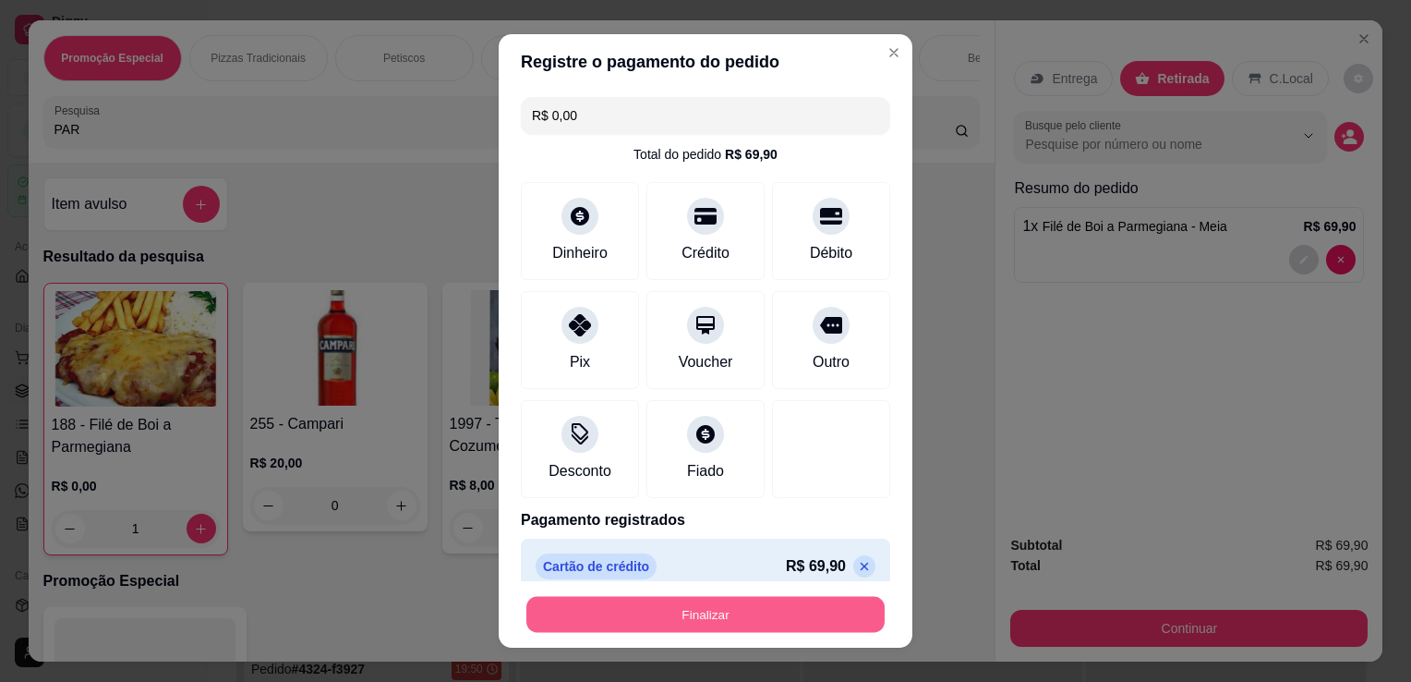
click at [721, 623] on button "Finalizar" at bounding box center [705, 615] width 358 height 36
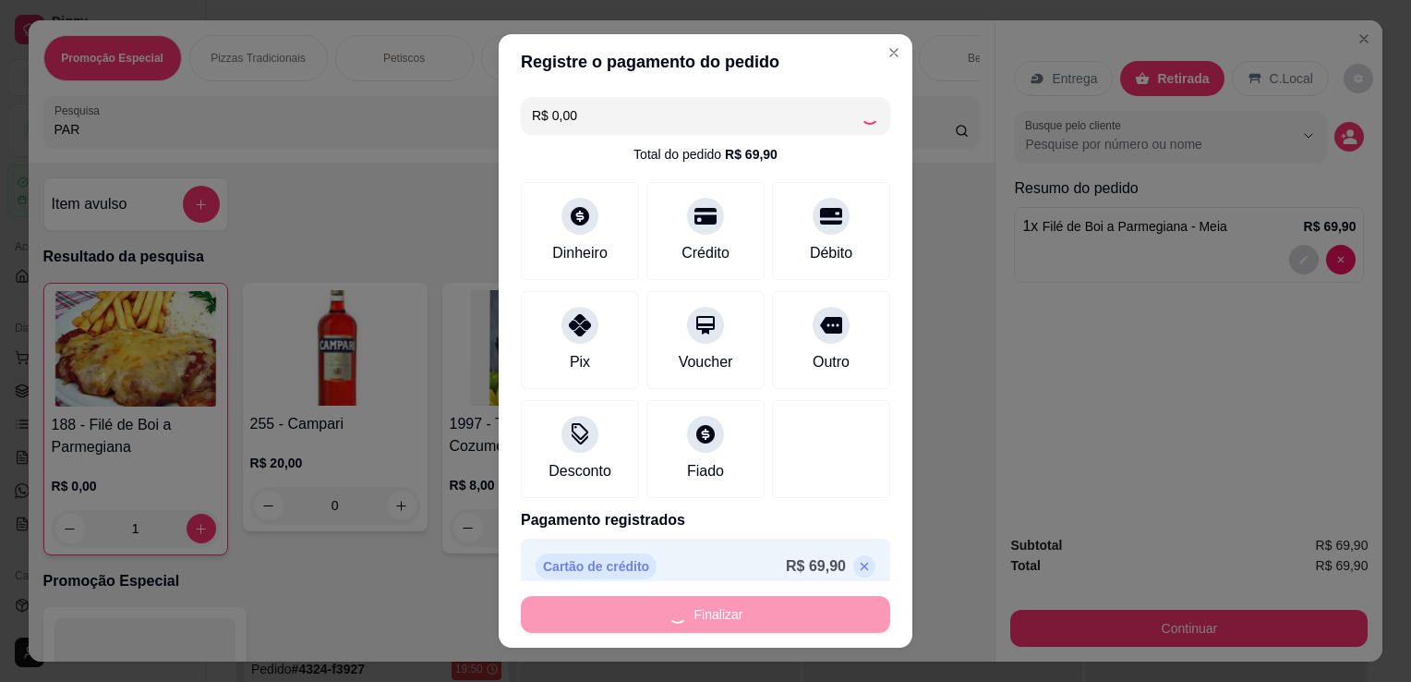
type input "0"
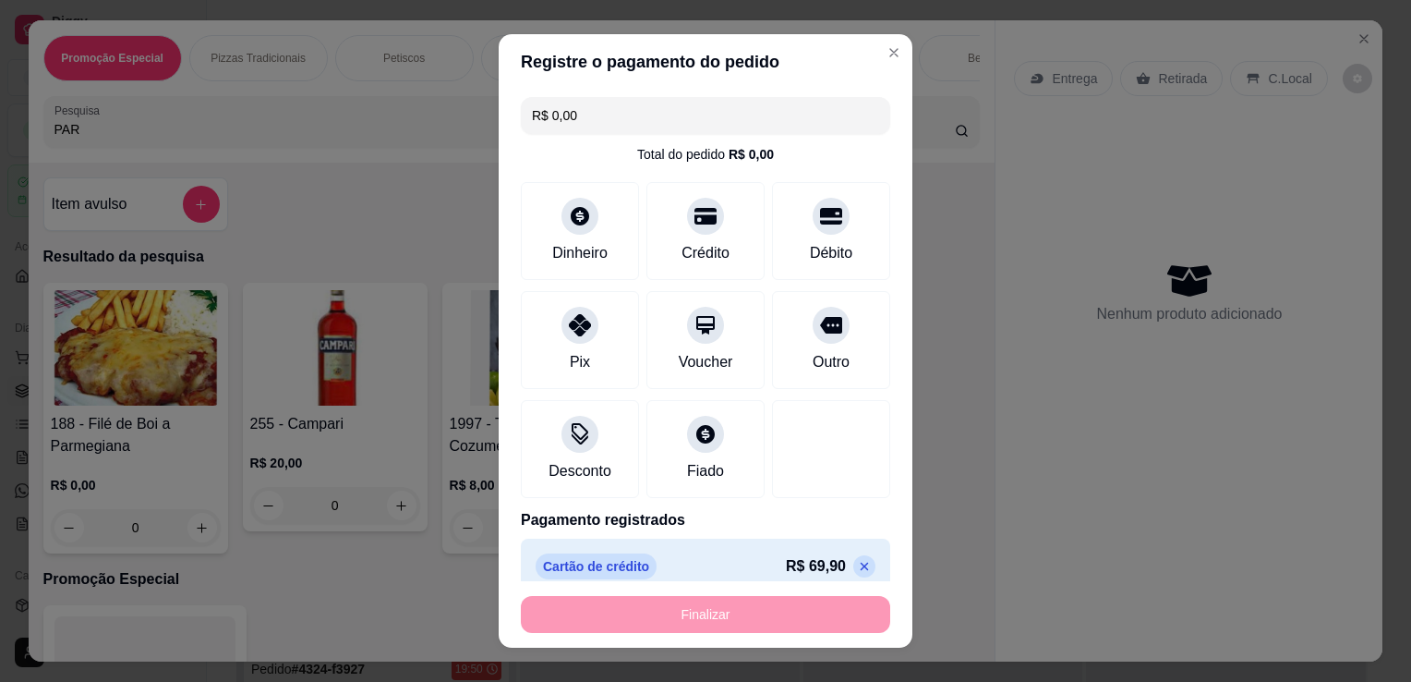
type input "-R$ 69,90"
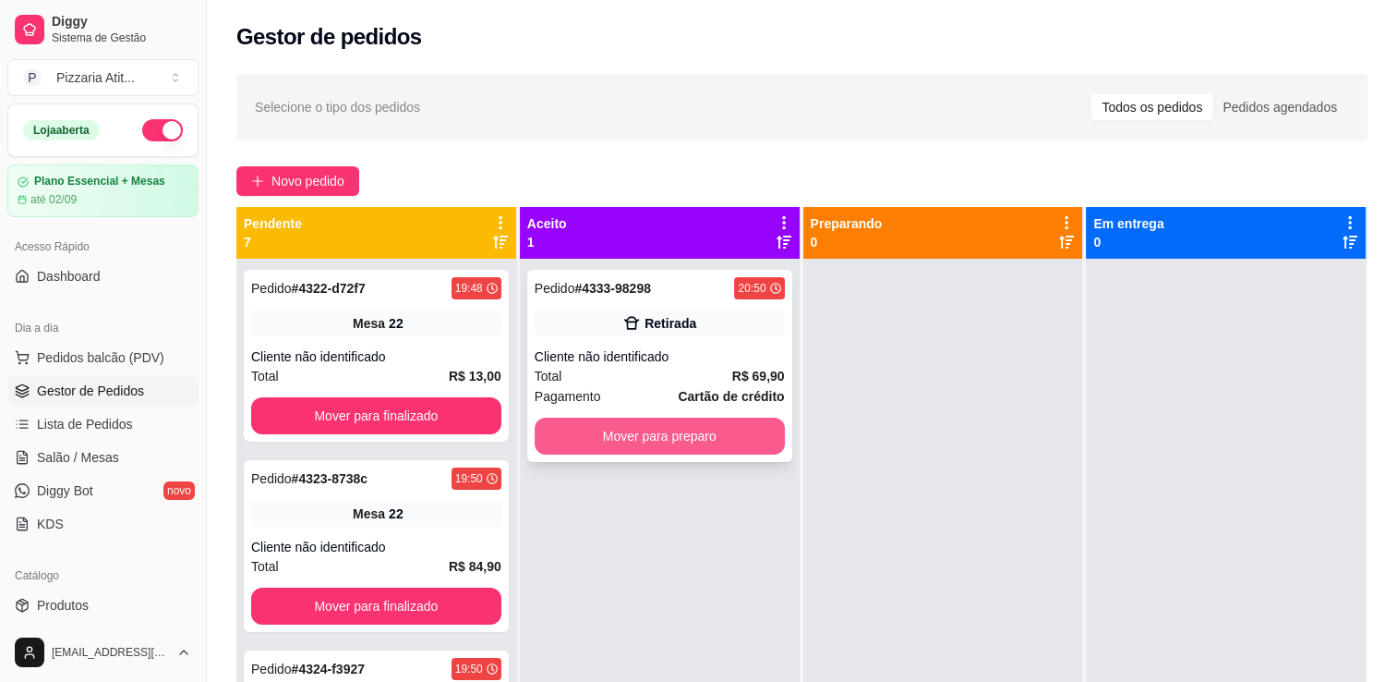
click at [703, 432] on button "Mover para preparo" at bounding box center [660, 435] width 250 height 37
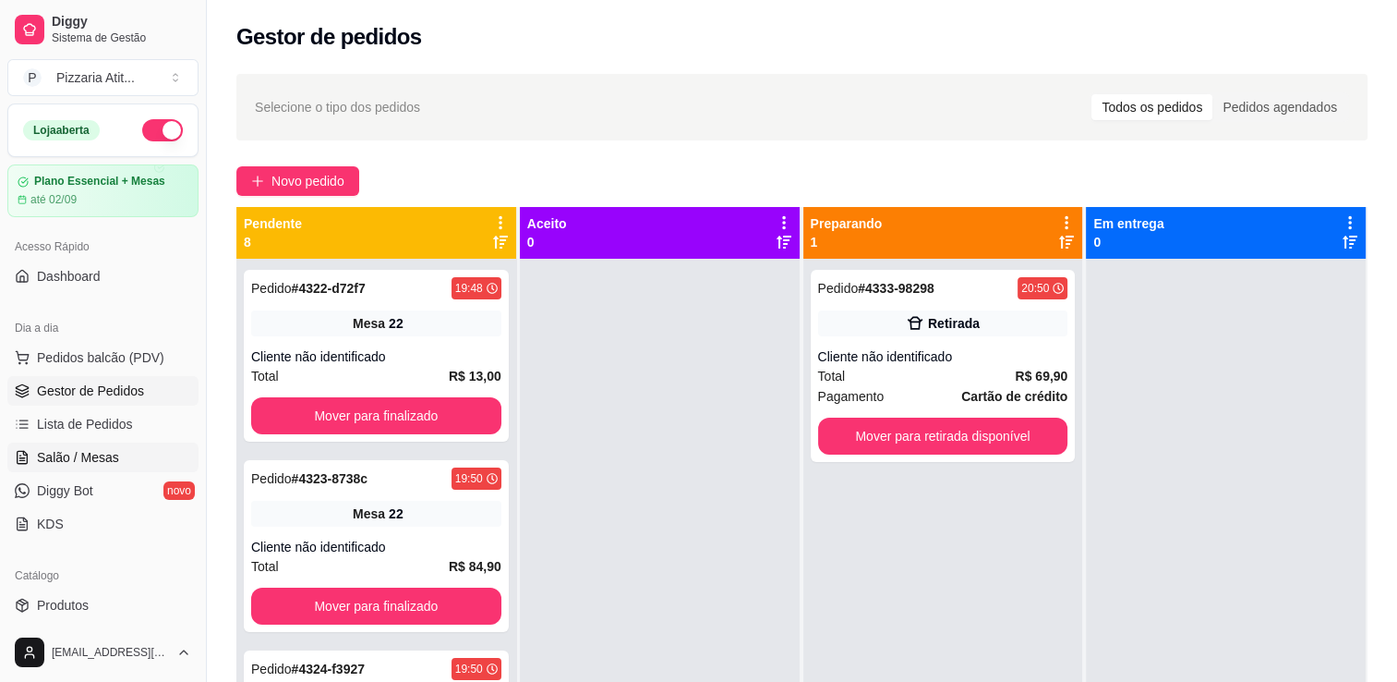
click at [99, 452] on span "Salão / Mesas" at bounding box center [78, 457] width 82 height 18
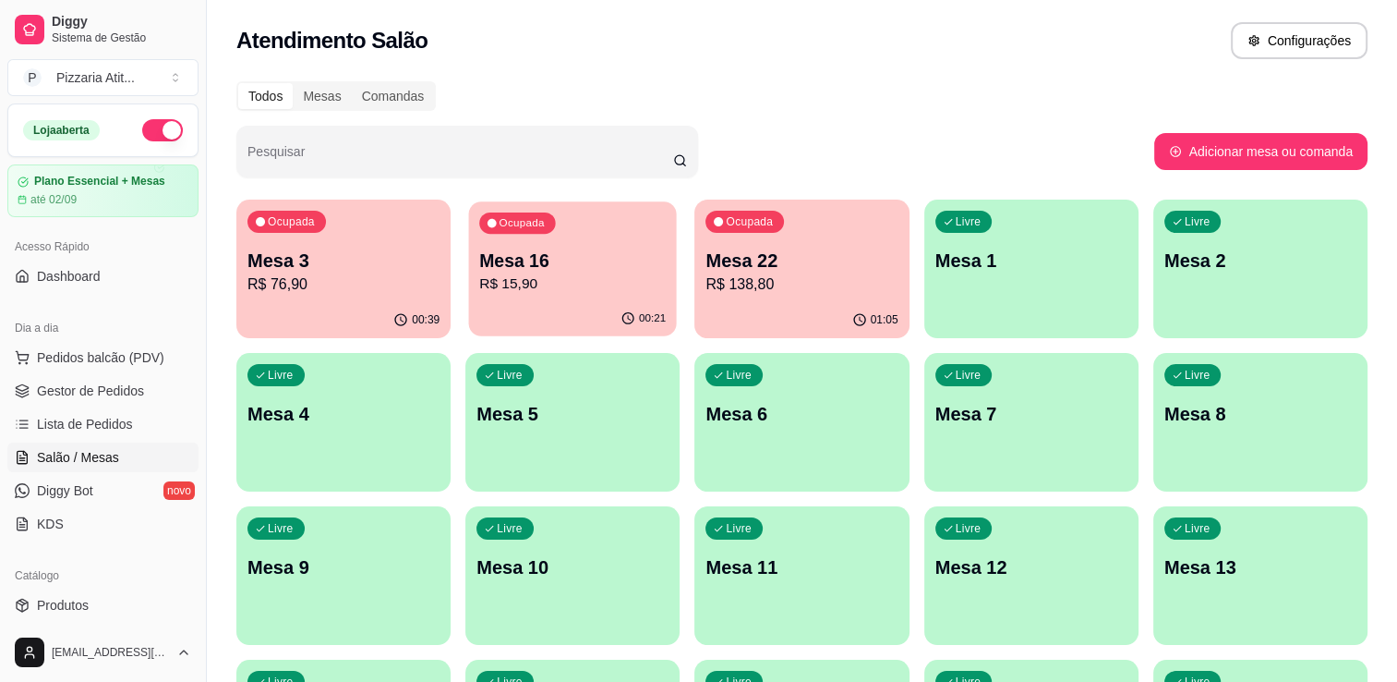
click at [538, 260] on p "Mesa 16" at bounding box center [572, 260] width 187 height 25
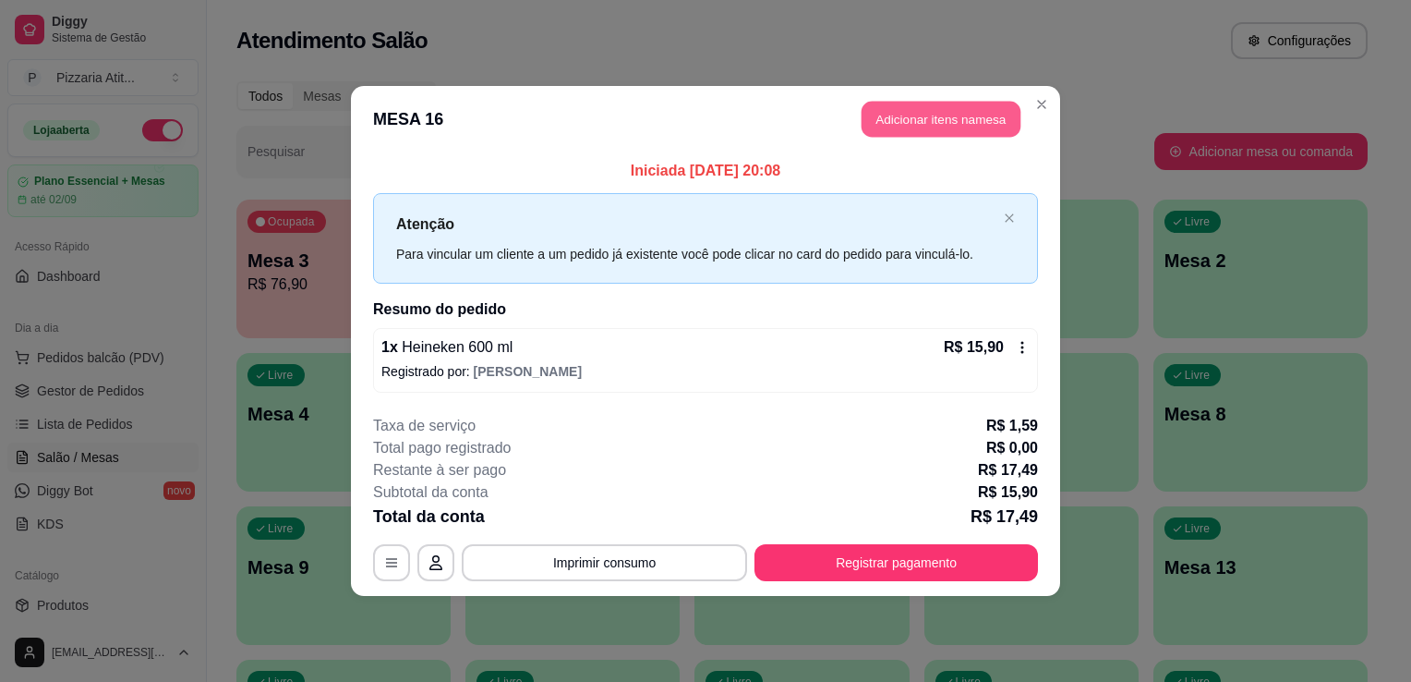
click at [893, 133] on button "Adicionar itens na mesa" at bounding box center [941, 120] width 159 height 36
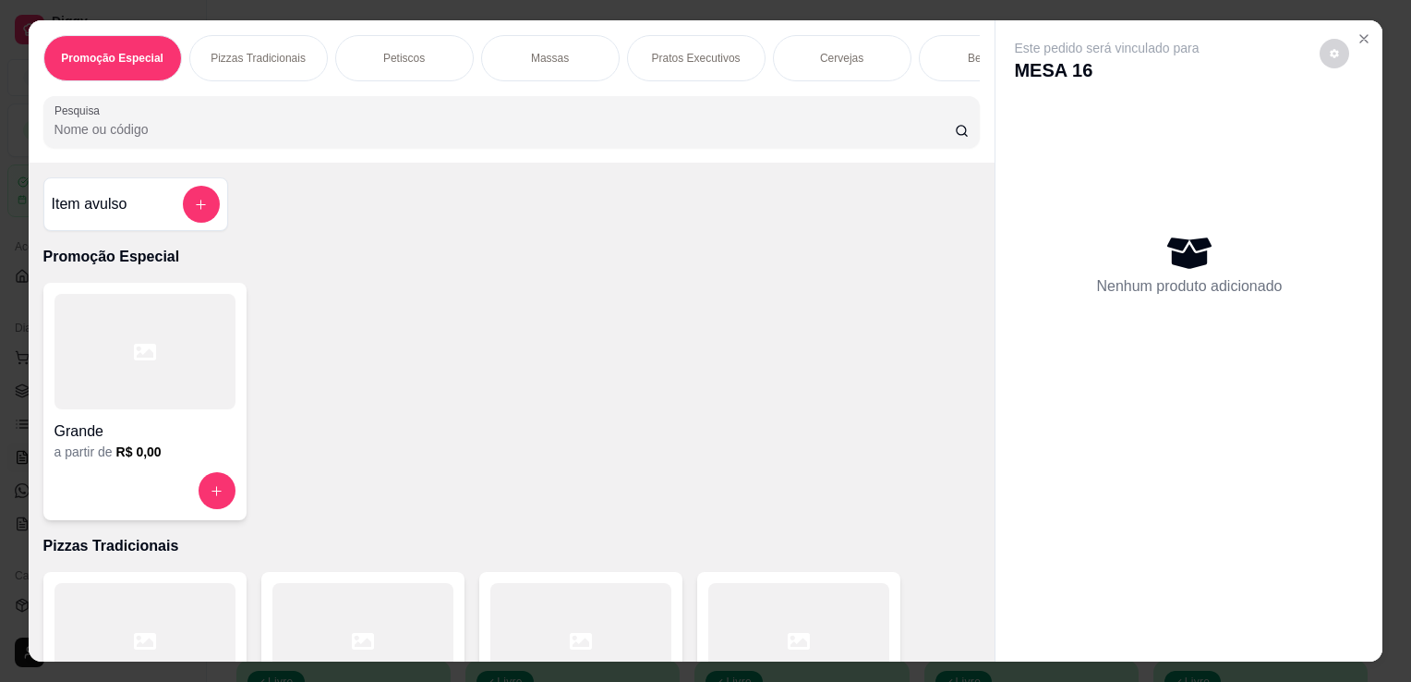
click at [496, 139] on input "Pesquisa" at bounding box center [504, 129] width 900 height 18
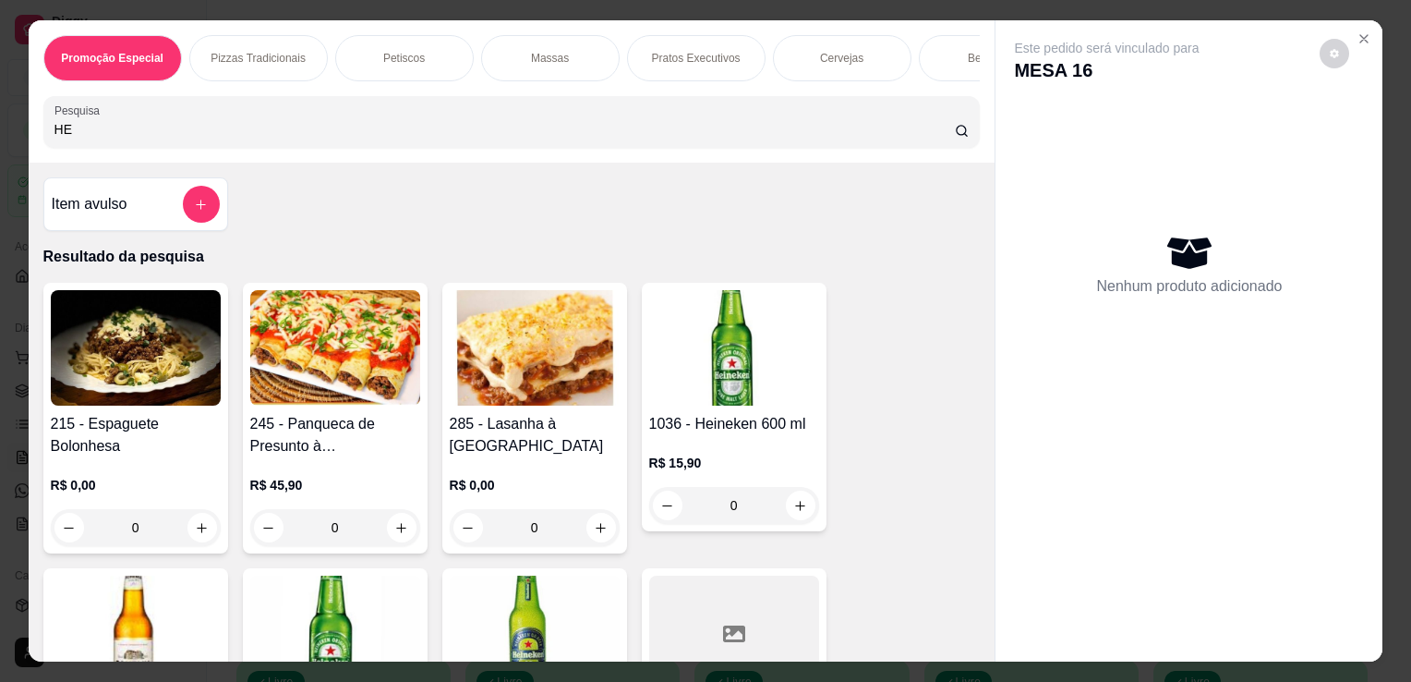
type input "HE"
click at [757, 334] on img at bounding box center [734, 347] width 170 height 115
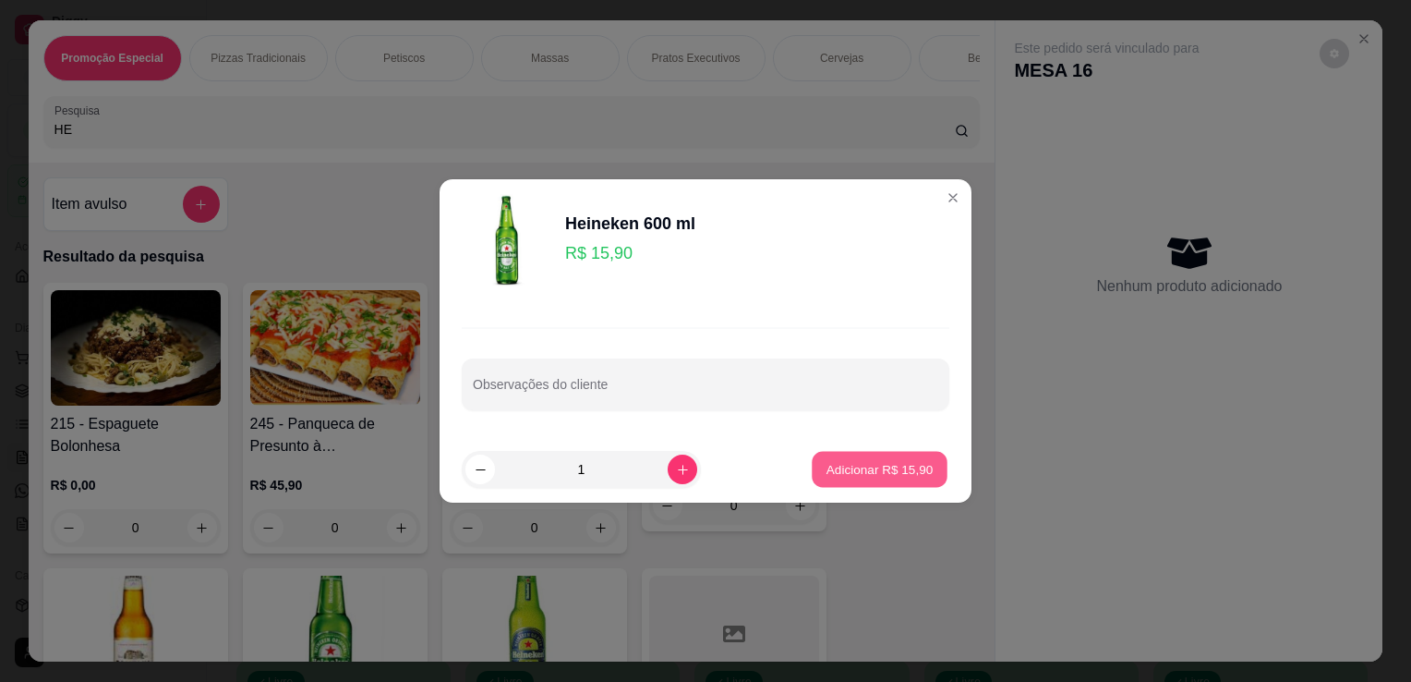
click at [889, 474] on p "Adicionar R$ 15,90" at bounding box center [880, 469] width 107 height 18
type input "1"
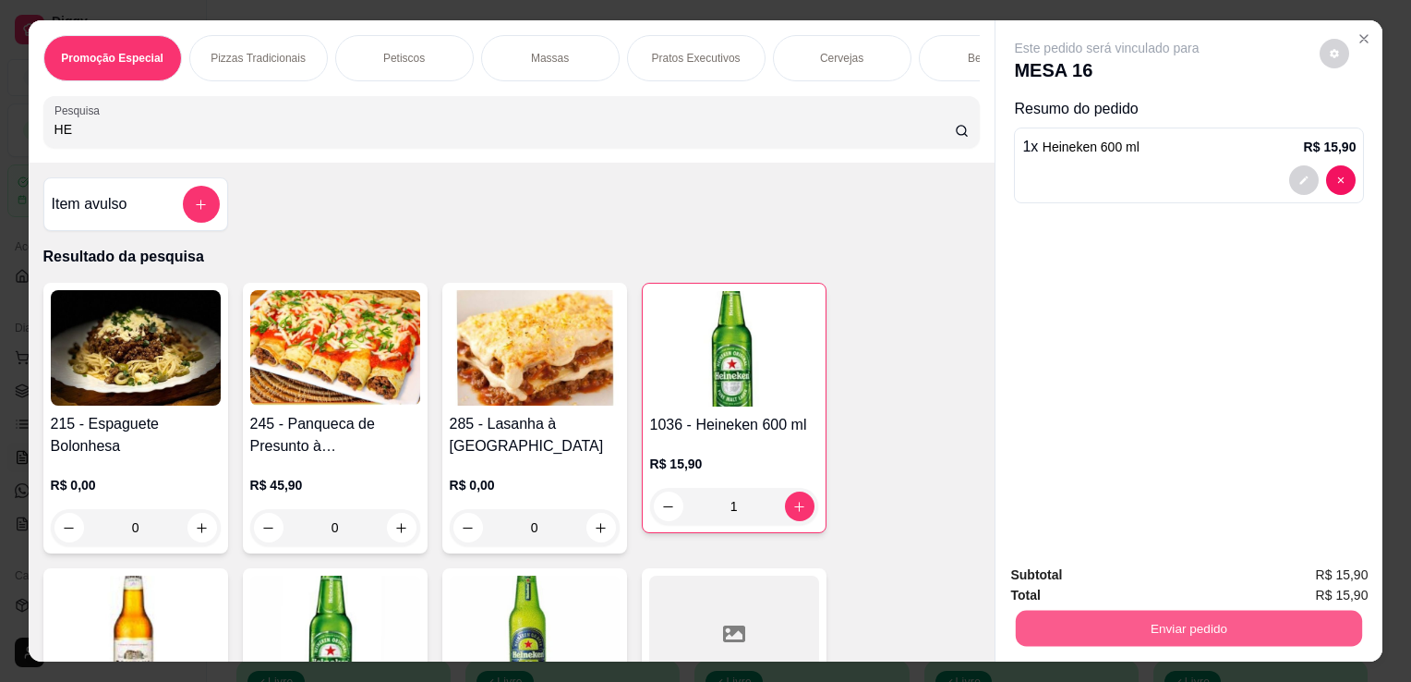
click at [1141, 620] on button "Enviar pedido" at bounding box center [1189, 628] width 346 height 36
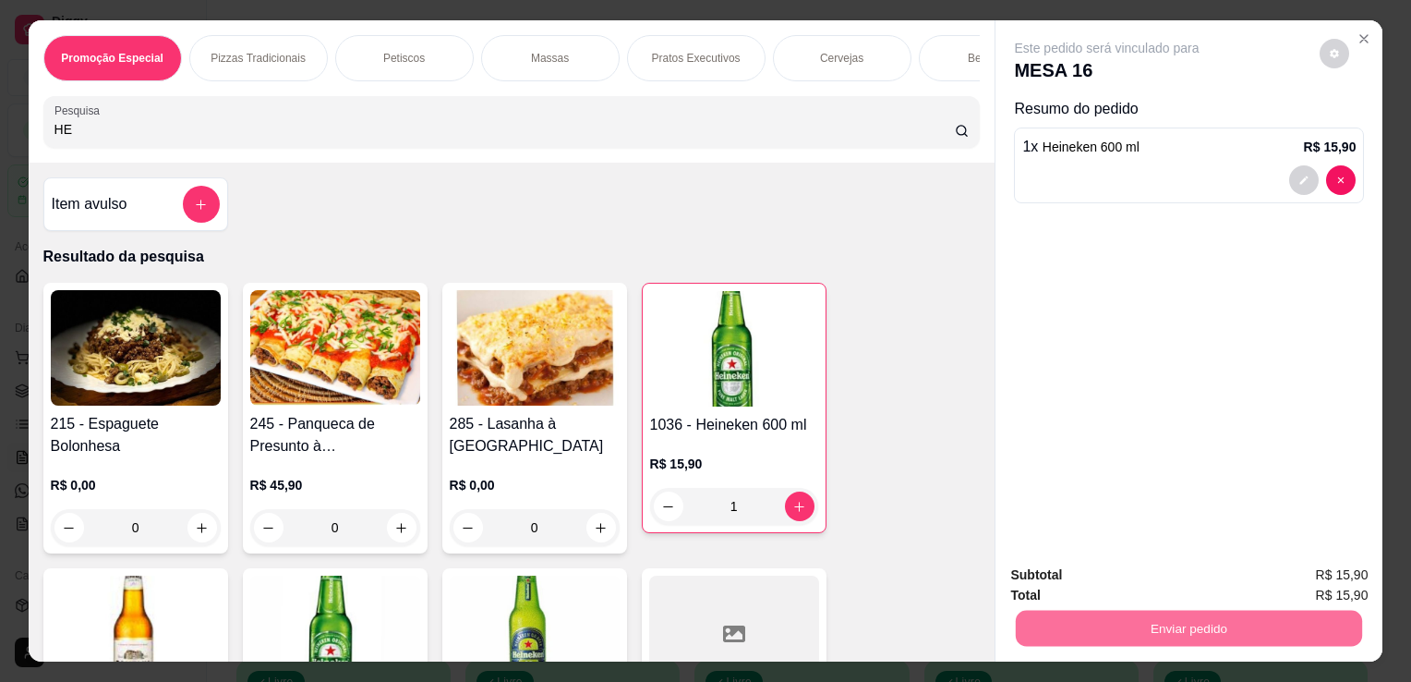
click at [1152, 565] on button "Não registrar e enviar pedido" at bounding box center [1128, 576] width 187 height 34
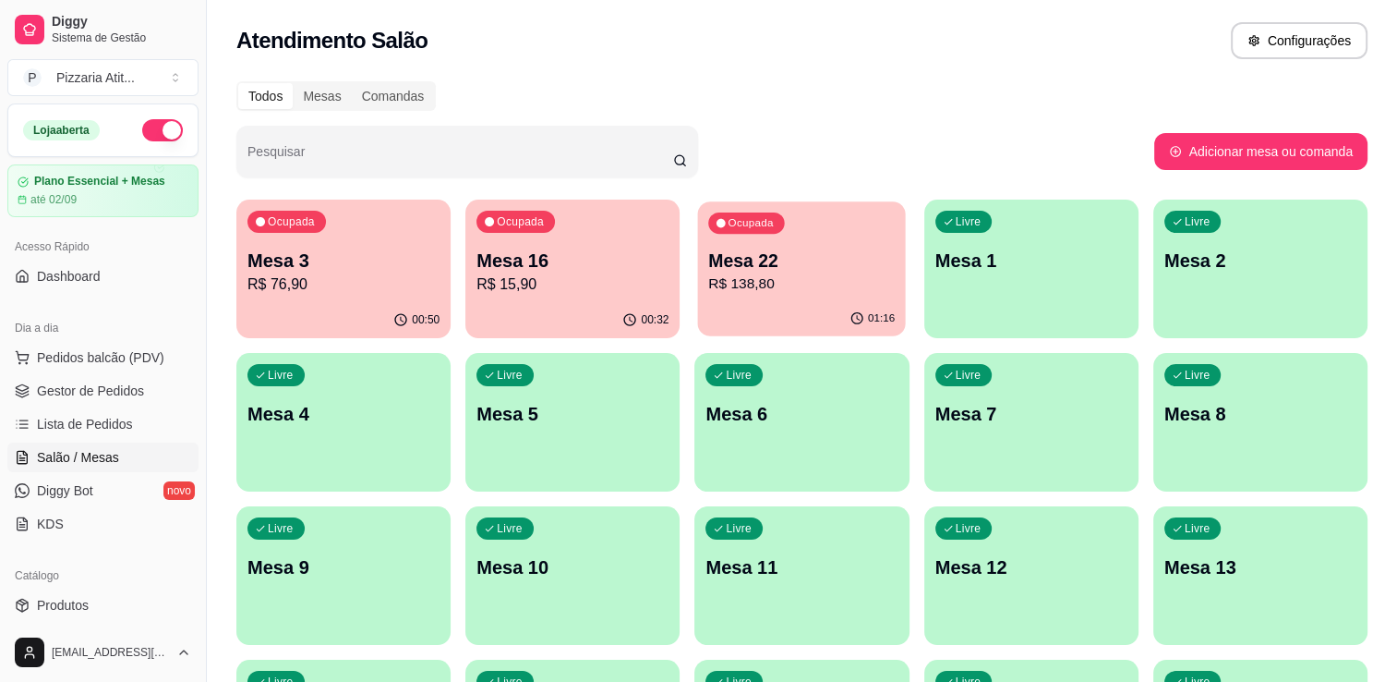
click at [763, 292] on p "R$ 138,80" at bounding box center [802, 283] width 187 height 21
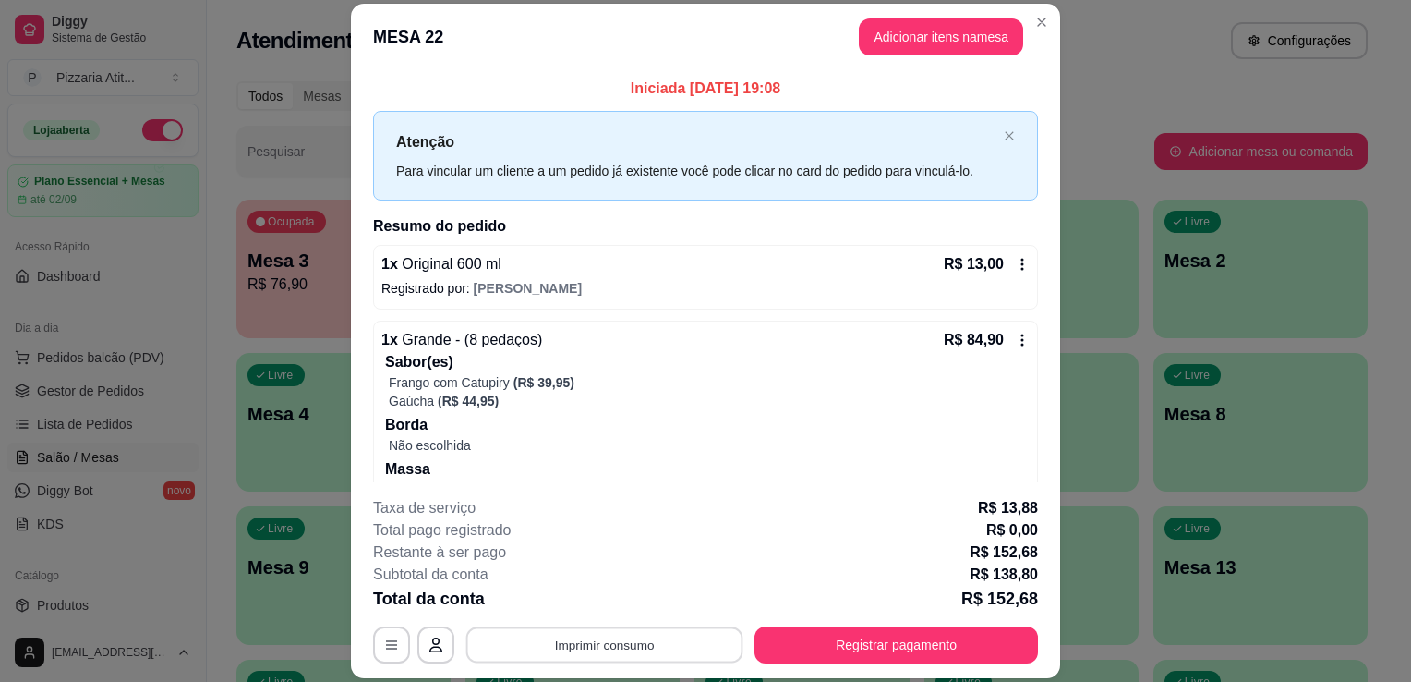
click at [686, 646] on button "Imprimir consumo" at bounding box center [604, 645] width 277 height 36
click at [606, 607] on button "IMPRESSORA" at bounding box center [602, 602] width 129 height 29
click at [774, 646] on button "Registrar pagamento" at bounding box center [896, 645] width 275 height 36
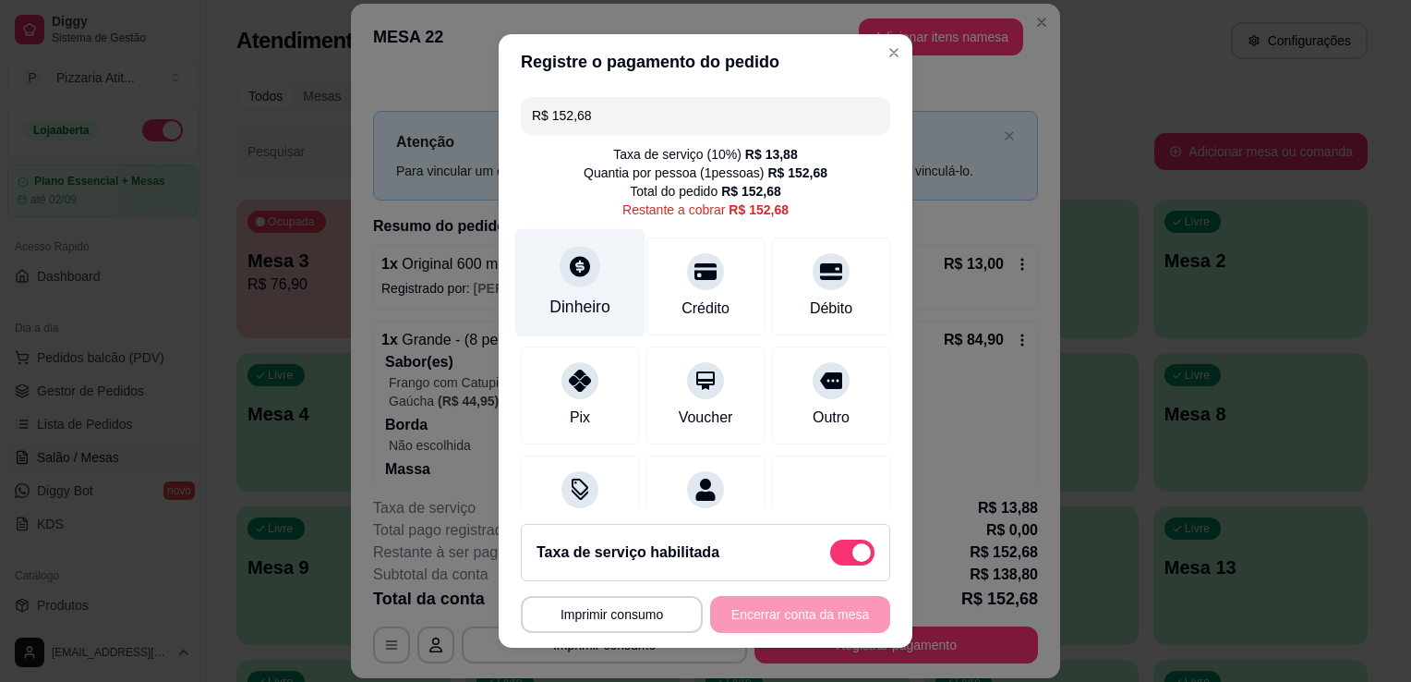
click at [586, 289] on div "Dinheiro" at bounding box center [580, 283] width 130 height 108
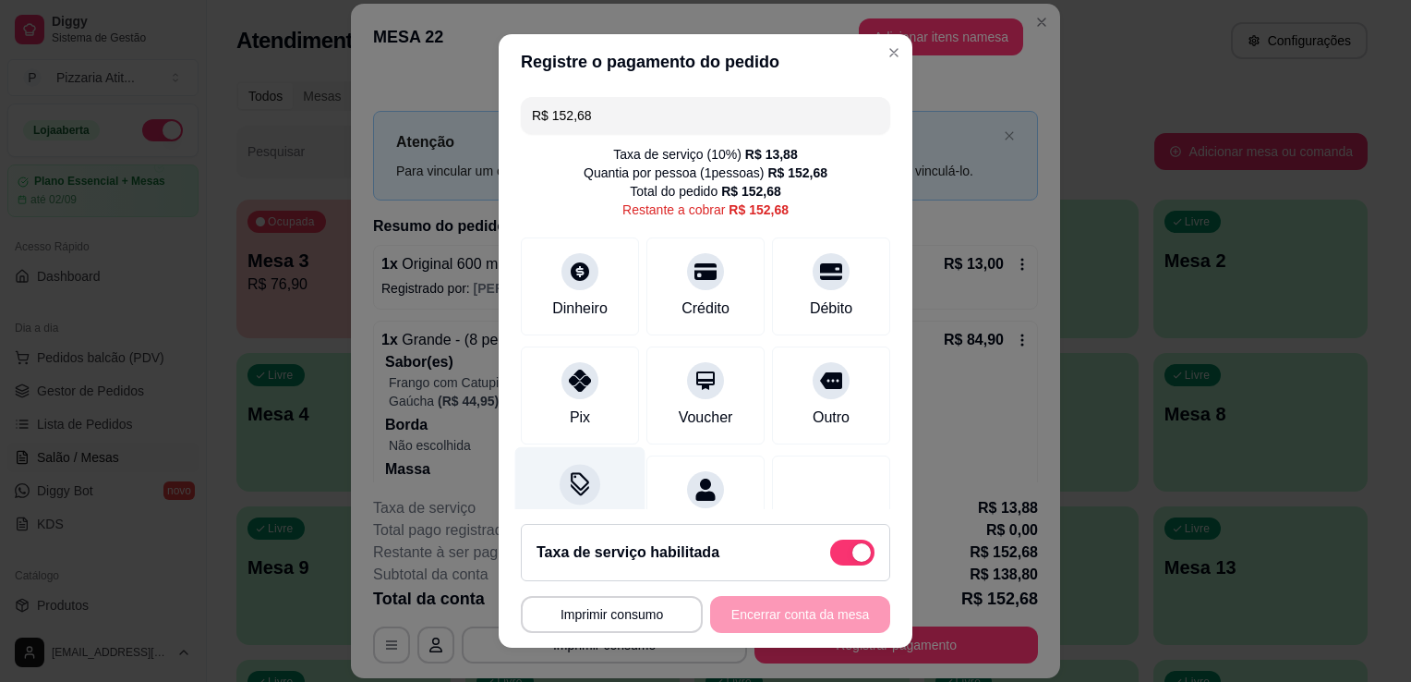
click at [608, 475] on div "Desconto" at bounding box center [580, 501] width 130 height 108
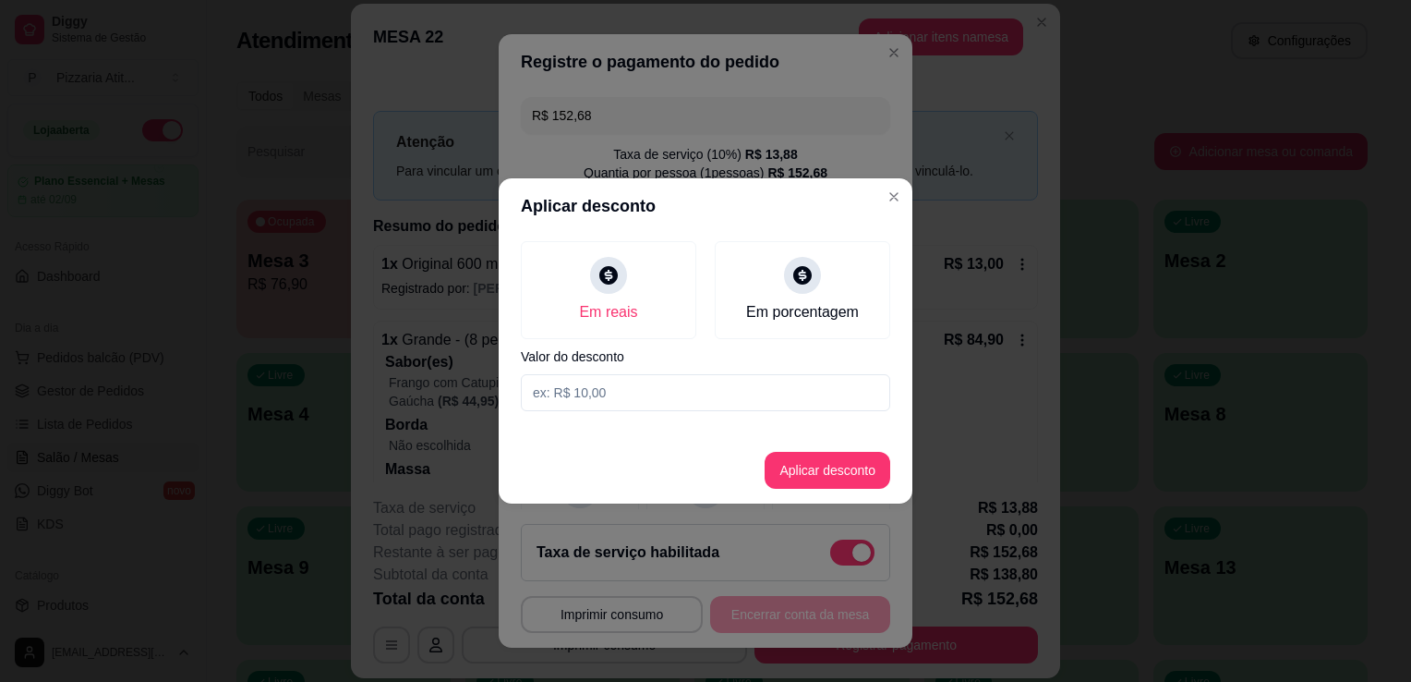
click at [633, 389] on input at bounding box center [705, 392] width 369 height 37
type input "2,68"
click at [817, 464] on button "Aplicar desconto" at bounding box center [827, 471] width 121 height 36
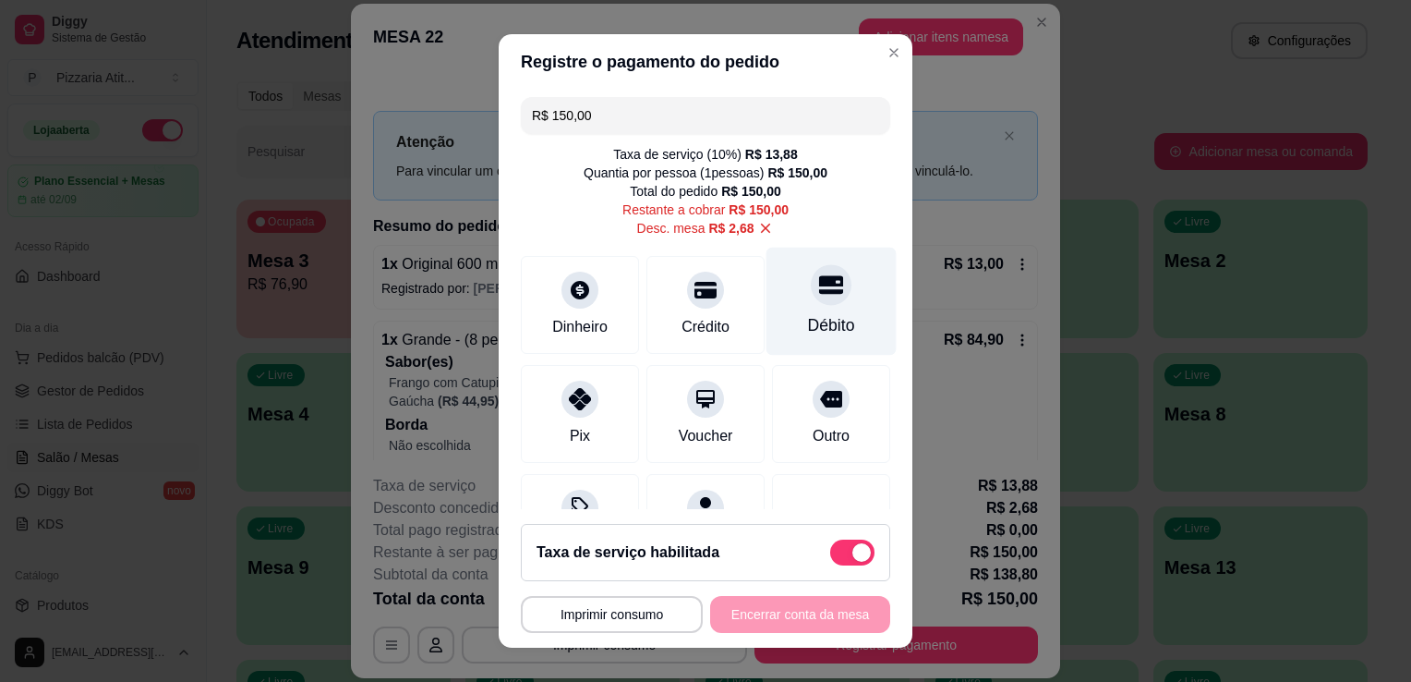
click at [843, 322] on div "Débito" at bounding box center [832, 301] width 130 height 108
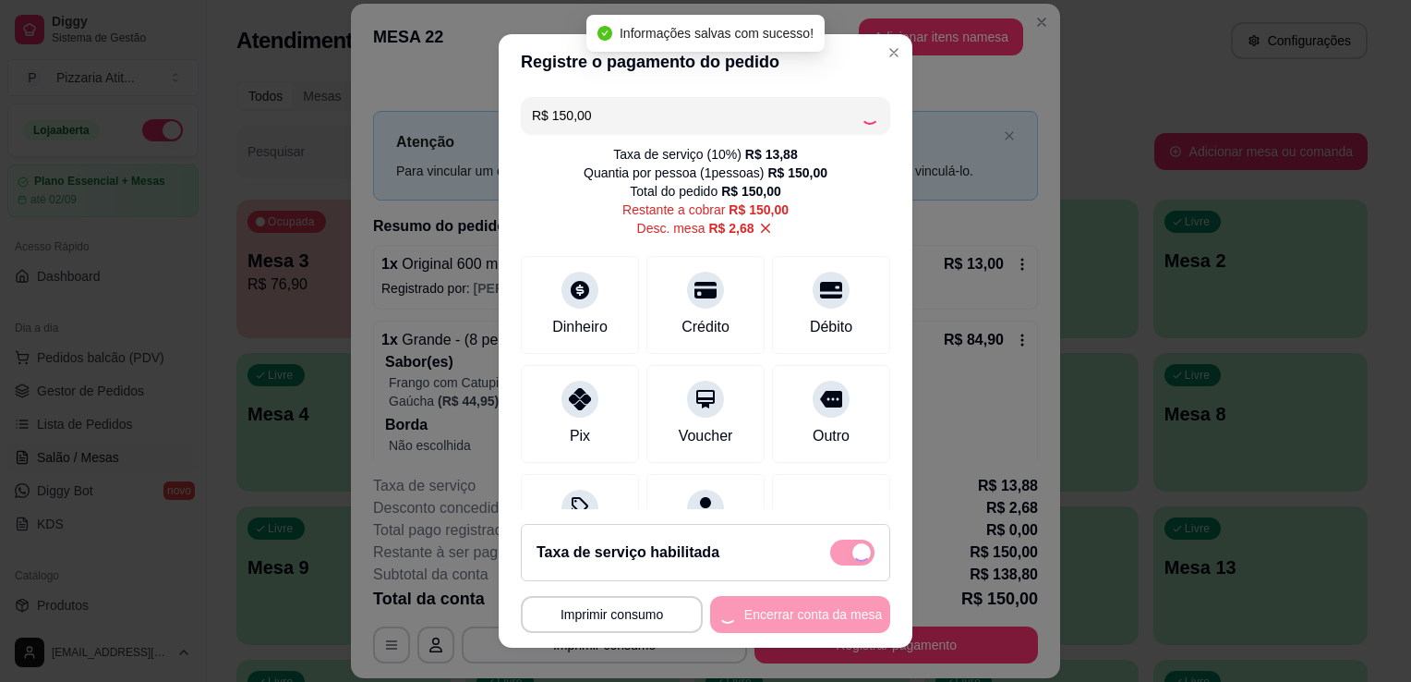
type input "R$ 0,00"
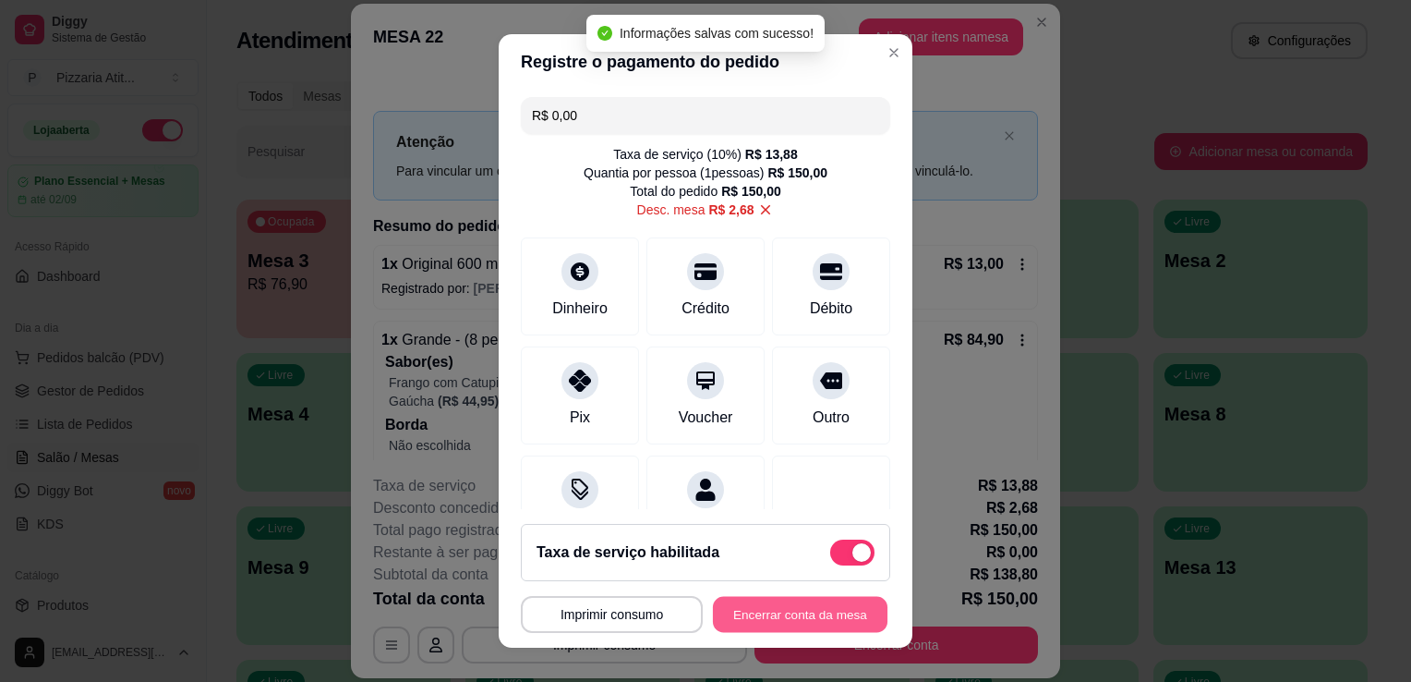
click at [817, 608] on button "Encerrar conta da mesa" at bounding box center [800, 615] width 175 height 36
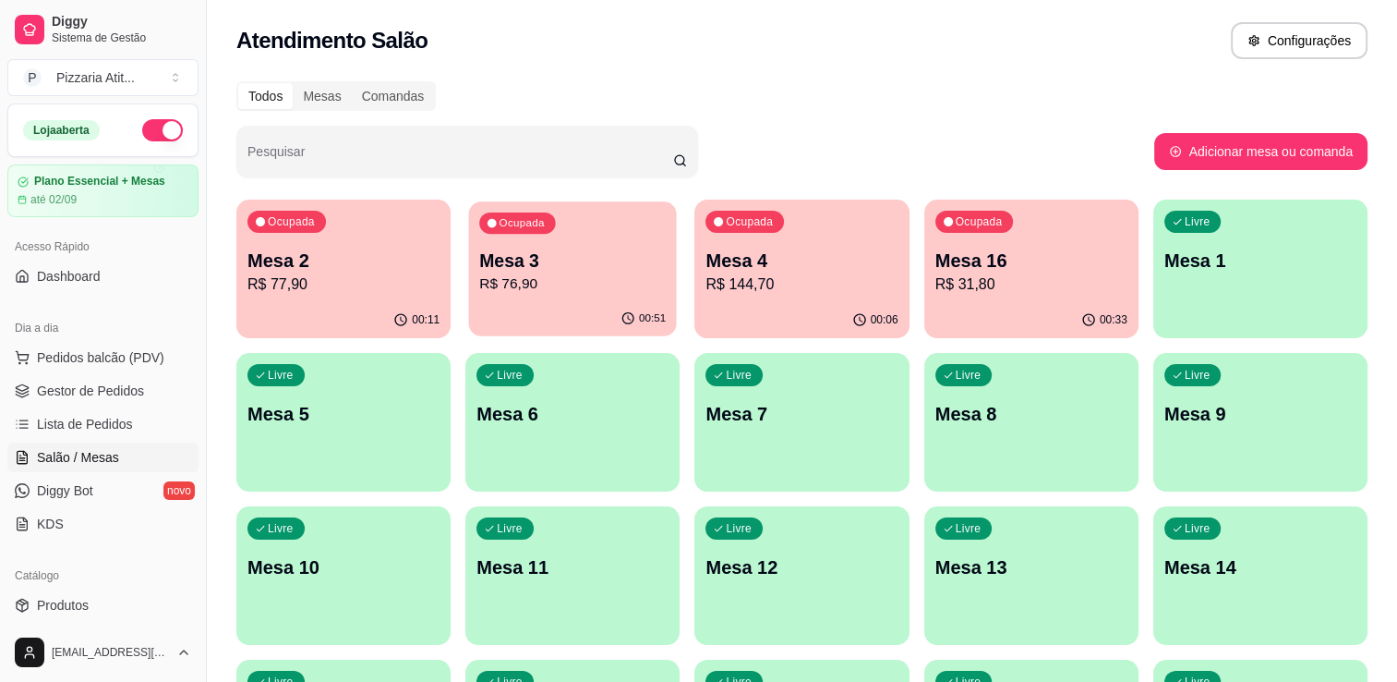
click at [583, 275] on p "R$ 76,90" at bounding box center [572, 283] width 187 height 21
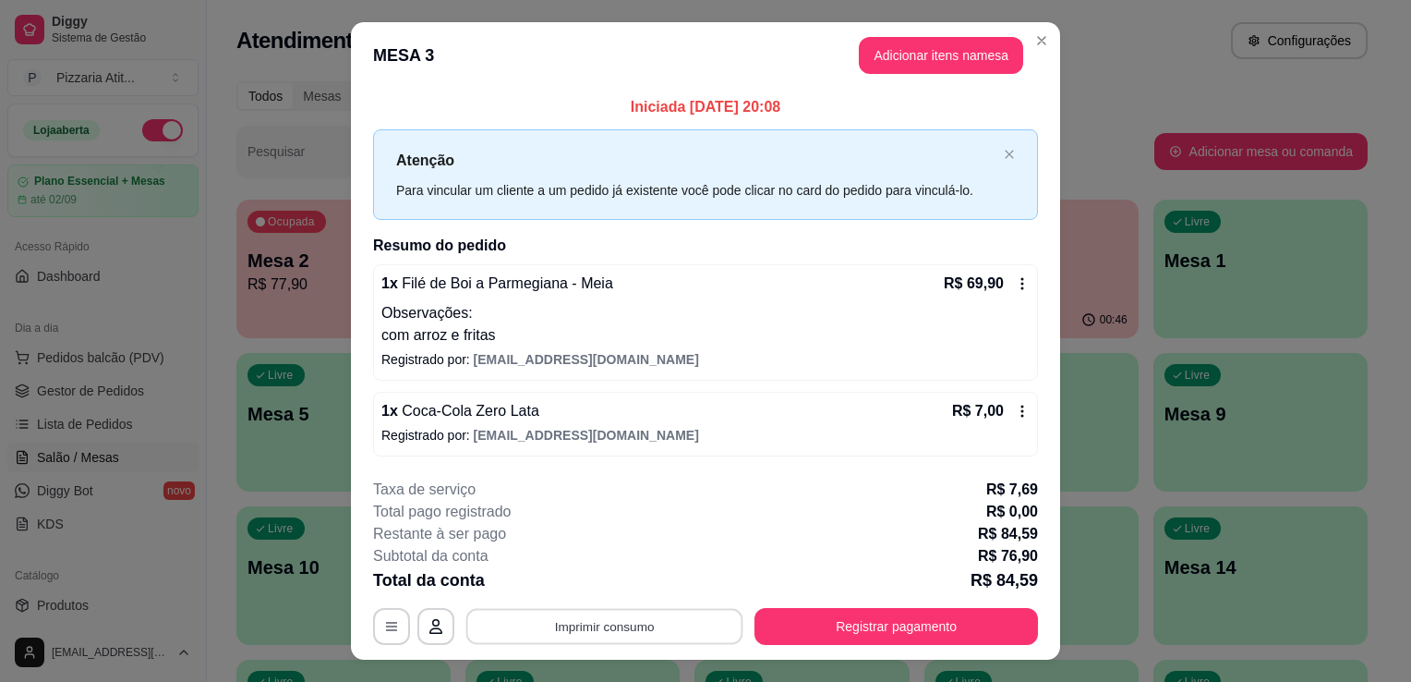
click at [623, 613] on button "Imprimir consumo" at bounding box center [604, 626] width 277 height 36
click at [588, 585] on button "IMPRESSORA" at bounding box center [602, 582] width 129 height 29
click at [805, 634] on button "Registrar pagamento" at bounding box center [896, 626] width 275 height 36
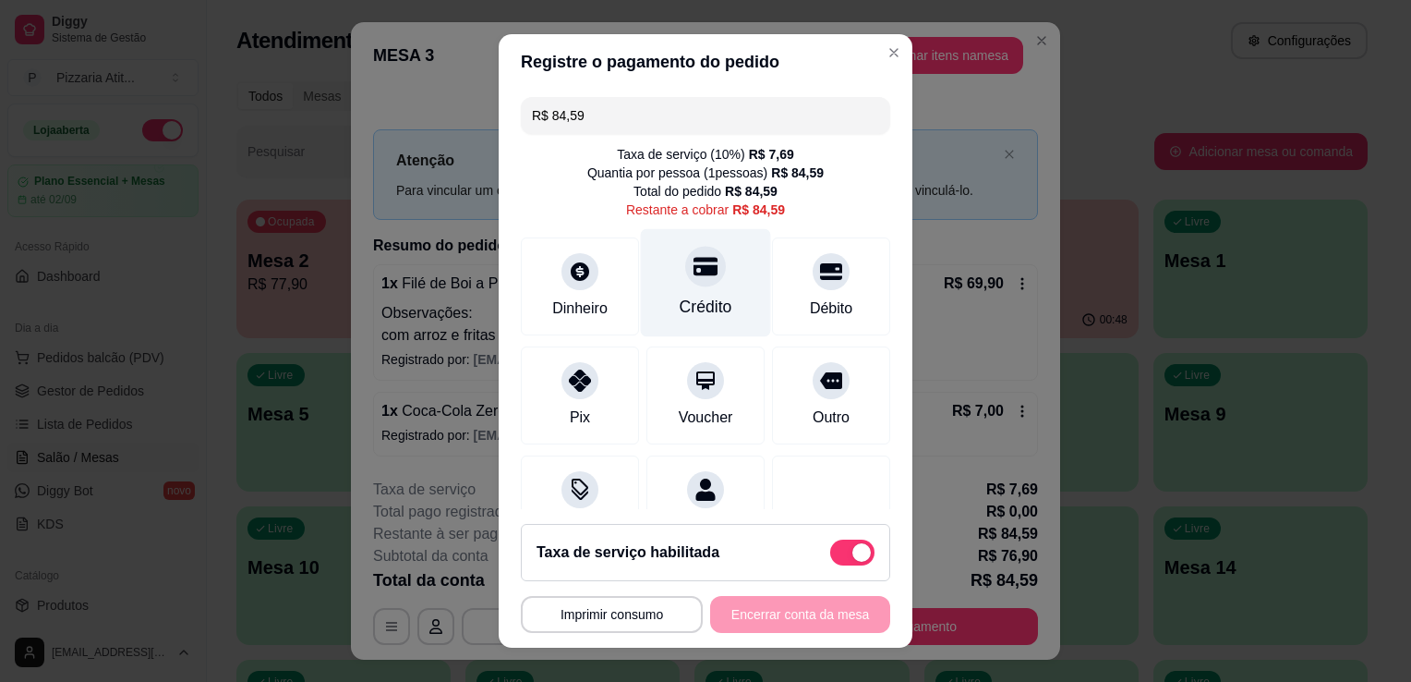
click at [691, 305] on div "Crédito" at bounding box center [706, 307] width 53 height 24
type input "R$ 0,00"
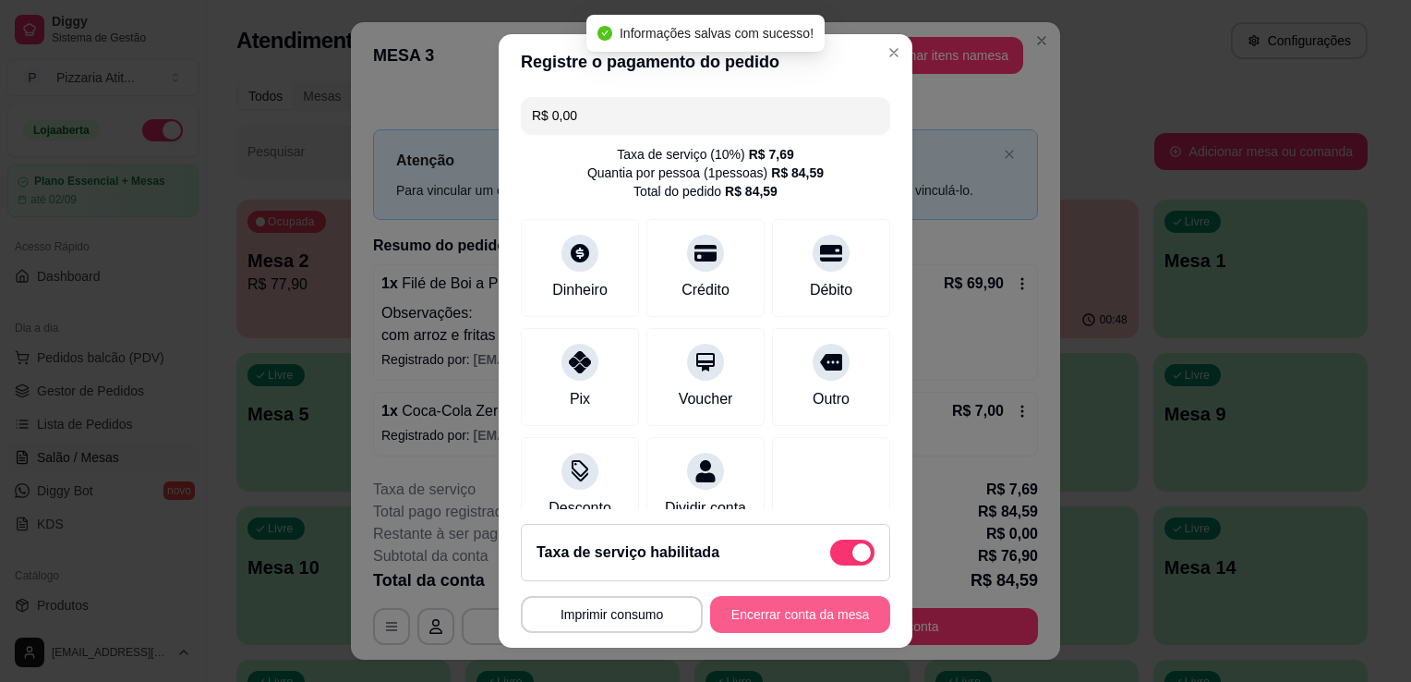
click at [759, 618] on button "Encerrar conta da mesa" at bounding box center [800, 614] width 180 height 37
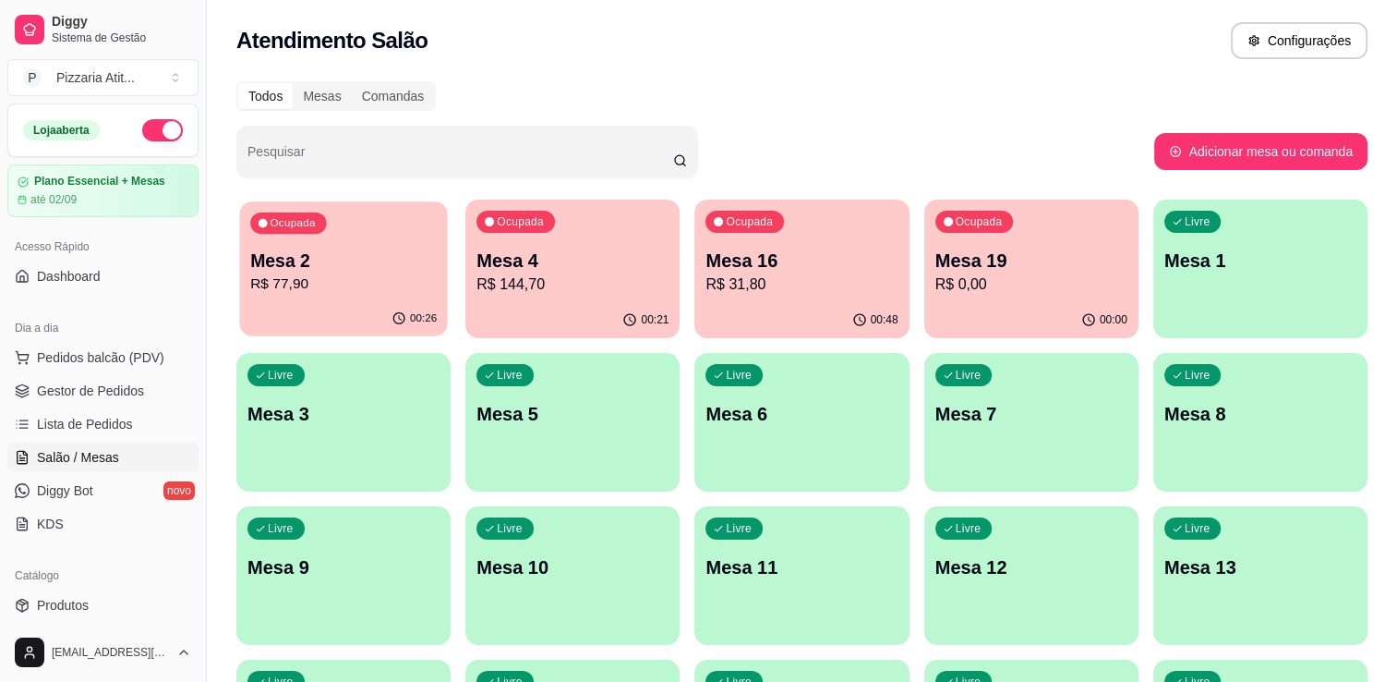
click at [368, 272] on p "Mesa 2" at bounding box center [343, 260] width 187 height 25
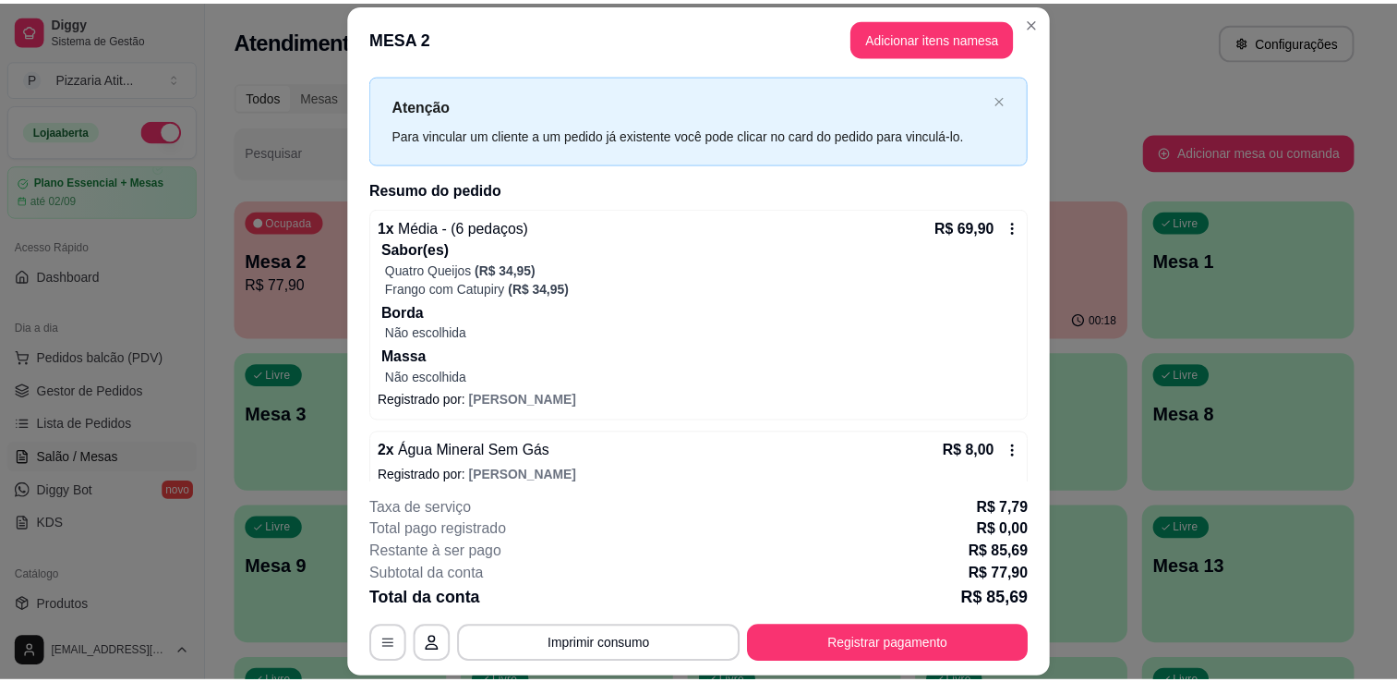
scroll to position [55, 0]
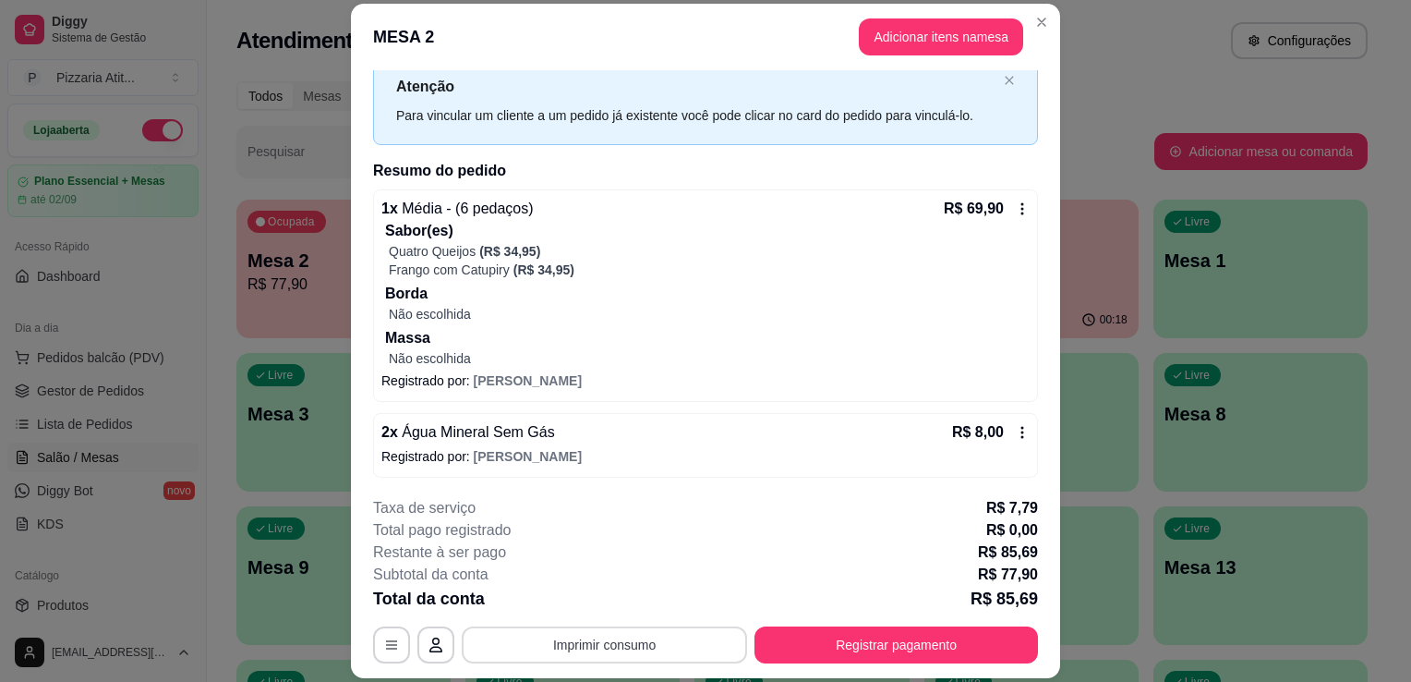
click at [712, 646] on button "Imprimir consumo" at bounding box center [604, 644] width 285 height 37
click at [623, 600] on button "IMPRESSORA" at bounding box center [602, 602] width 129 height 29
click at [641, 641] on button "Imprimir consumo" at bounding box center [604, 645] width 277 height 36
click at [595, 615] on button "IMPRESSORA" at bounding box center [602, 602] width 129 height 29
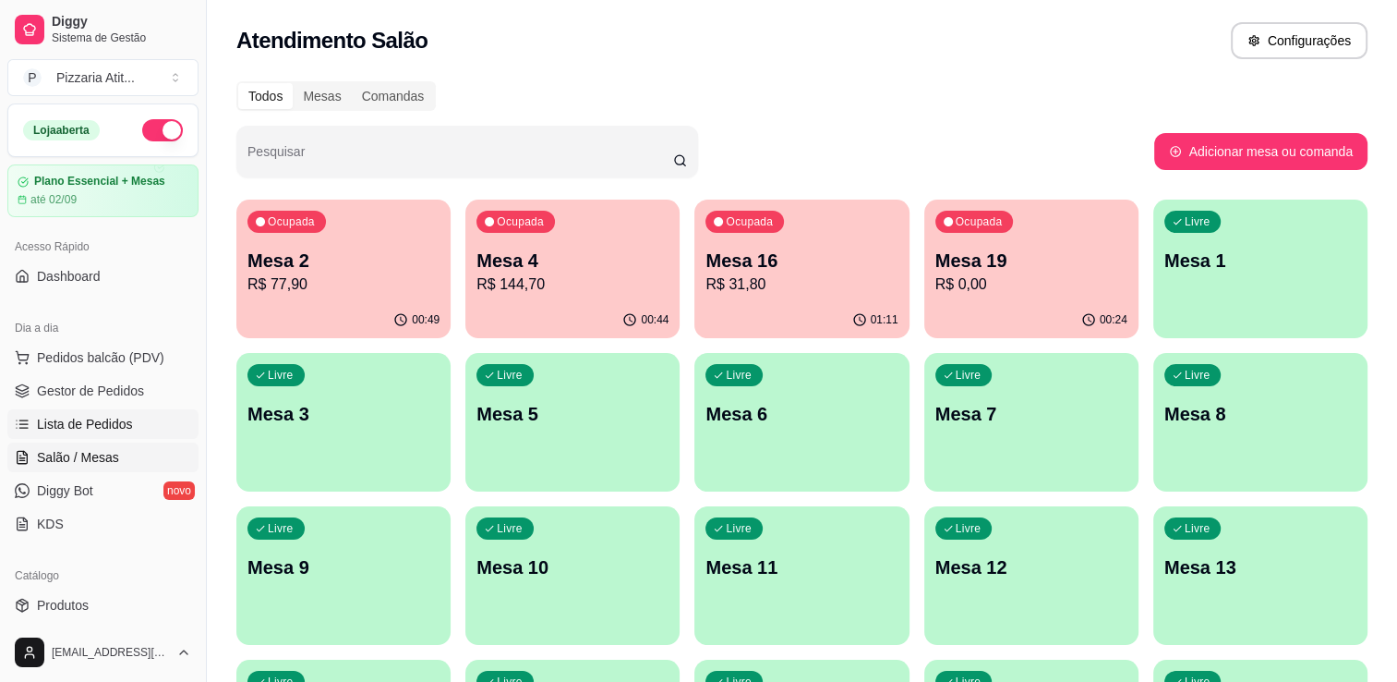
click at [83, 419] on span "Lista de Pedidos" at bounding box center [85, 424] width 96 height 18
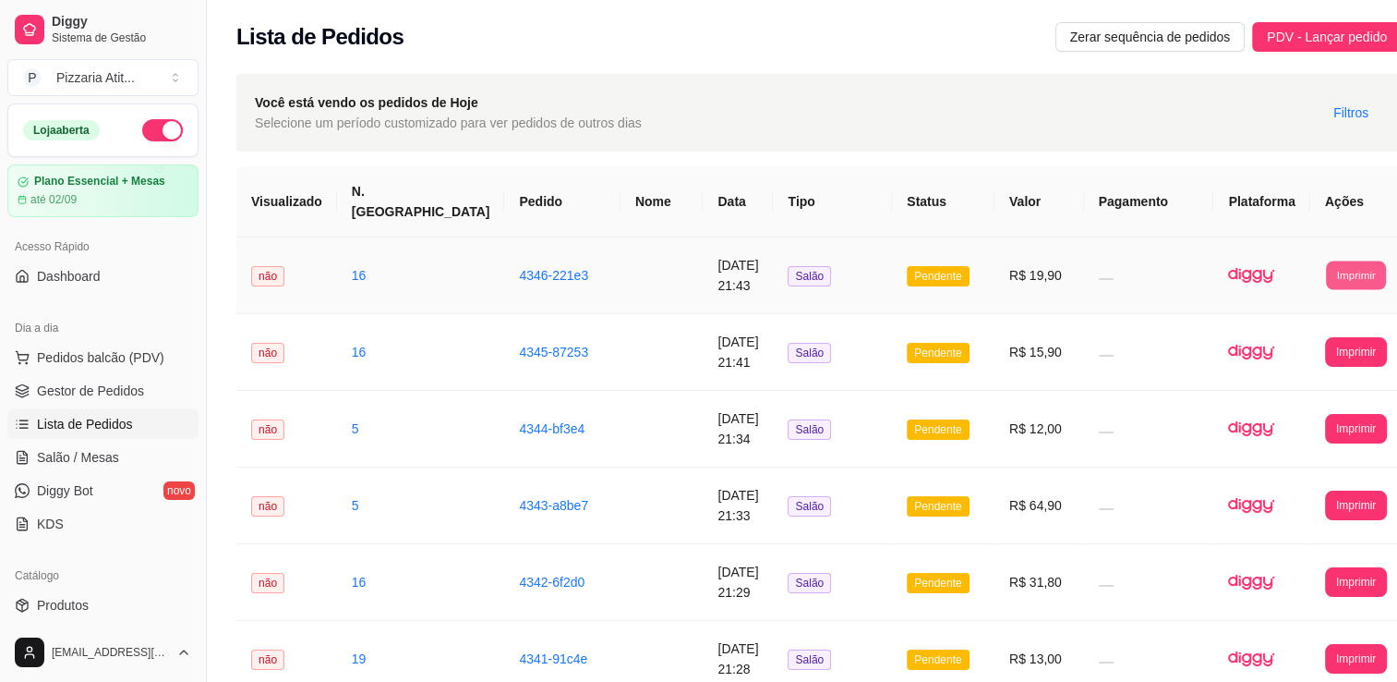
click at [1330, 271] on button "Imprimir" at bounding box center [1356, 274] width 60 height 29
click at [1273, 342] on button "IMPRESSORA" at bounding box center [1287, 339] width 129 height 29
